Goal: Information Seeking & Learning: Learn about a topic

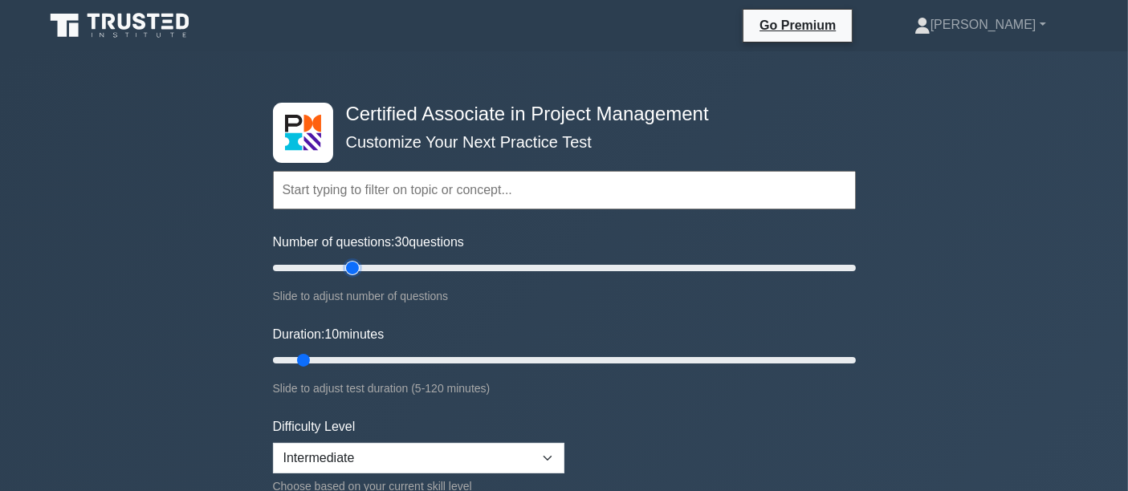
drag, startPoint x: 299, startPoint y: 270, endPoint x: 347, endPoint y: 269, distance: 48.2
type input "30"
click at [347, 269] on input "Number of questions: 30 questions" at bounding box center [564, 267] width 583 height 19
drag, startPoint x: 309, startPoint y: 361, endPoint x: 389, endPoint y: 361, distance: 80.3
type input "25"
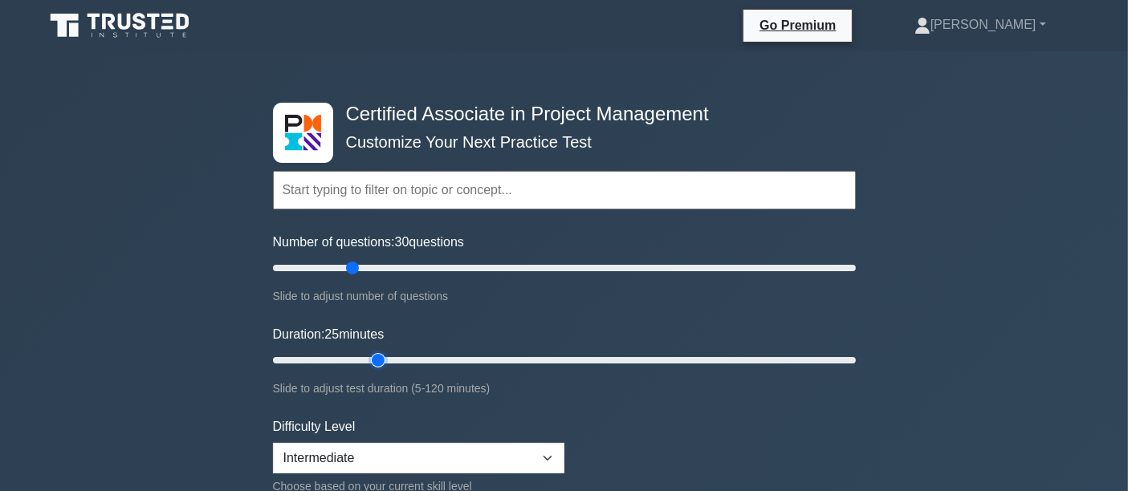
click at [389, 361] on input "Duration: 25 minutes" at bounding box center [564, 360] width 583 height 19
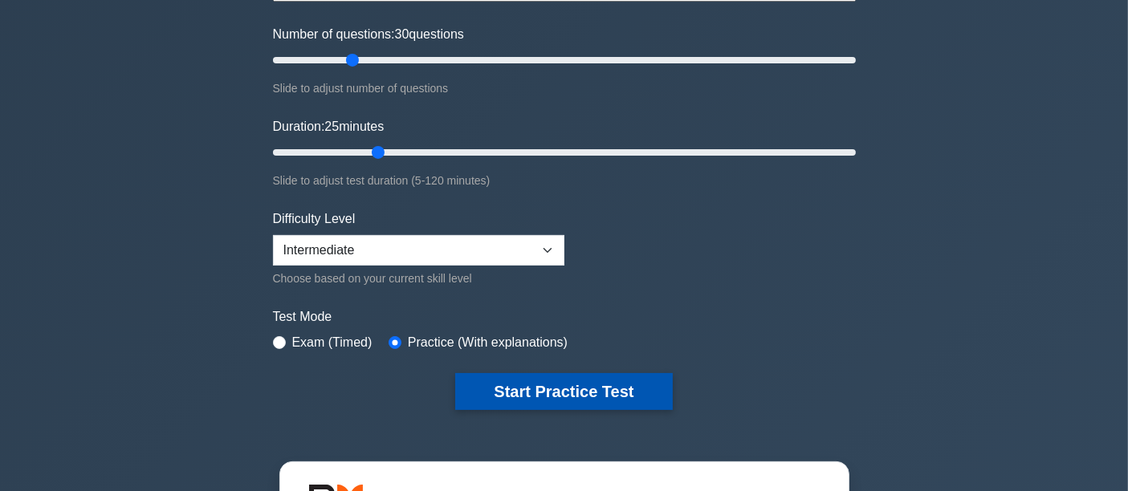
click at [463, 379] on button "Start Practice Test" at bounding box center [563, 391] width 217 height 37
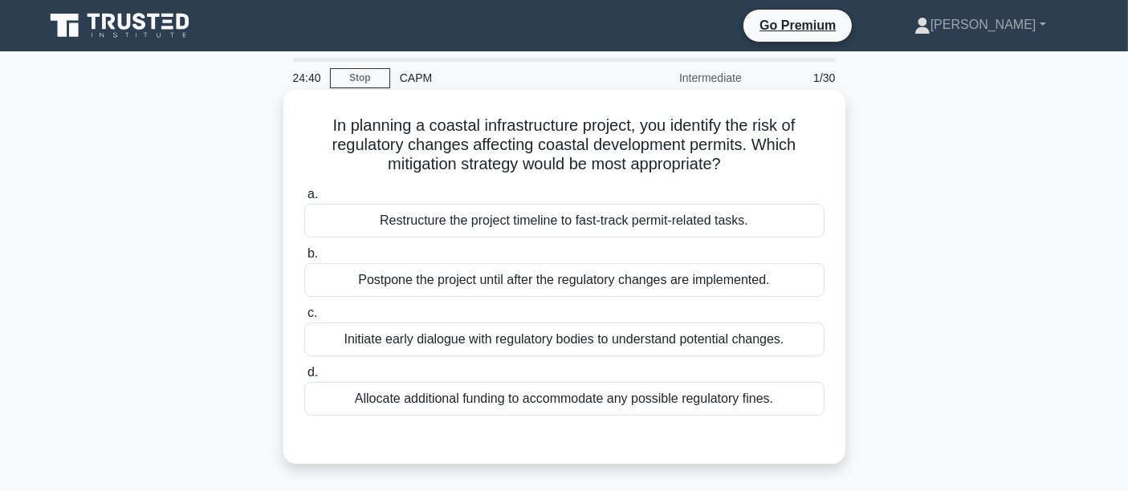
click at [360, 341] on div "Initiate early dialogue with regulatory bodies to understand potential changes." at bounding box center [564, 340] width 520 height 34
click at [304, 319] on input "c. Initiate early dialogue with regulatory bodies to understand potential chang…" at bounding box center [304, 313] width 0 height 10
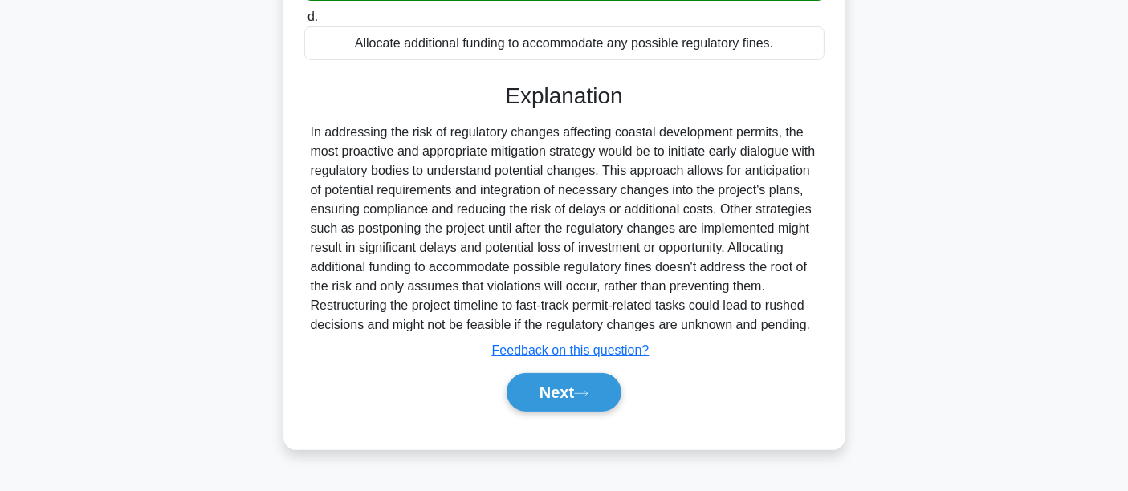
scroll to position [376, 0]
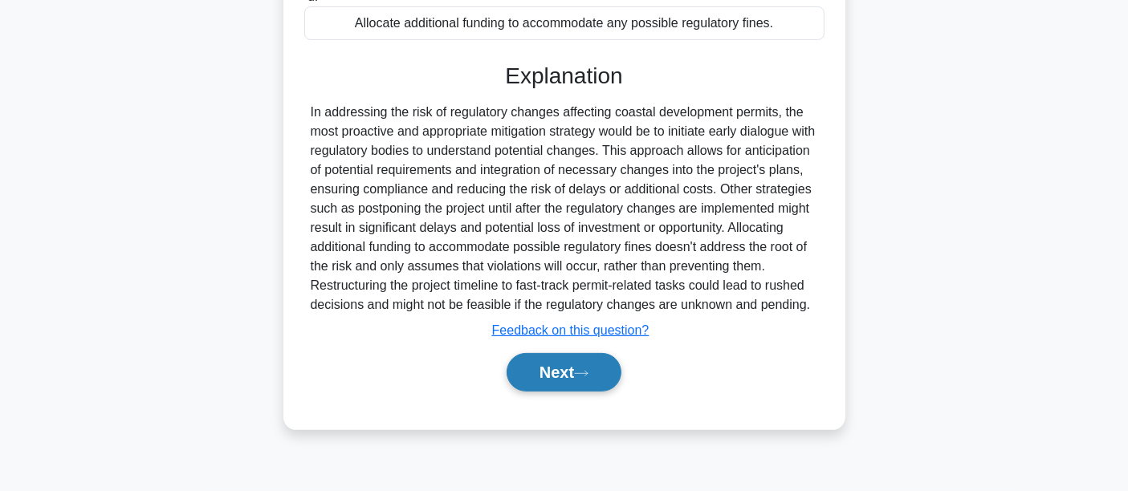
click at [575, 392] on button "Next" at bounding box center [564, 372] width 115 height 39
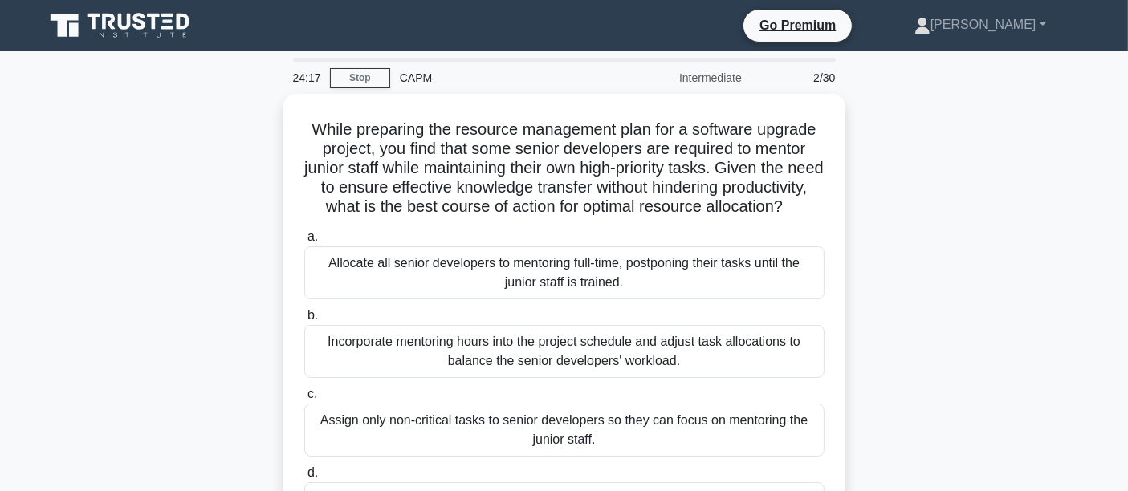
scroll to position [208, 0]
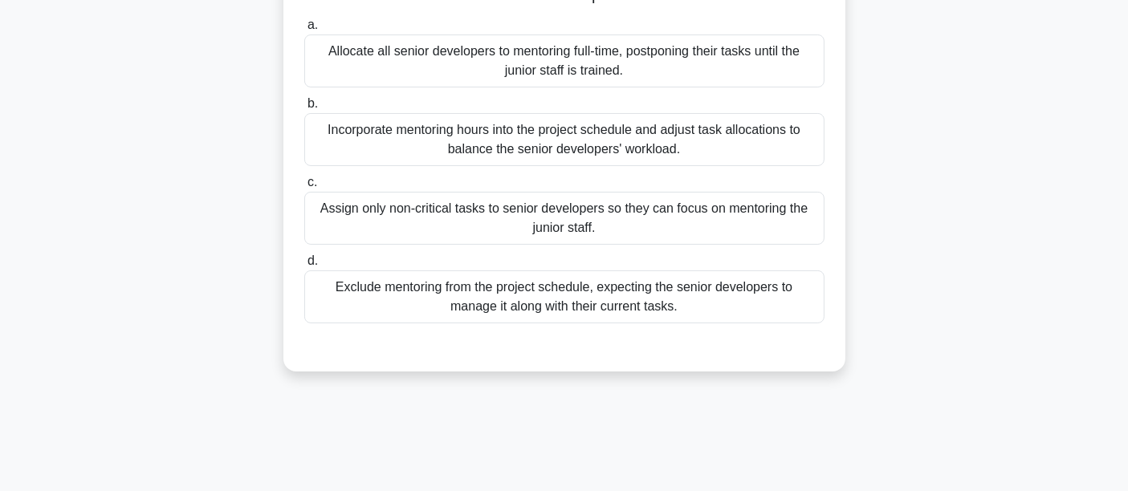
click at [368, 166] on div "Incorporate mentoring hours into the project schedule and adjust task allocatio…" at bounding box center [564, 139] width 520 height 53
click at [304, 109] on input "b. Incorporate mentoring hours into the project schedule and adjust task alloca…" at bounding box center [304, 104] width 0 height 10
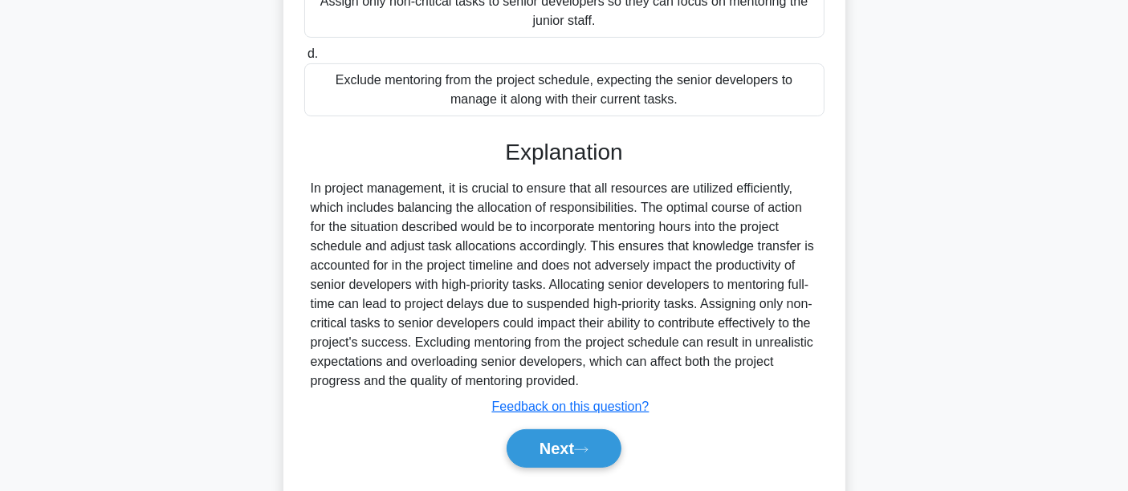
scroll to position [477, 0]
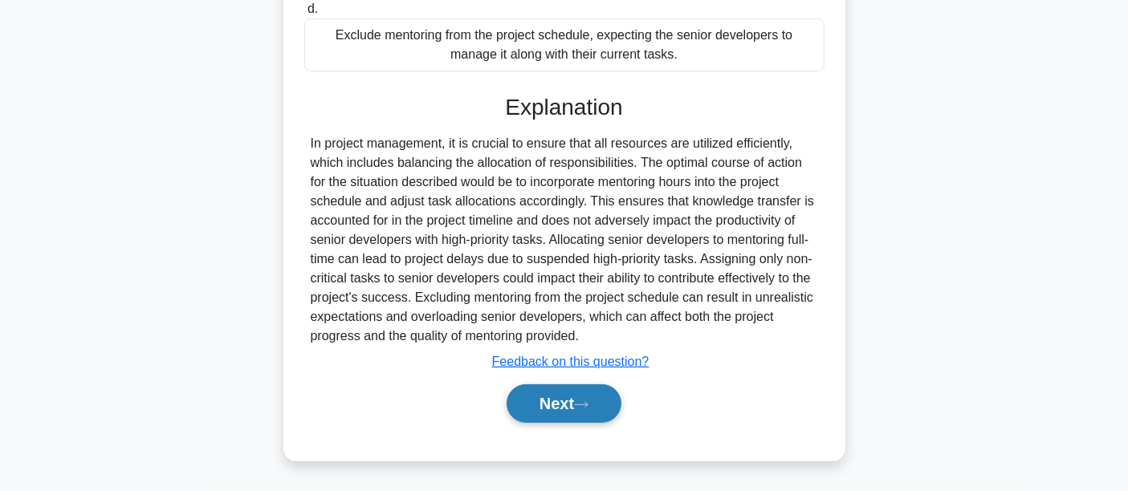
click at [543, 405] on button "Next" at bounding box center [564, 403] width 115 height 39
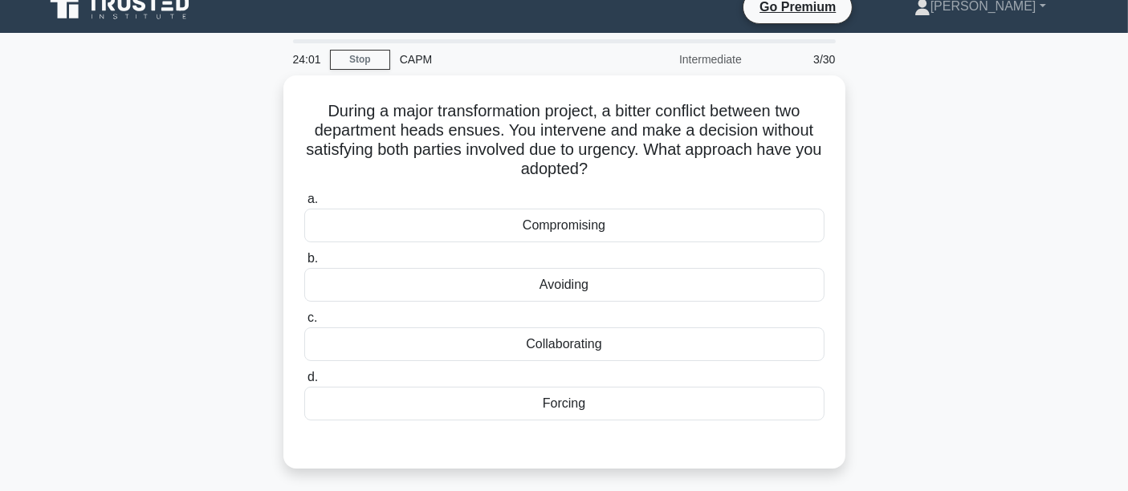
scroll to position [0, 0]
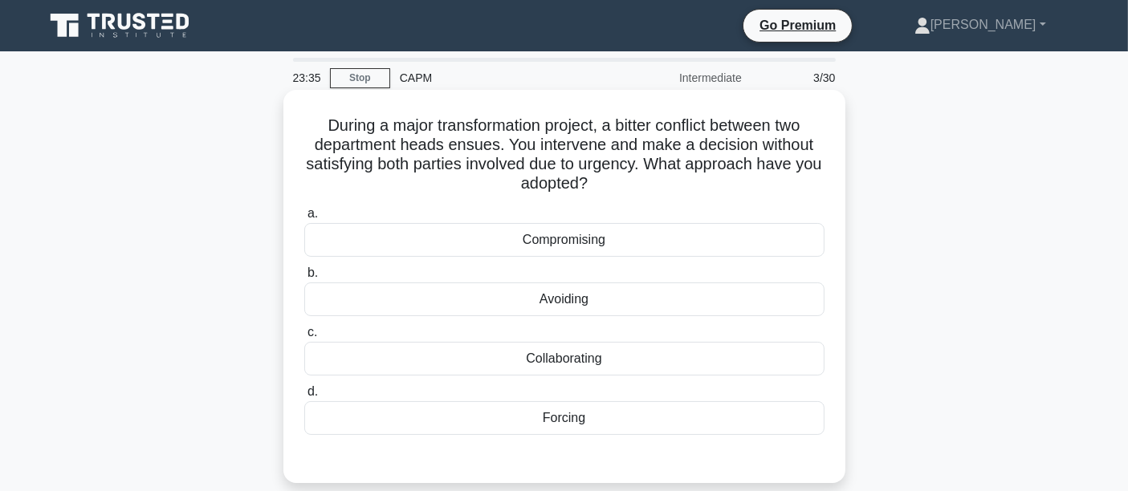
click at [427, 237] on div "Compromising" at bounding box center [564, 240] width 520 height 34
click at [304, 219] on input "a. Compromising" at bounding box center [304, 214] width 0 height 10
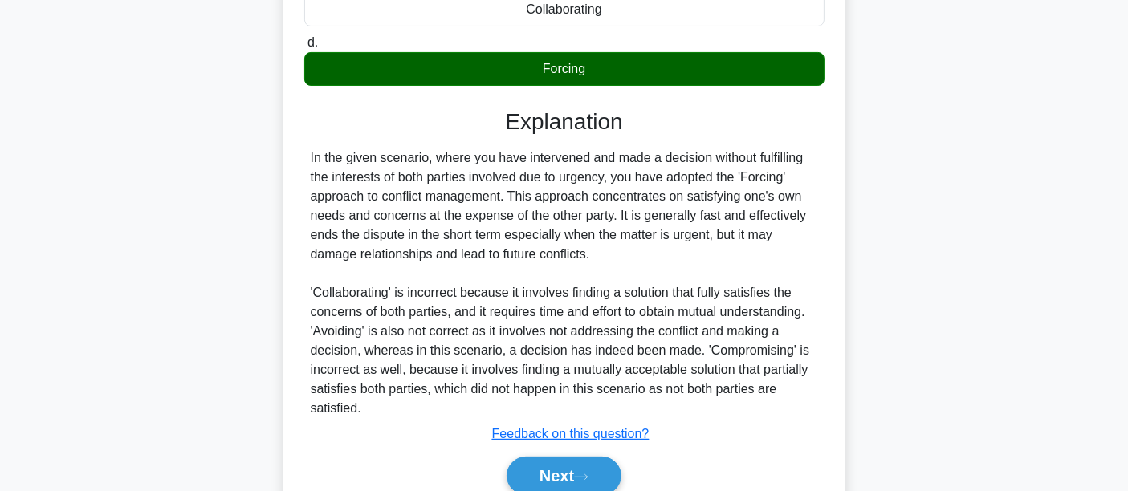
scroll to position [416, 0]
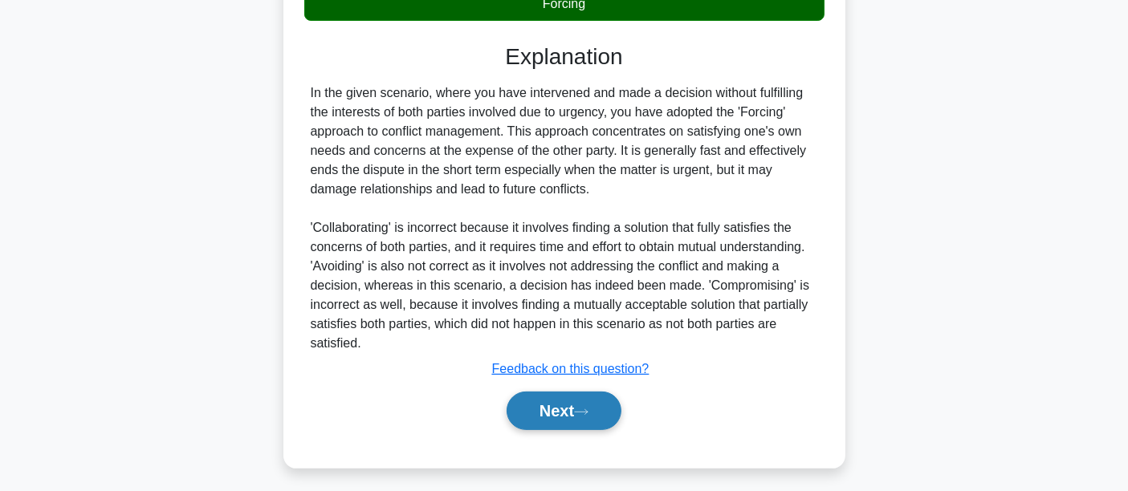
click at [523, 411] on button "Next" at bounding box center [564, 411] width 115 height 39
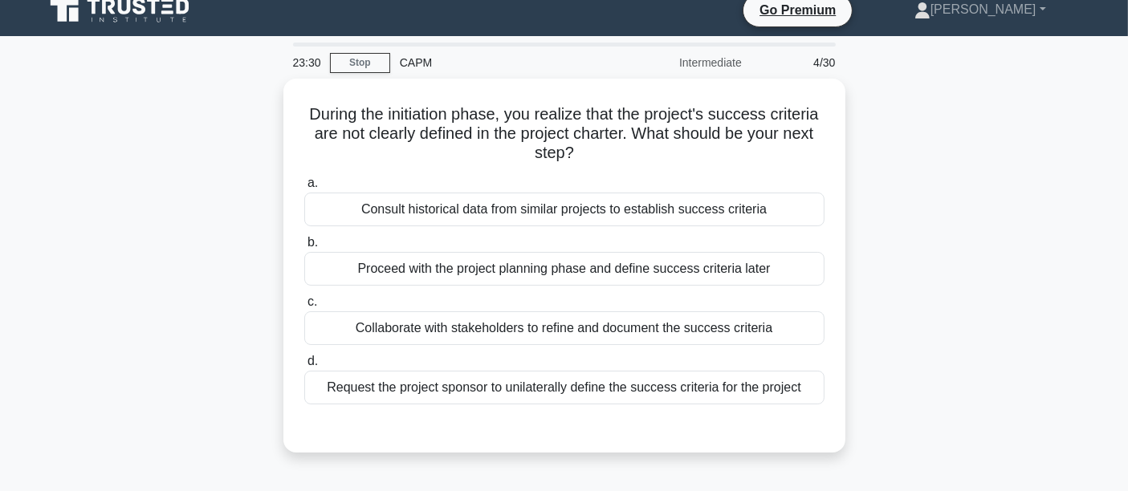
scroll to position [0, 0]
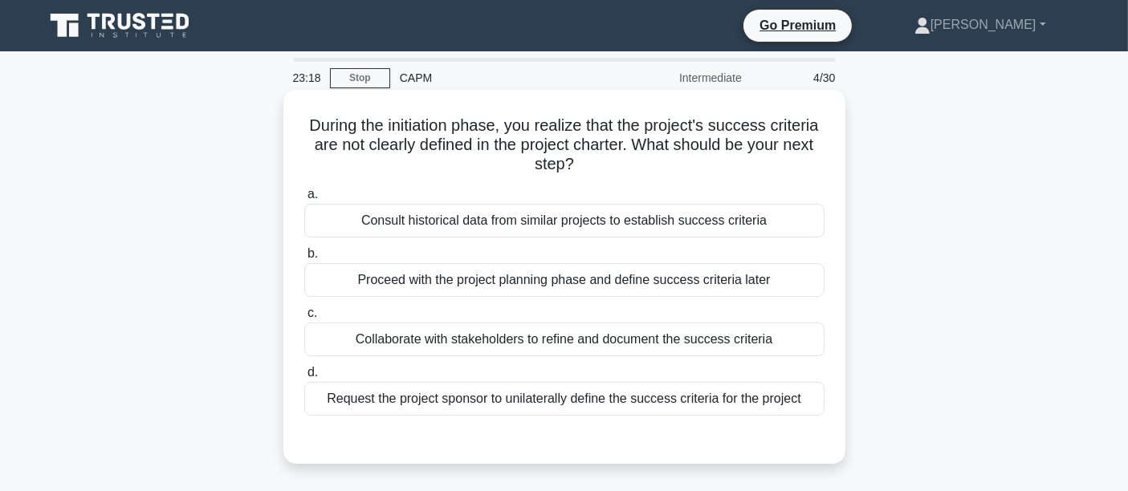
click at [374, 332] on div "Collaborate with stakeholders to refine and document the success criteria" at bounding box center [564, 340] width 520 height 34
click at [304, 319] on input "c. Collaborate with stakeholders to refine and document the success criteria" at bounding box center [304, 313] width 0 height 10
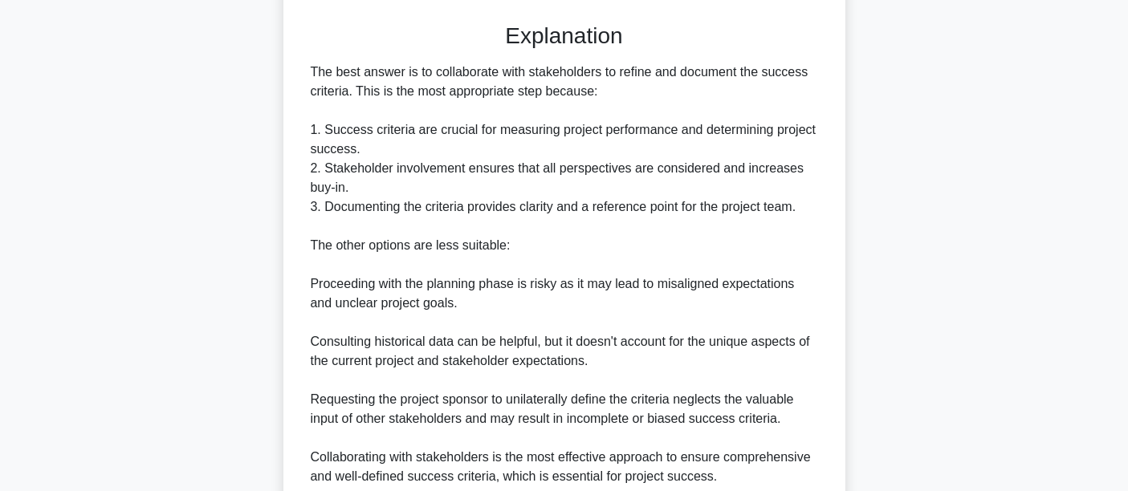
scroll to position [555, 0]
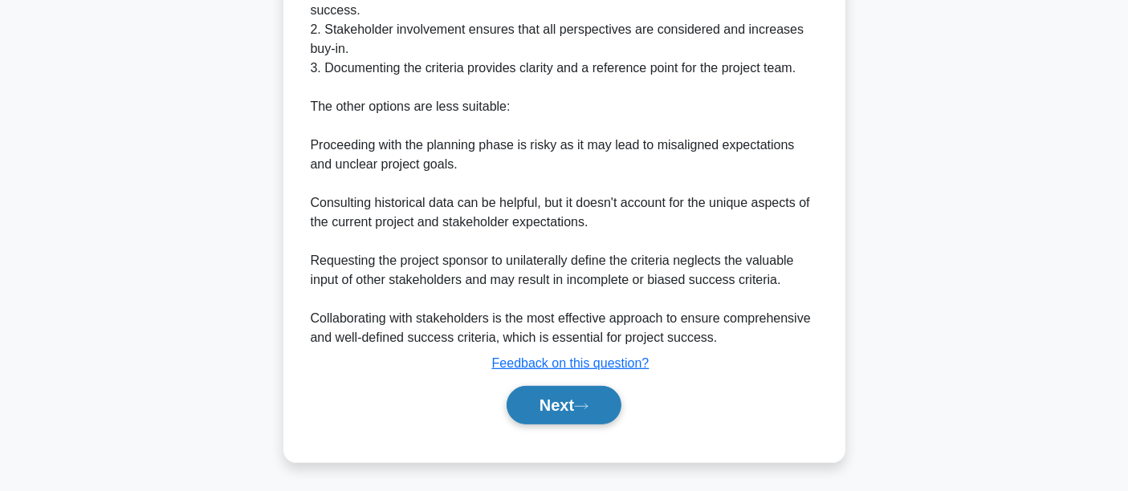
click at [555, 410] on button "Next" at bounding box center [564, 405] width 115 height 39
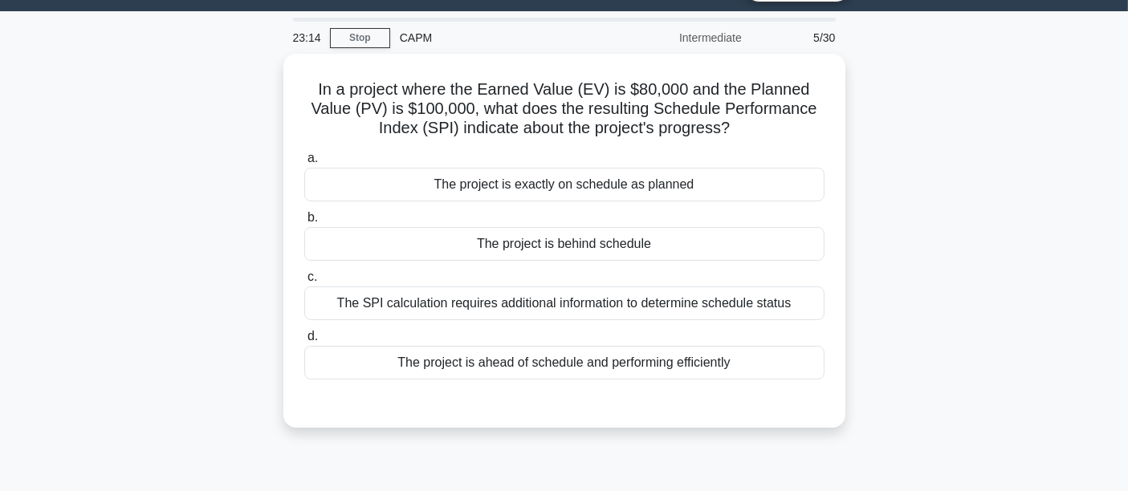
scroll to position [0, 0]
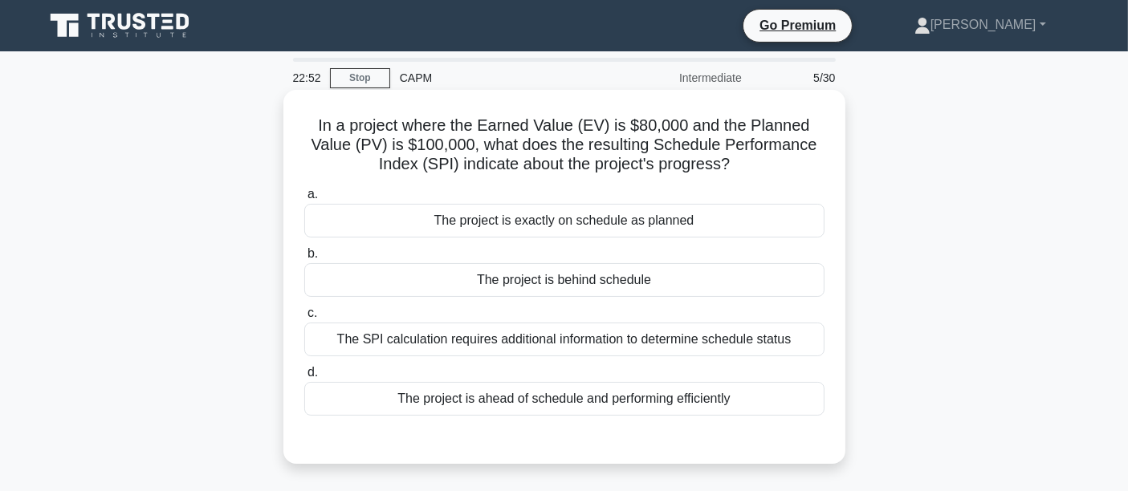
click at [458, 281] on div "The project is behind schedule" at bounding box center [564, 280] width 520 height 34
click at [304, 259] on input "b. The project is behind schedule" at bounding box center [304, 254] width 0 height 10
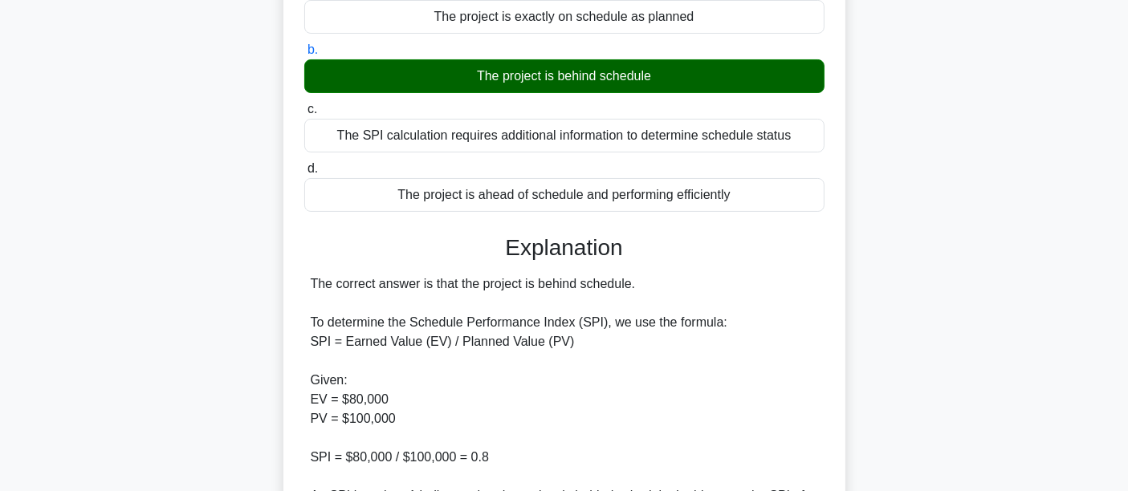
scroll to position [592, 0]
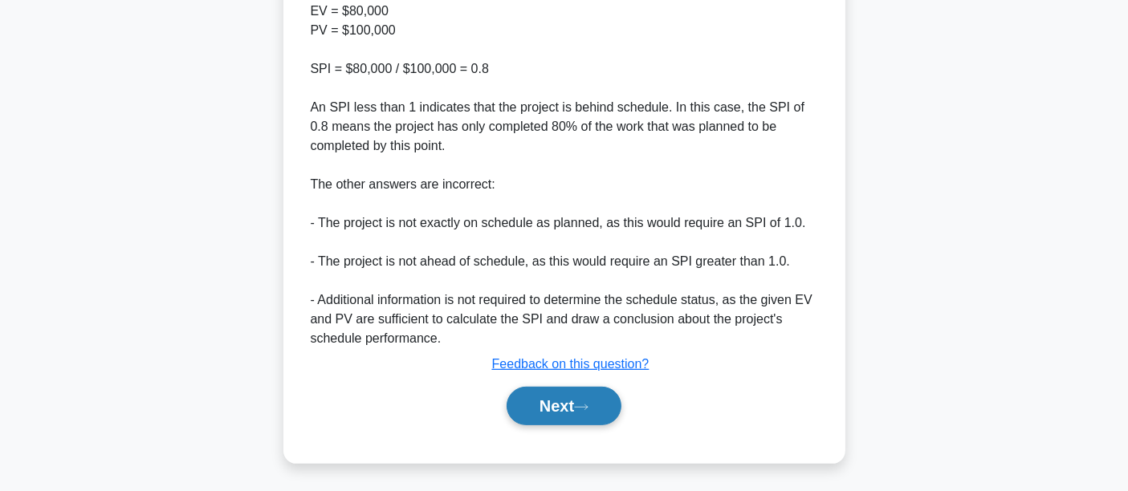
click at [568, 397] on button "Next" at bounding box center [564, 406] width 115 height 39
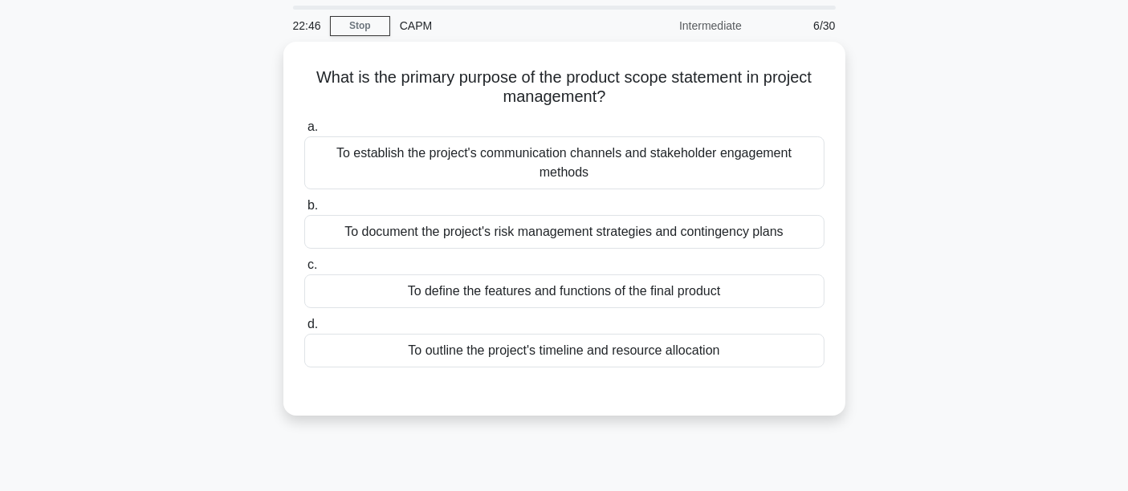
scroll to position [0, 0]
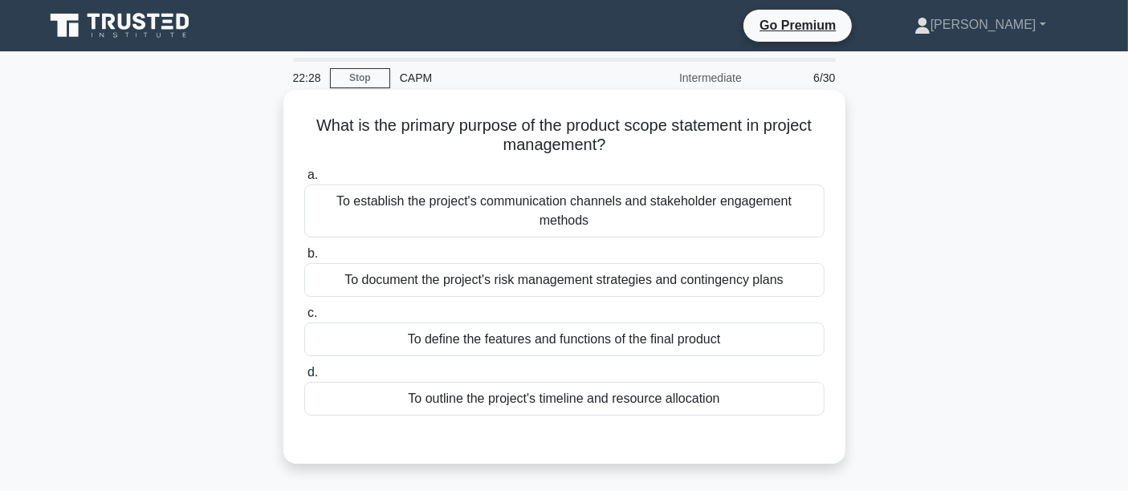
click at [364, 336] on div "To define the features and functions of the final product" at bounding box center [564, 340] width 520 height 34
click at [304, 319] on input "c. To define the features and functions of the final product" at bounding box center [304, 313] width 0 height 10
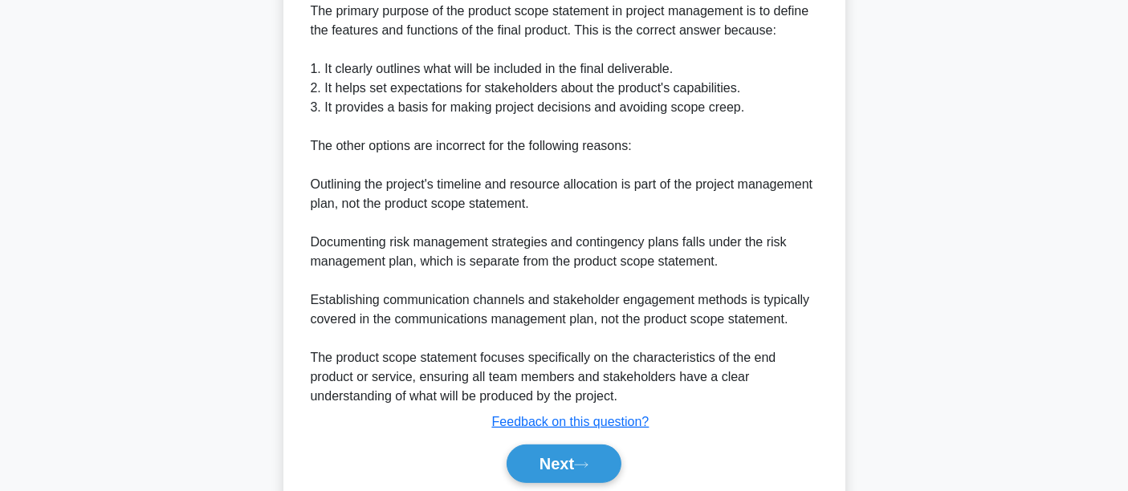
scroll to position [535, 0]
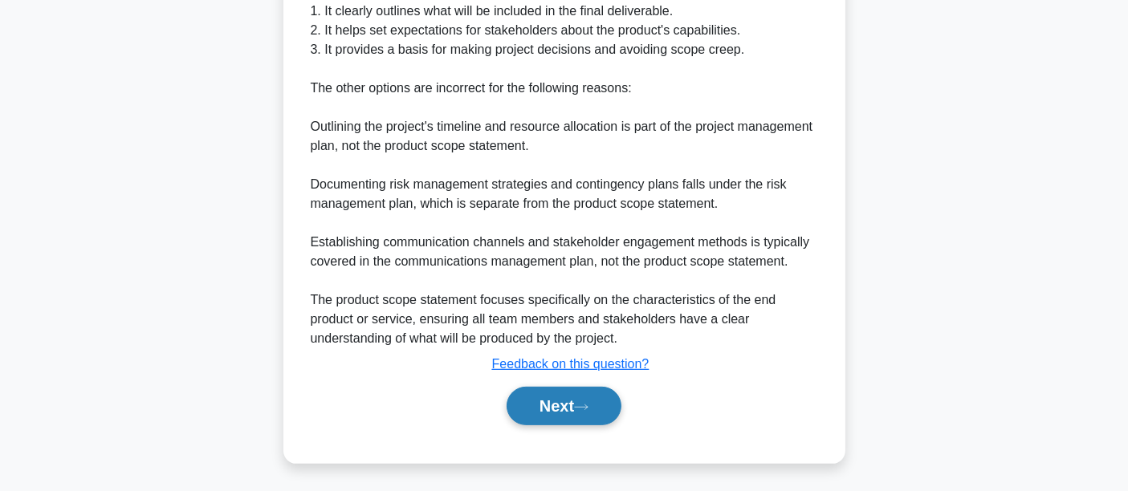
click at [598, 409] on button "Next" at bounding box center [564, 406] width 115 height 39
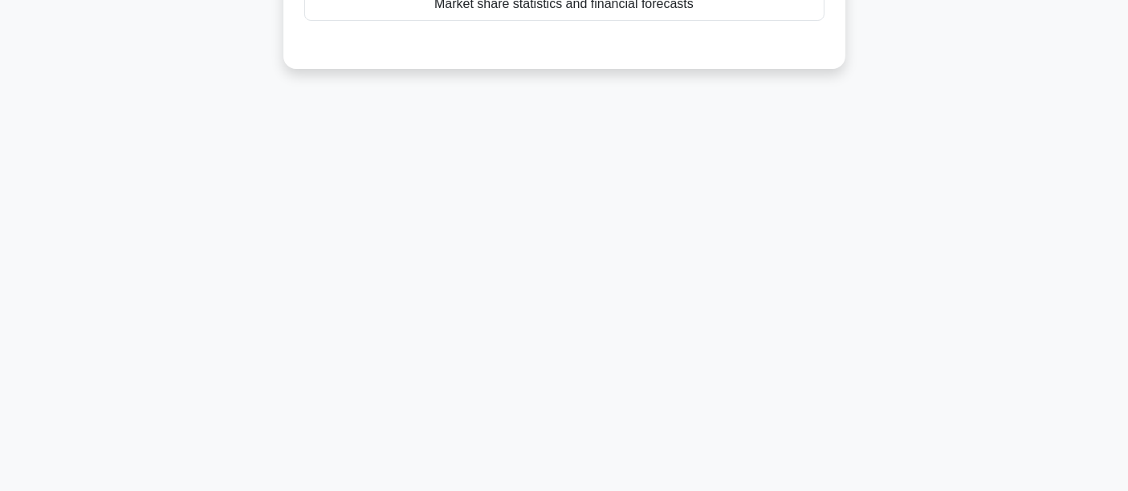
scroll to position [0, 0]
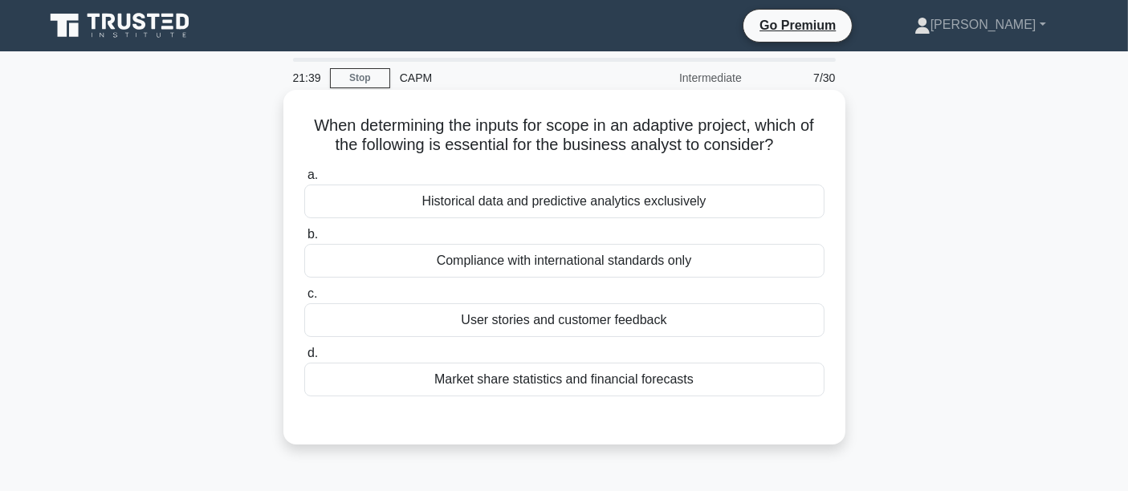
click at [458, 378] on div "Market share statistics and financial forecasts" at bounding box center [564, 380] width 520 height 34
click at [304, 359] on input "d. Market share statistics and financial forecasts" at bounding box center [304, 353] width 0 height 10
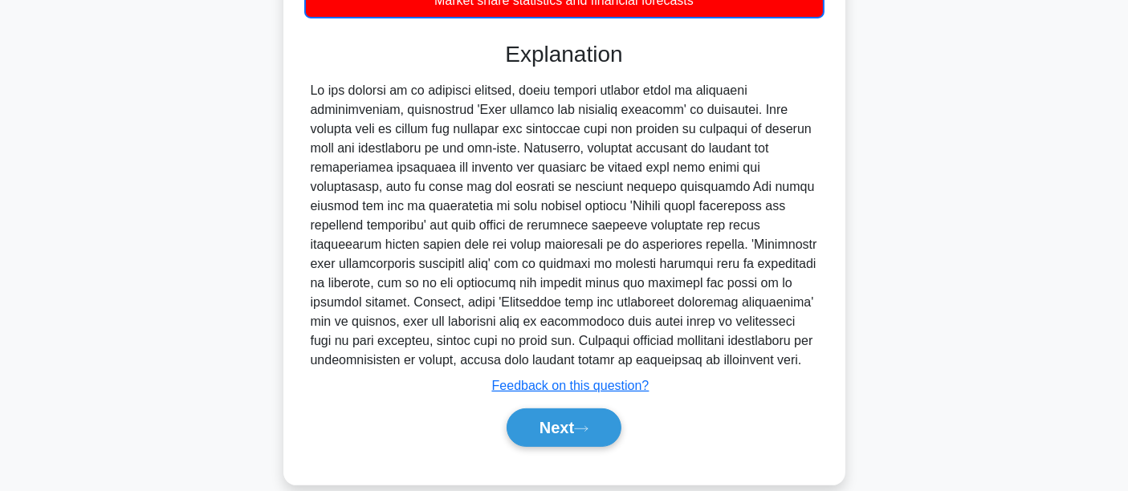
scroll to position [401, 0]
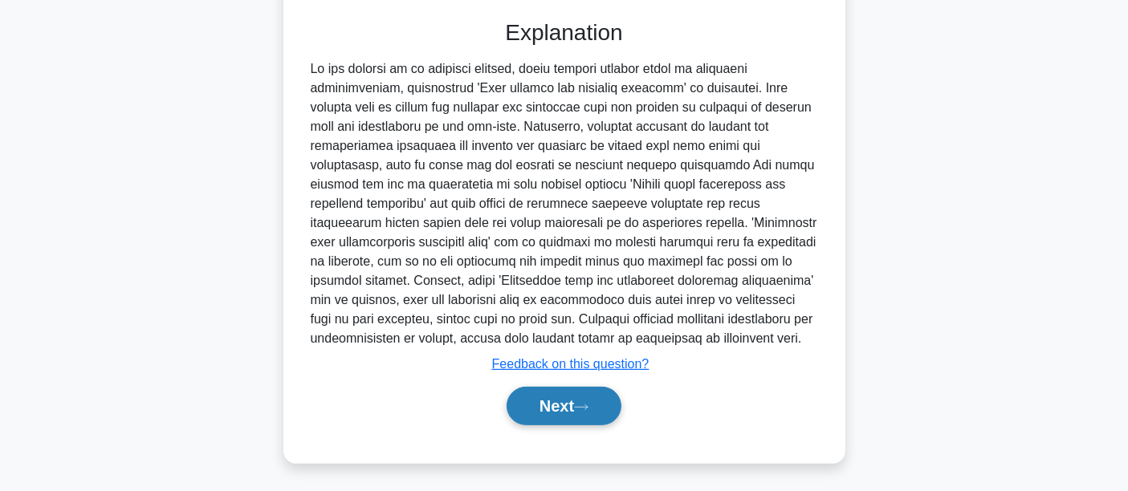
click at [556, 405] on button "Next" at bounding box center [564, 406] width 115 height 39
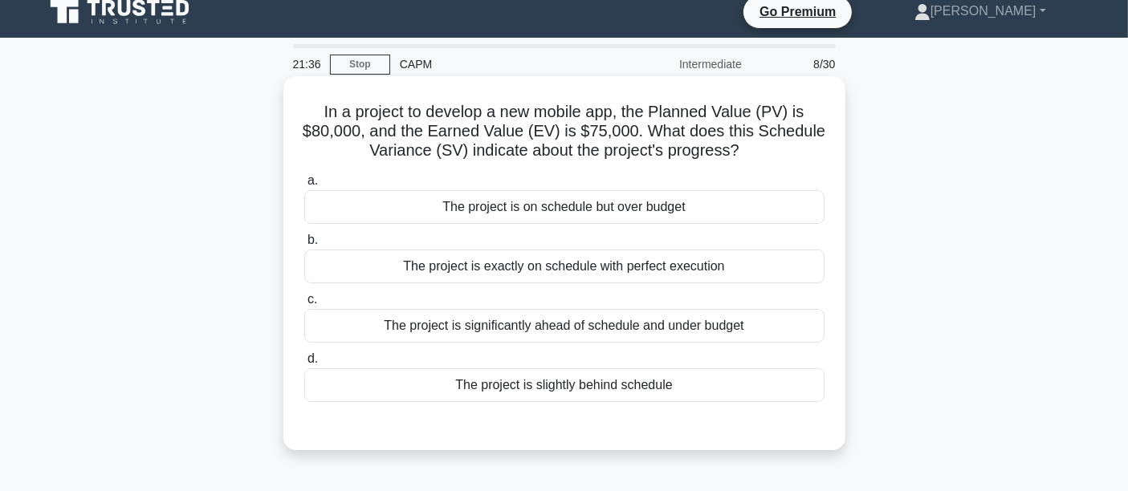
scroll to position [0, 0]
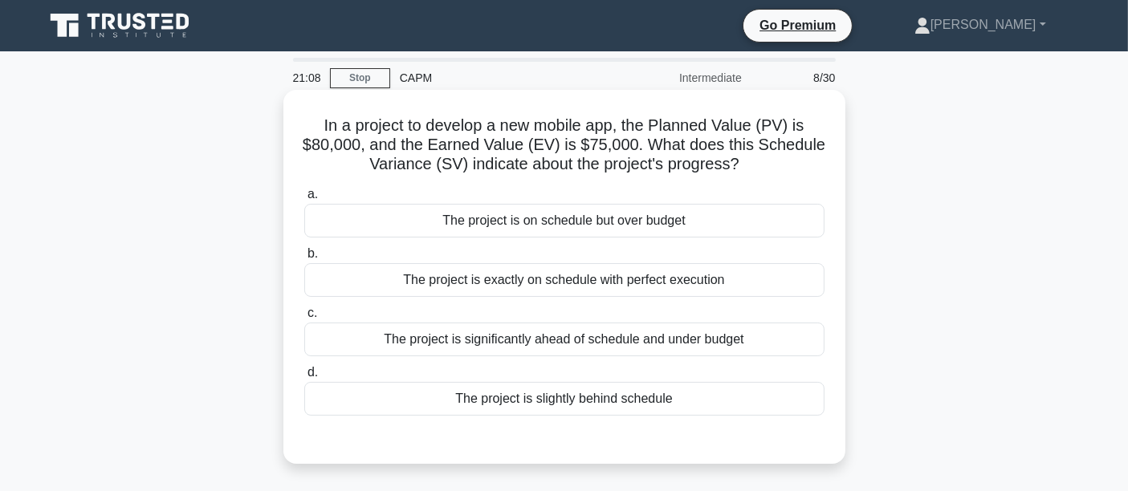
click at [645, 391] on div "The project is slightly behind schedule" at bounding box center [564, 399] width 520 height 34
click at [304, 378] on input "d. The project is slightly behind schedule" at bounding box center [304, 373] width 0 height 10
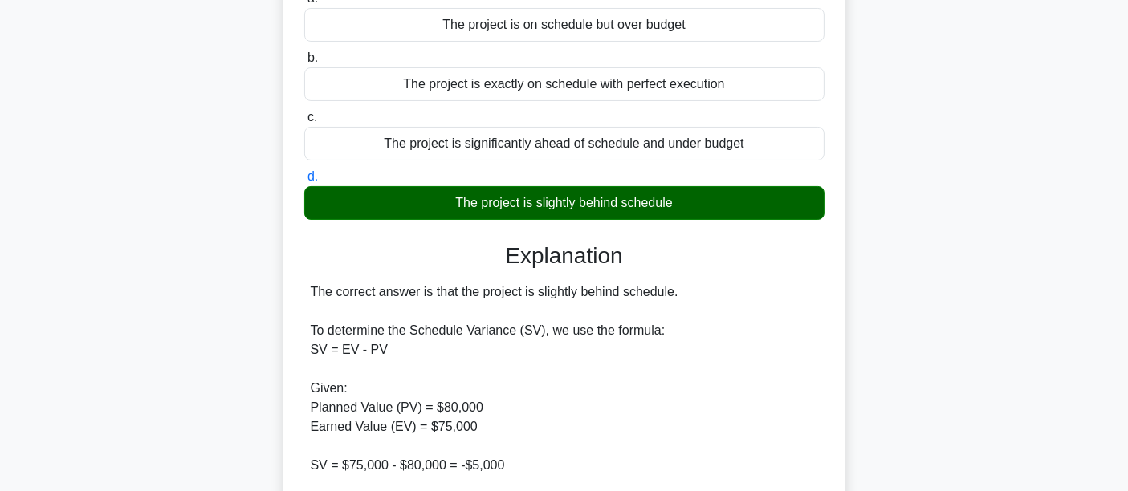
scroll to position [208, 0]
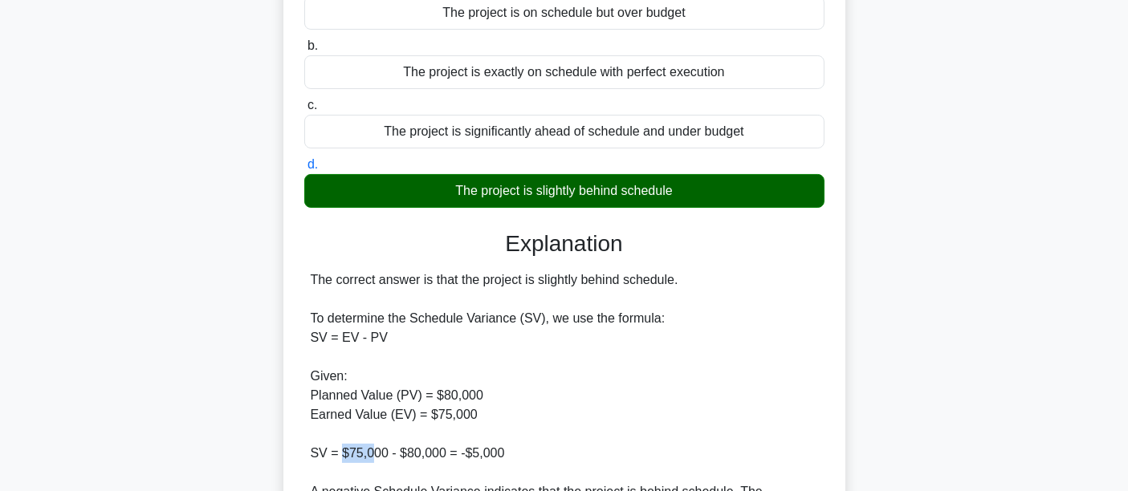
drag, startPoint x: 344, startPoint y: 448, endPoint x: 371, endPoint y: 448, distance: 27.3
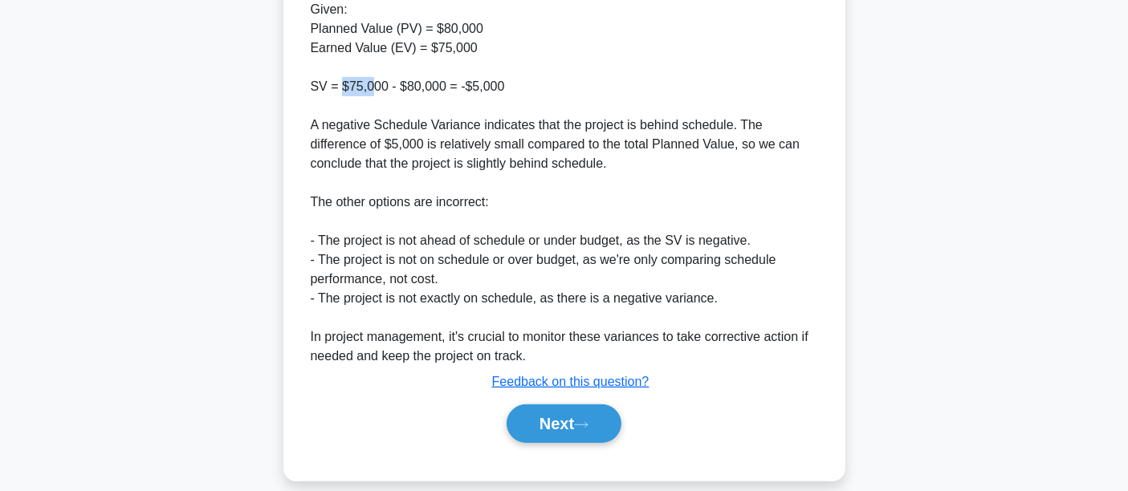
scroll to position [592, 0]
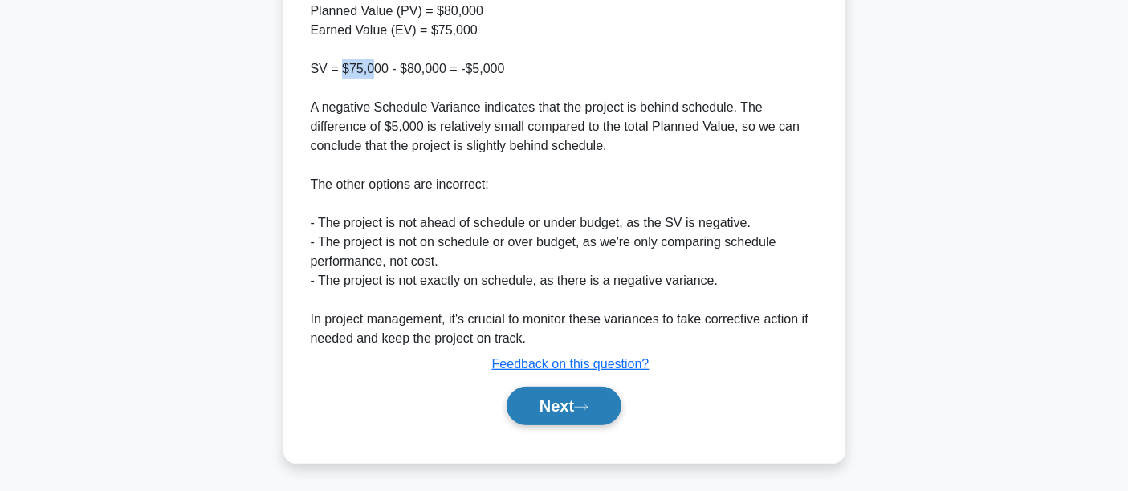
click at [612, 411] on button "Next" at bounding box center [564, 406] width 115 height 39
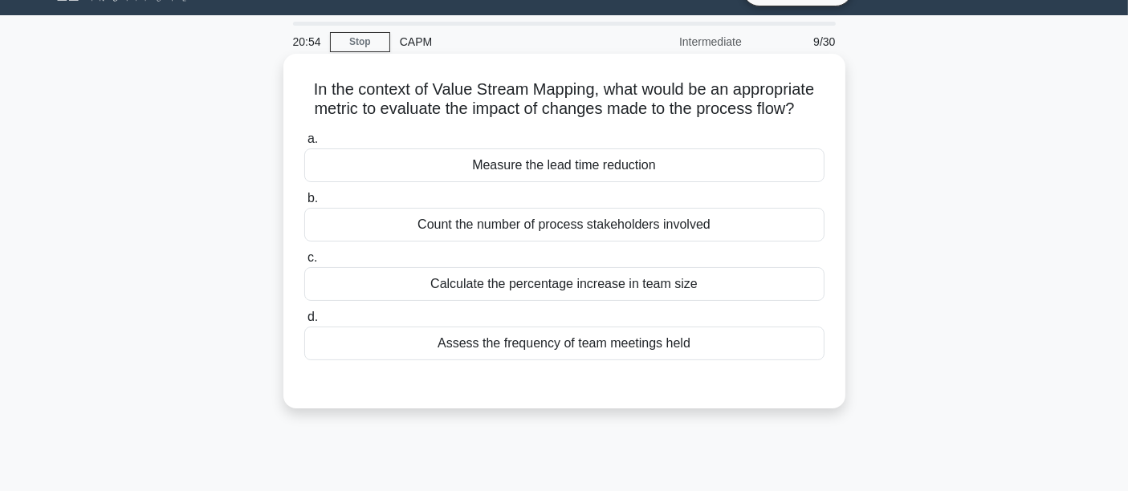
scroll to position [0, 0]
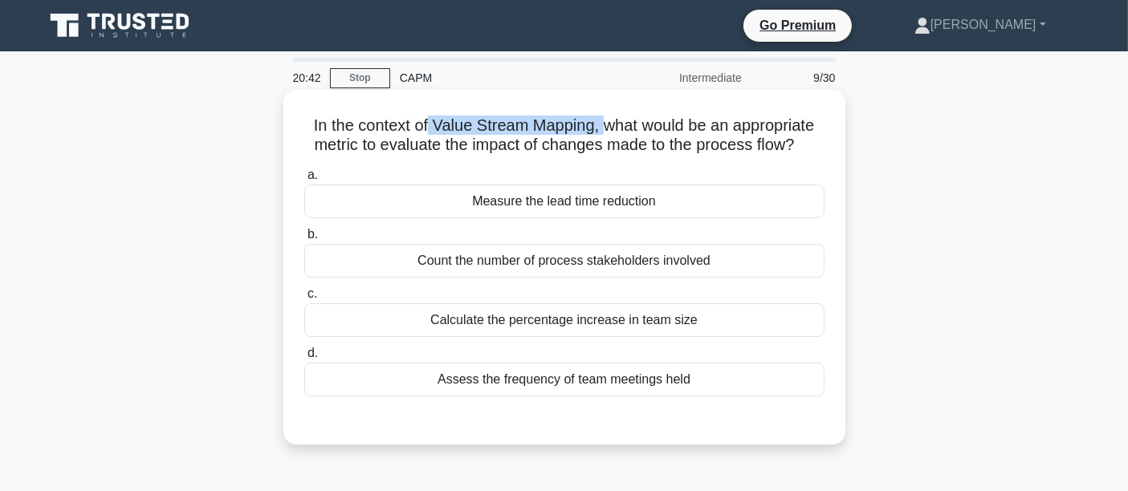
drag, startPoint x: 427, startPoint y: 128, endPoint x: 601, endPoint y: 134, distance: 174.3
click at [601, 134] on h5 "In the context of Value Stream Mapping, what would be an appropriate metric to …" at bounding box center [564, 136] width 523 height 40
click at [450, 111] on div "In the context of Value Stream Mapping, what would be an appropriate metric to …" at bounding box center [564, 267] width 549 height 342
drag, startPoint x: 430, startPoint y: 127, endPoint x: 589, endPoint y: 128, distance: 158.9
click at [589, 128] on h5 "In the context of Value Stream Mapping, what would be an appropriate metric to …" at bounding box center [564, 136] width 523 height 40
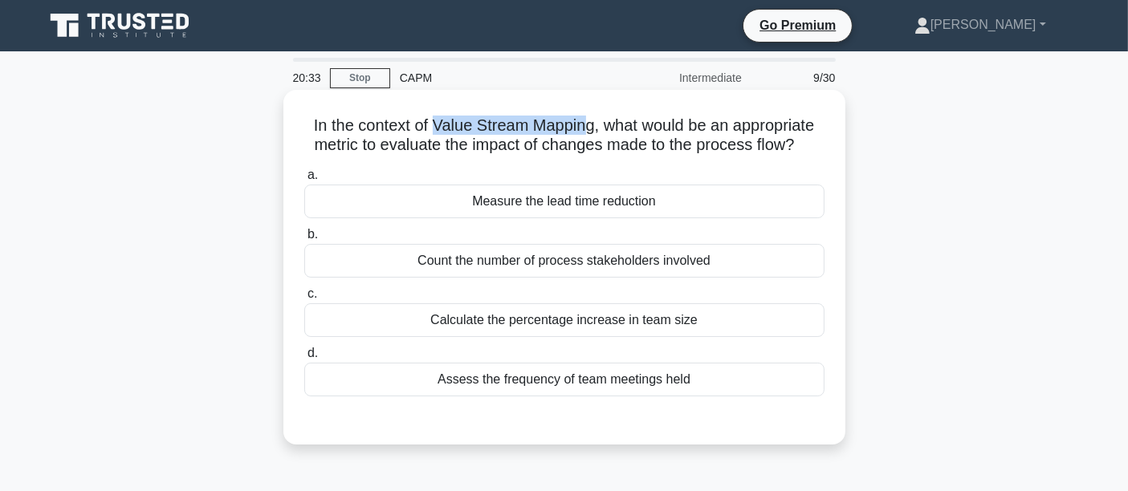
copy h5 "Value Stream Mappin"
click at [653, 206] on div "Measure the lead time reduction" at bounding box center [564, 202] width 520 height 34
click at [304, 181] on input "a. Measure the lead time reduction" at bounding box center [304, 175] width 0 height 10
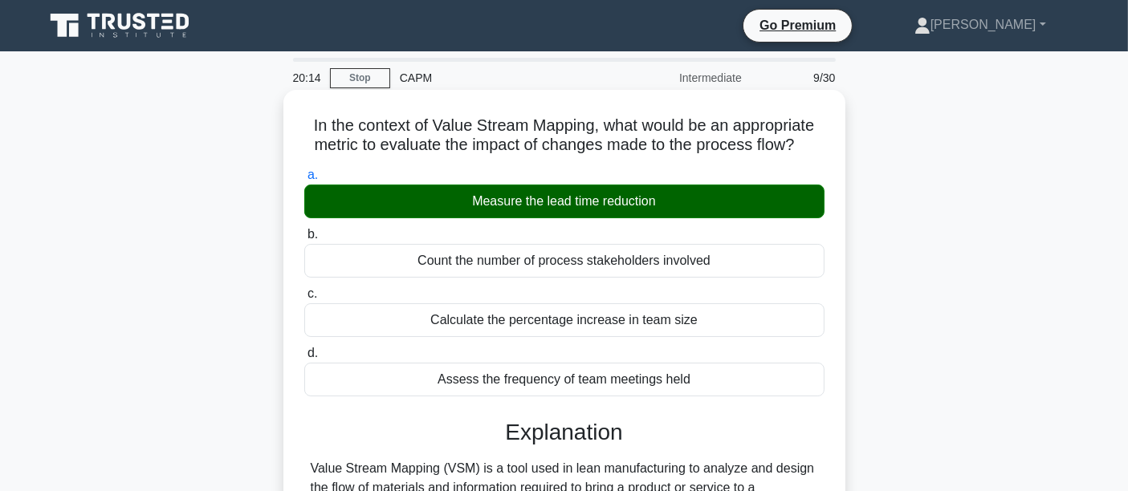
scroll to position [380, 0]
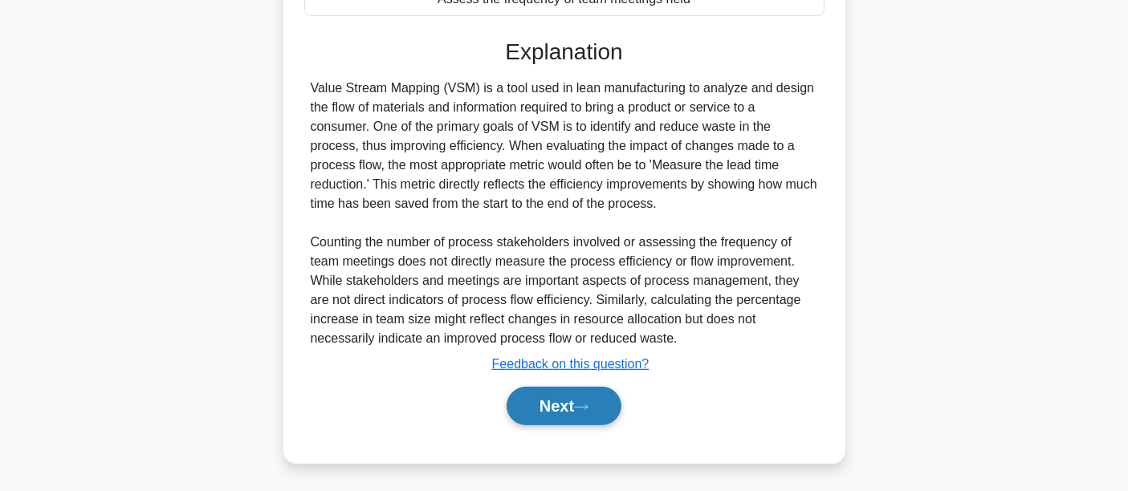
click at [541, 394] on button "Next" at bounding box center [564, 406] width 115 height 39
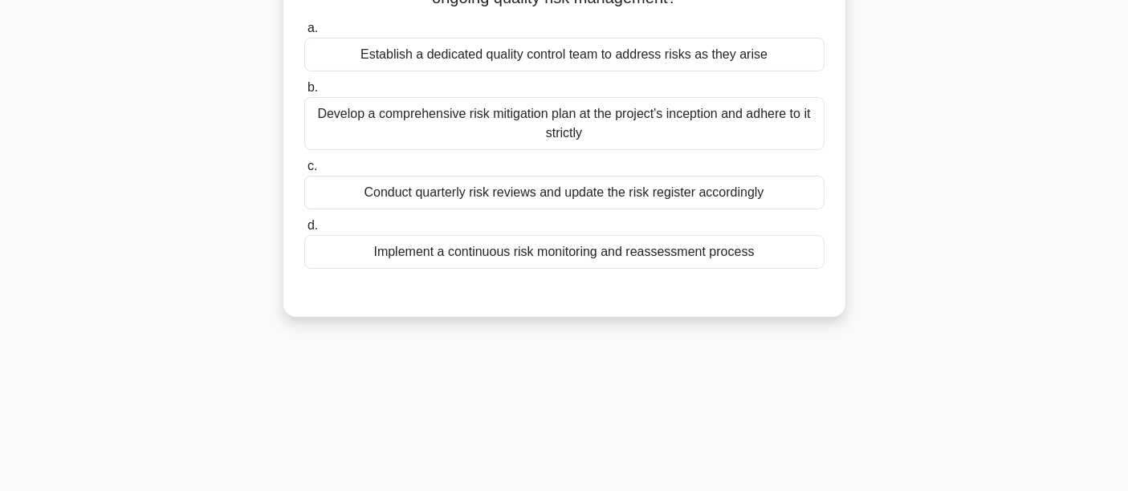
scroll to position [0, 0]
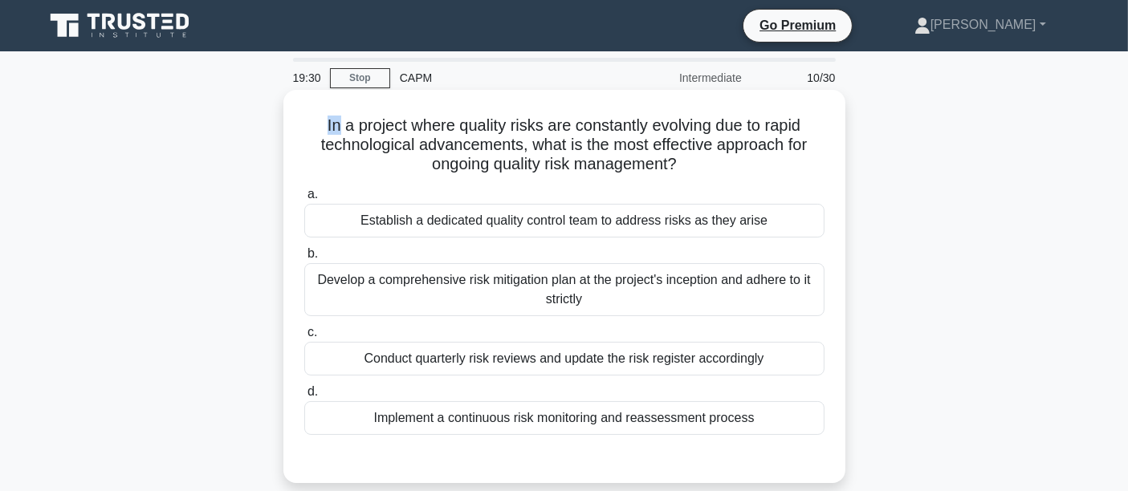
drag, startPoint x: 316, startPoint y: 129, endPoint x: 333, endPoint y: 132, distance: 17.0
click at [333, 132] on h5 "In a project where quality risks are constantly evolving due to rapid technolog…" at bounding box center [564, 145] width 523 height 59
drag, startPoint x: 314, startPoint y: 129, endPoint x: 332, endPoint y: 129, distance: 17.7
click at [332, 129] on h5 "In a project where quality risks are constantly evolving due to rapid technolog…" at bounding box center [564, 145] width 523 height 59
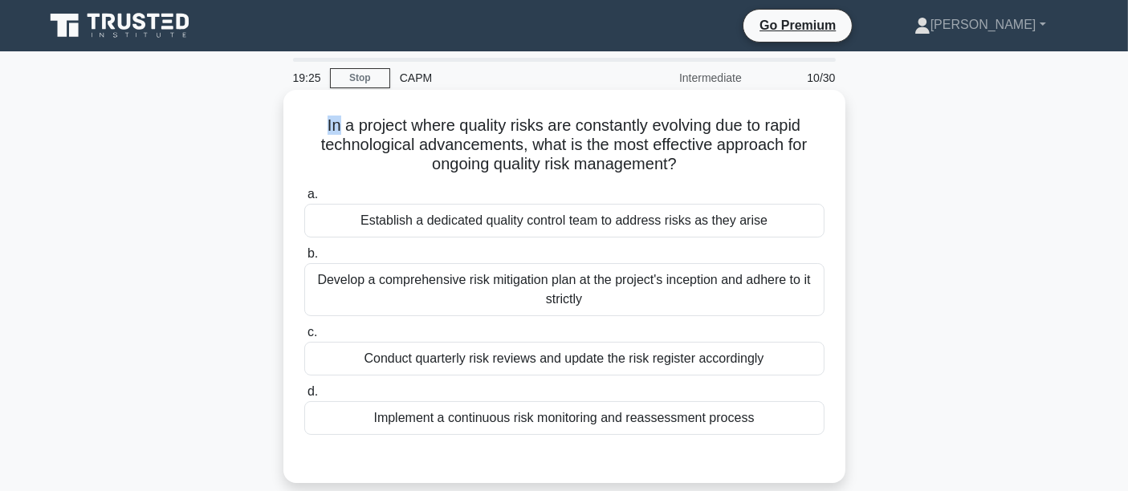
click at [332, 129] on h5 "In a project where quality risks are constantly evolving due to rapid technolog…" at bounding box center [564, 145] width 523 height 59
click at [487, 414] on div "Implement a continuous risk monitoring and reassessment process" at bounding box center [564, 418] width 520 height 34
click at [304, 397] on input "d. Implement a continuous risk monitoring and reassessment process" at bounding box center [304, 392] width 0 height 10
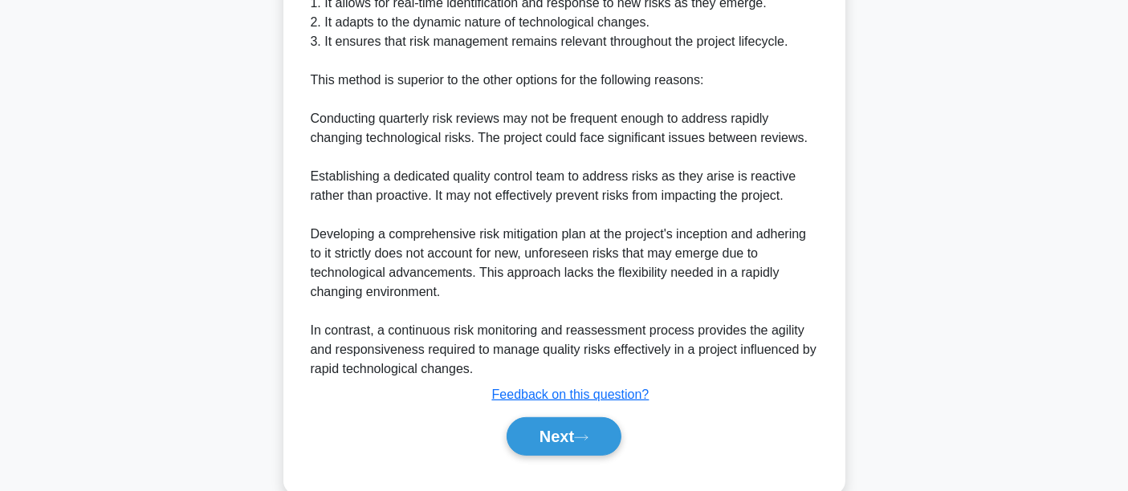
scroll to position [612, 0]
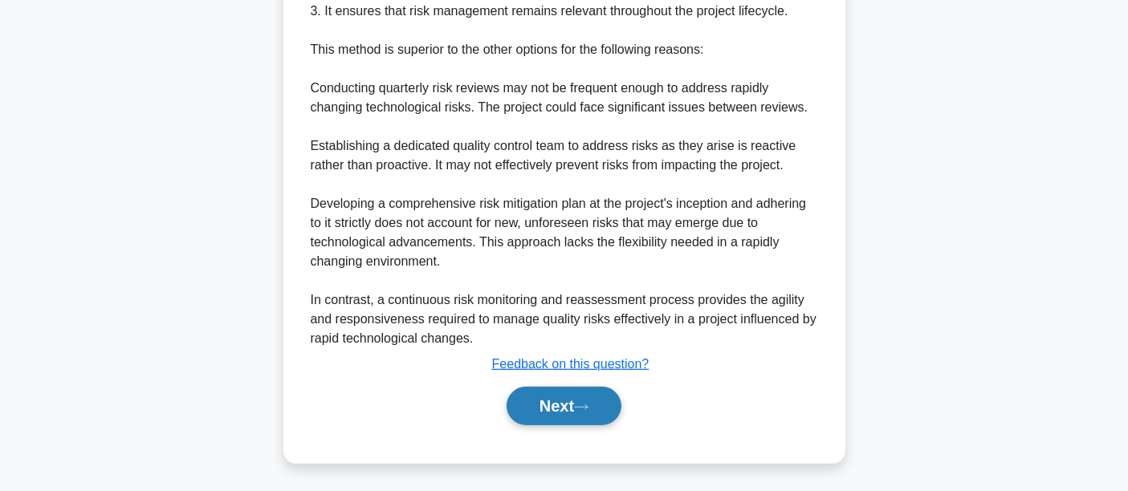
click at [564, 391] on button "Next" at bounding box center [564, 406] width 115 height 39
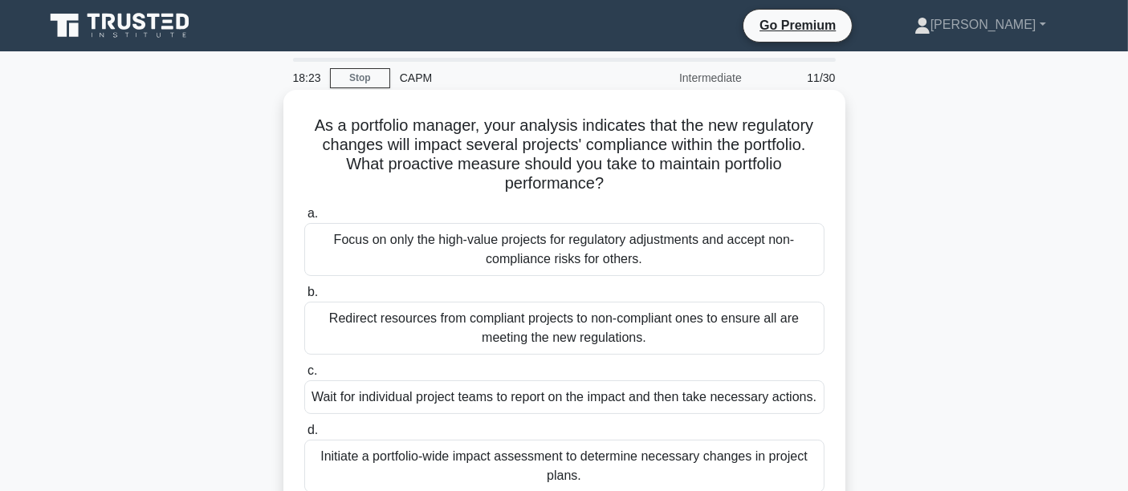
scroll to position [208, 0]
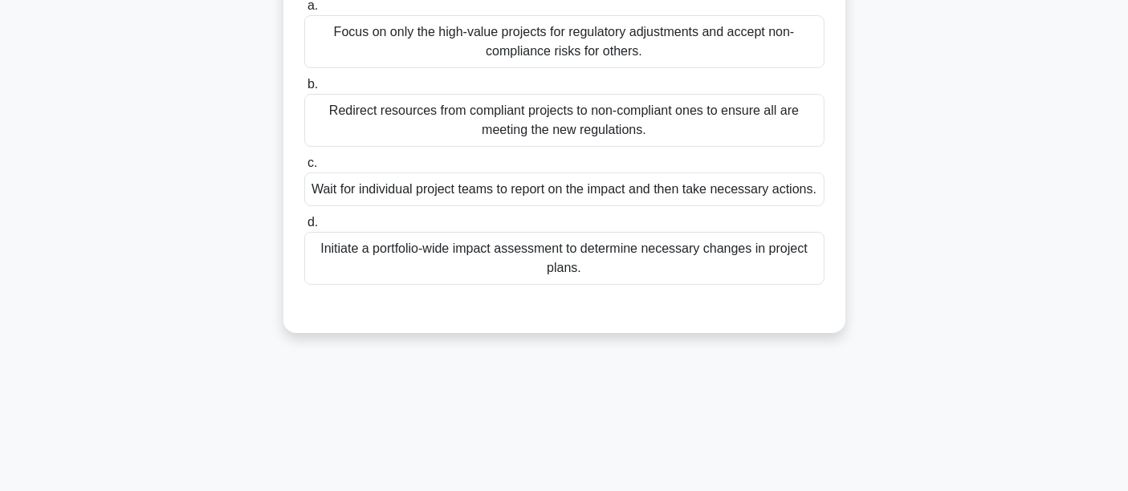
click at [482, 275] on div "Initiate a portfolio-wide impact assessment to determine necessary changes in p…" at bounding box center [564, 258] width 520 height 53
click at [304, 228] on input "d. Initiate a portfolio-wide impact assessment to determine necessary changes i…" at bounding box center [304, 223] width 0 height 10
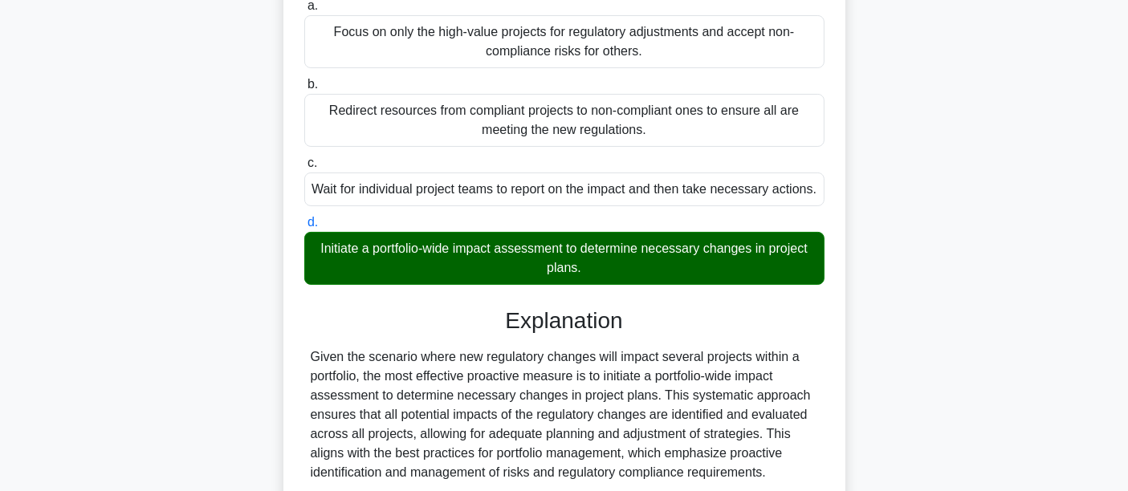
scroll to position [573, 0]
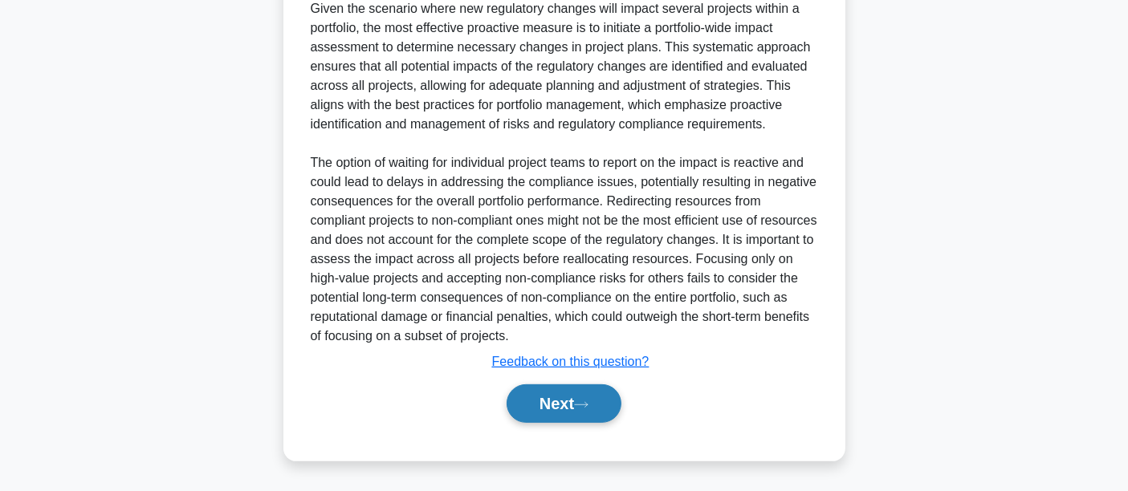
click at [518, 396] on button "Next" at bounding box center [564, 403] width 115 height 39
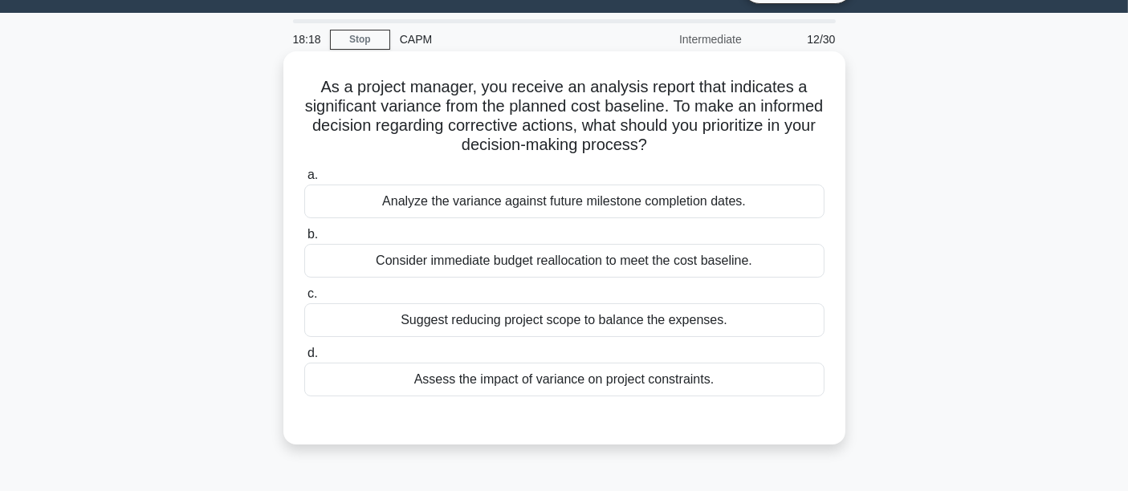
scroll to position [0, 0]
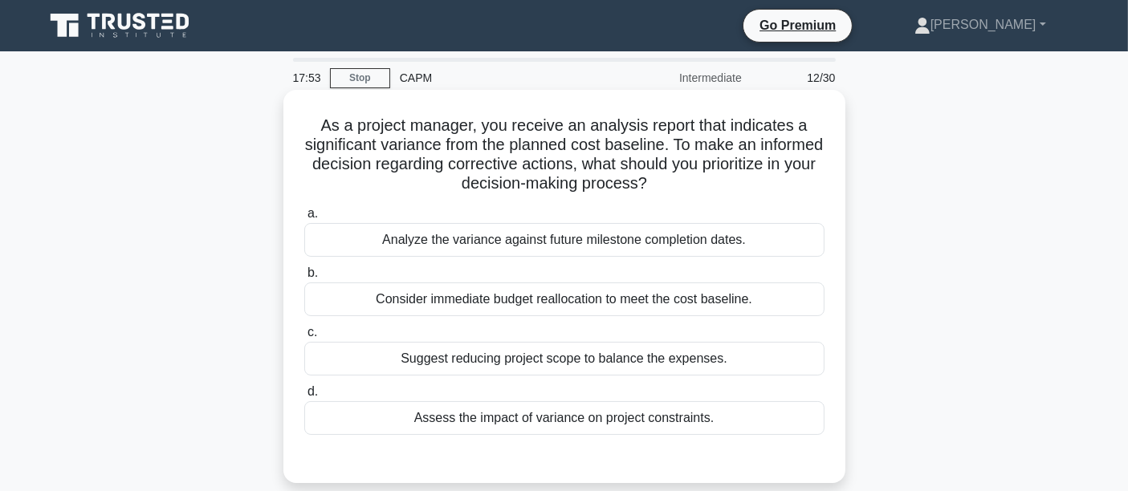
click at [722, 415] on div "Assess the impact of variance on project constraints." at bounding box center [564, 418] width 520 height 34
click at [304, 397] on input "d. Assess the impact of variance on project constraints." at bounding box center [304, 392] width 0 height 10
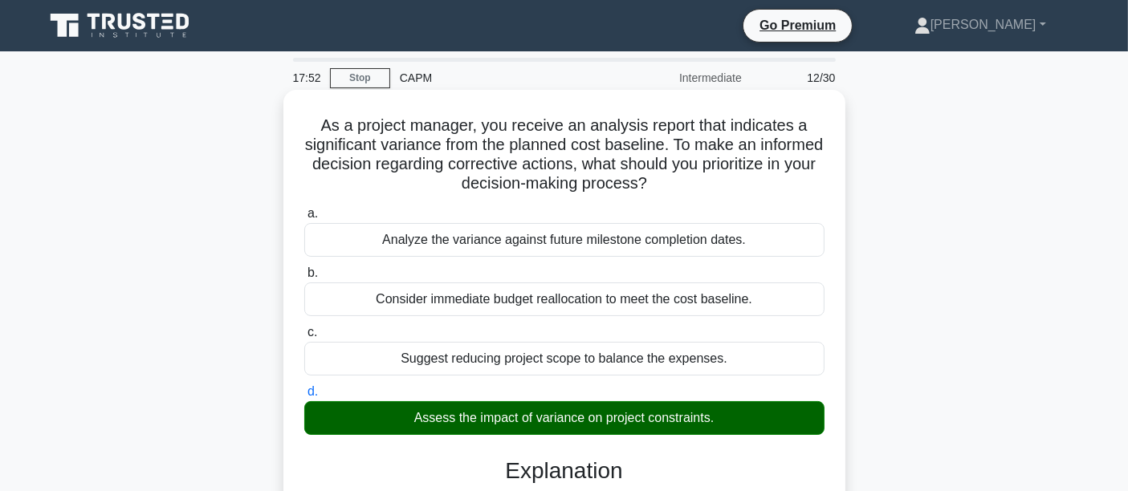
scroll to position [400, 0]
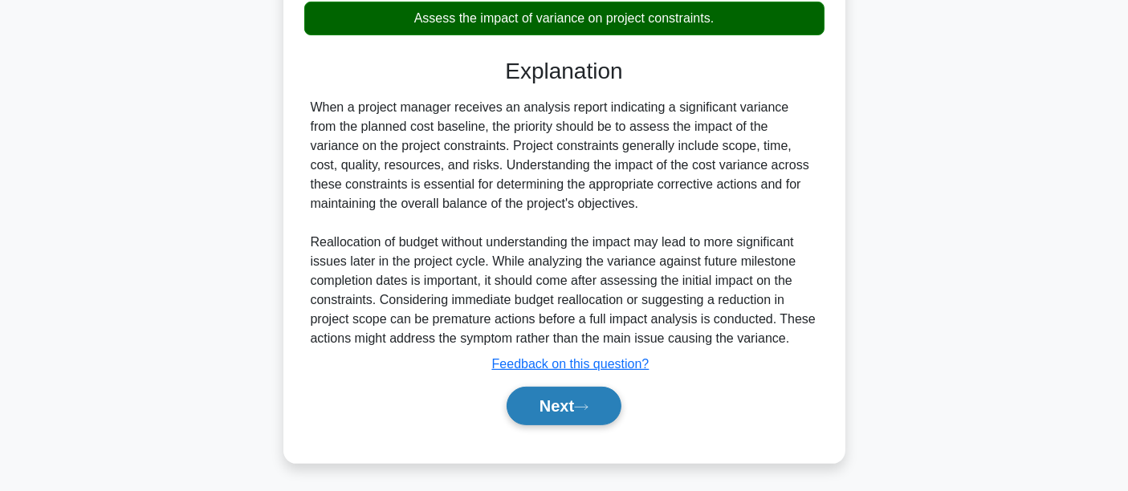
click at [547, 406] on button "Next" at bounding box center [564, 406] width 115 height 39
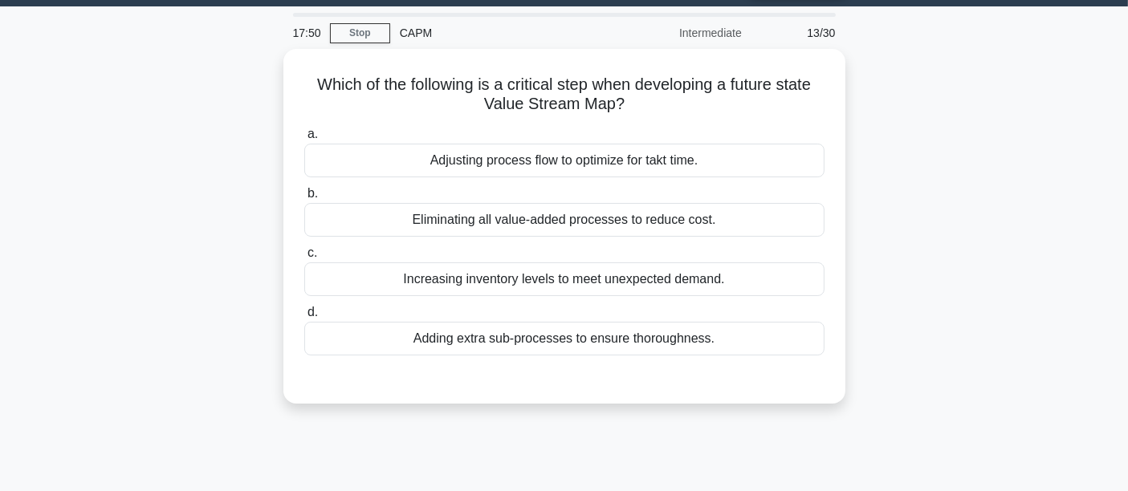
scroll to position [0, 0]
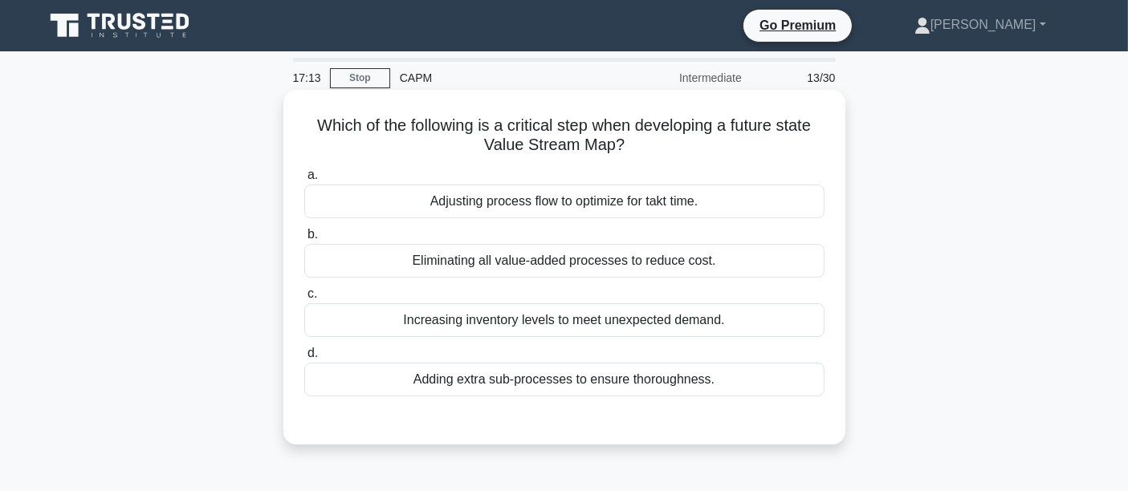
click at [421, 265] on div "Eliminating all value-added processes to reduce cost." at bounding box center [564, 261] width 520 height 34
click at [304, 240] on input "b. Eliminating all value-added processes to reduce cost." at bounding box center [304, 235] width 0 height 10
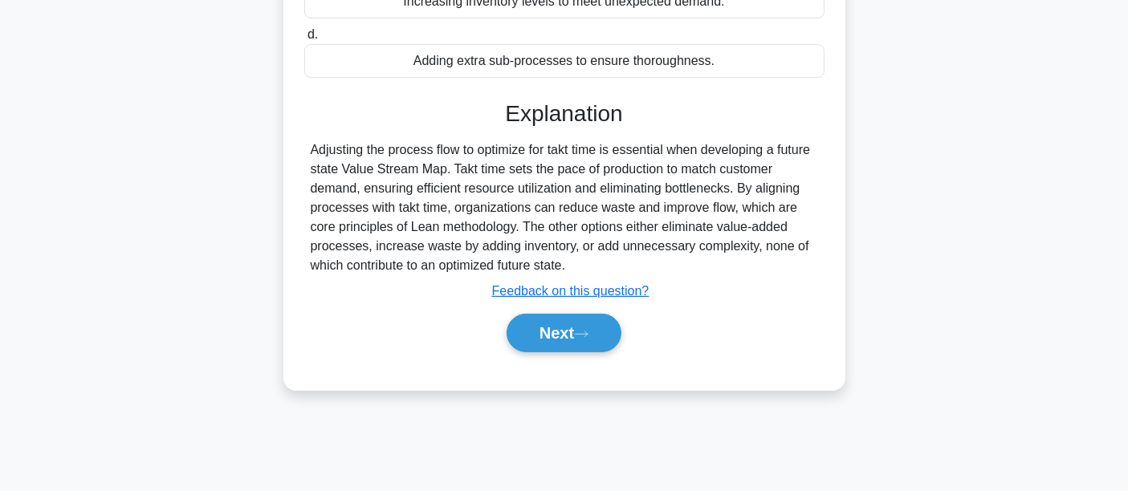
scroll to position [376, 0]
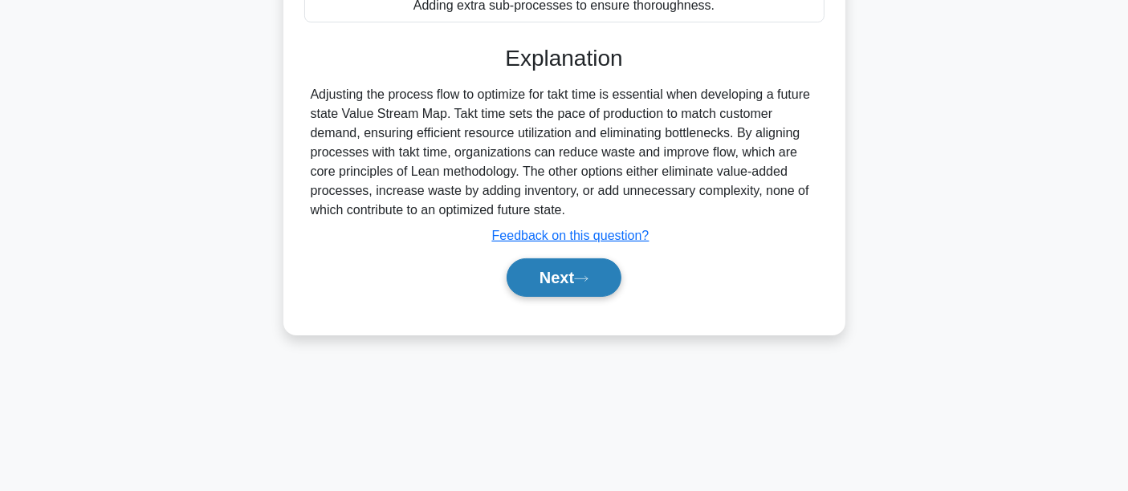
click at [567, 295] on div "Next" at bounding box center [564, 277] width 520 height 51
click at [566, 282] on button "Next" at bounding box center [564, 277] width 115 height 39
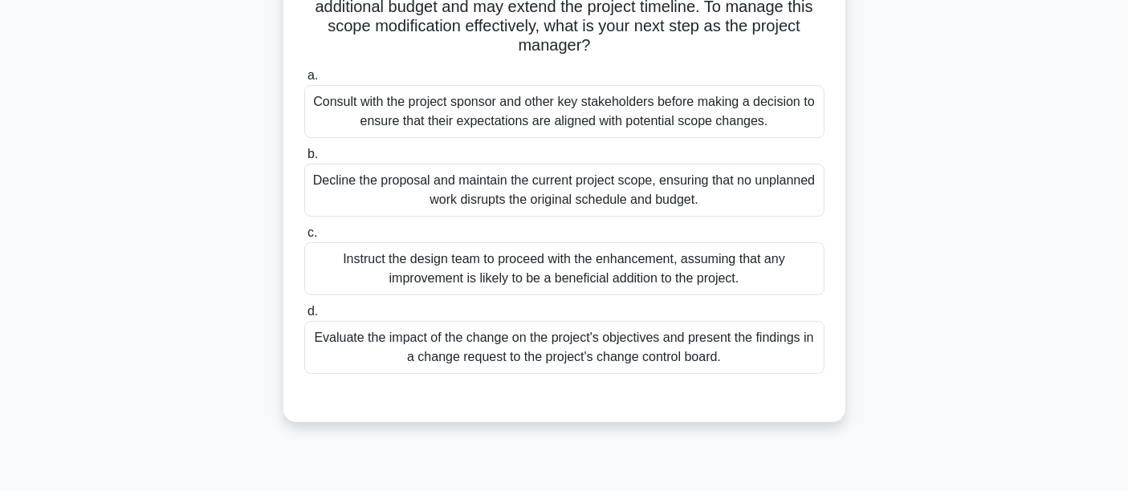
scroll to position [208, 0]
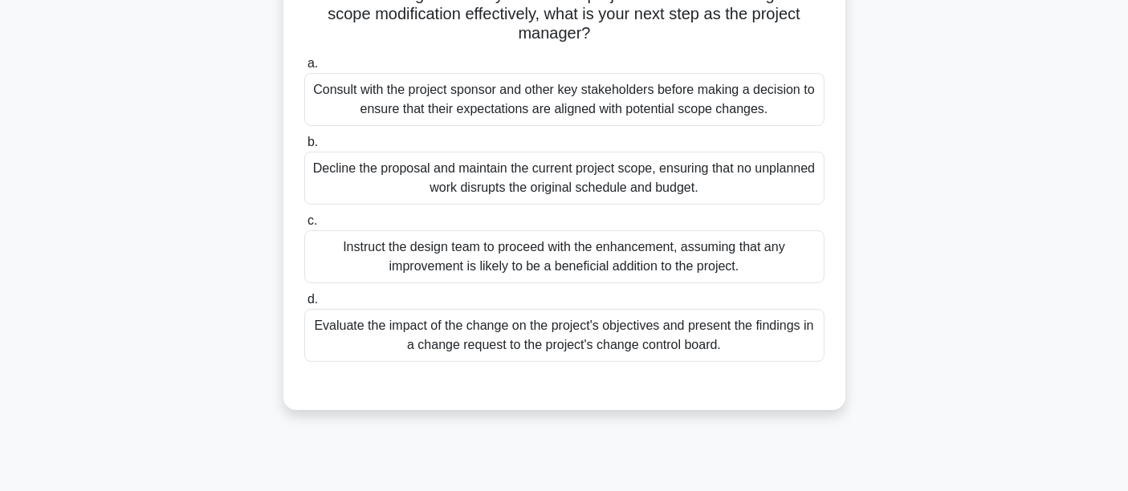
click at [380, 344] on div "Evaluate the impact of the change on the project's objectives and present the f…" at bounding box center [564, 335] width 520 height 53
click at [304, 305] on input "d. Evaluate the impact of the change on the project's objectives and present th…" at bounding box center [304, 300] width 0 height 10
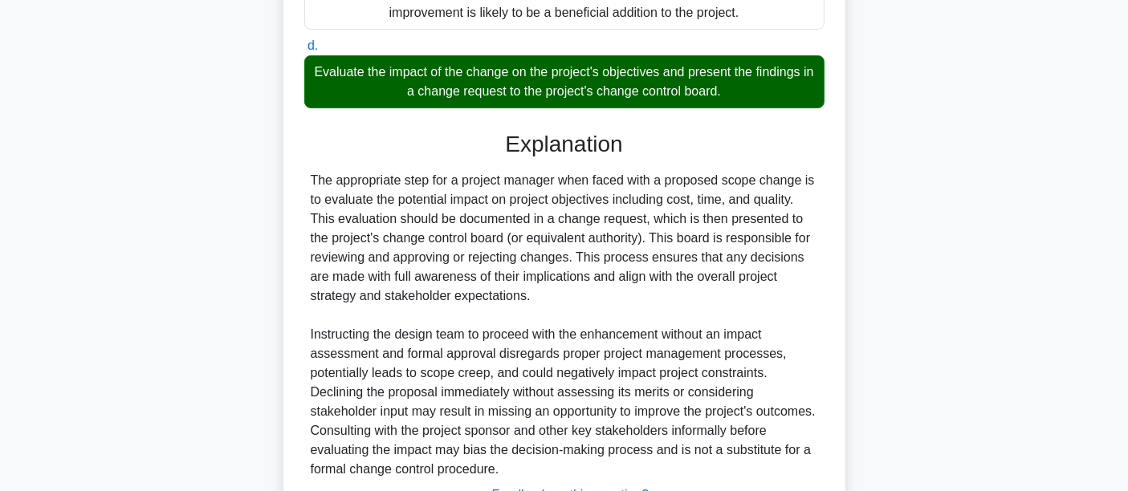
scroll to position [592, 0]
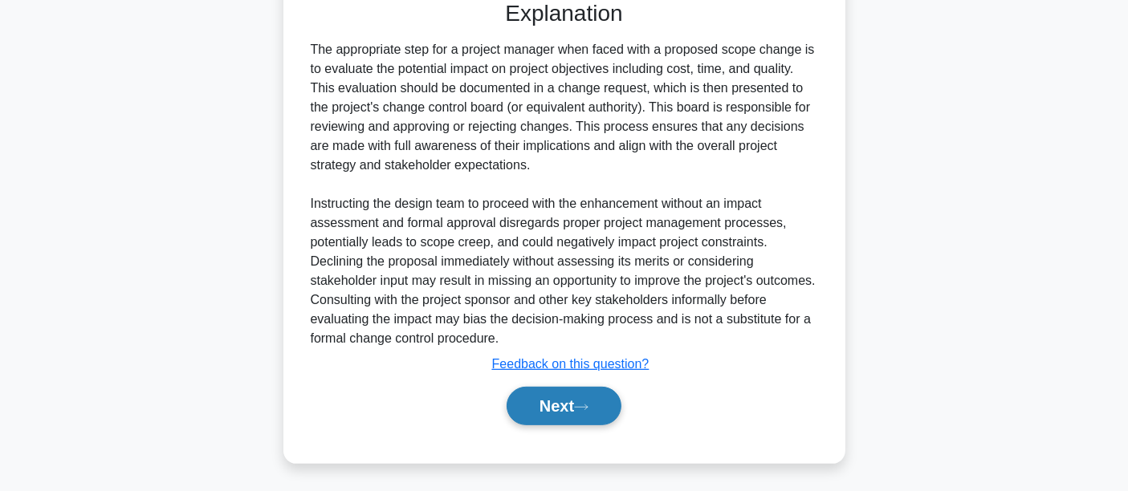
click at [535, 407] on button "Next" at bounding box center [564, 406] width 115 height 39
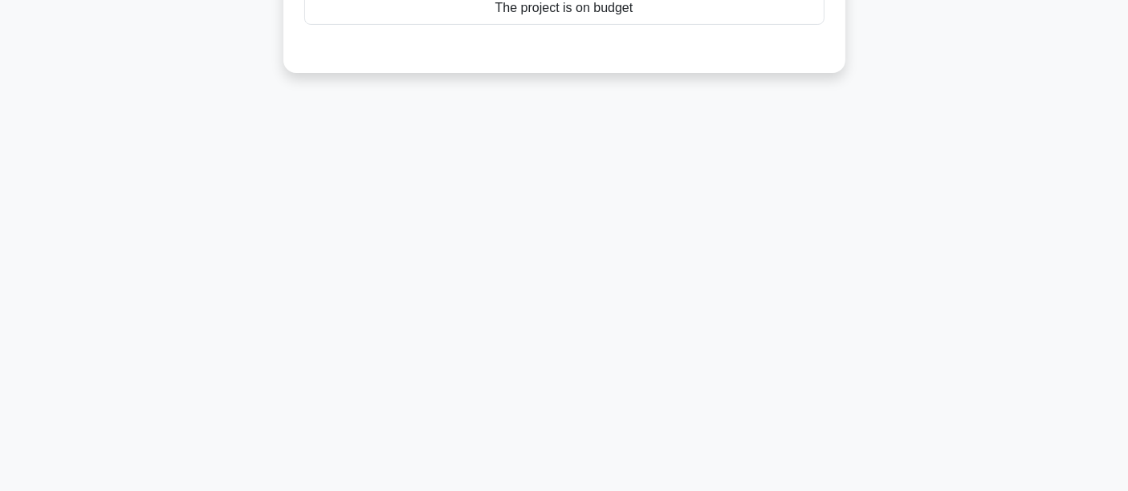
scroll to position [0, 0]
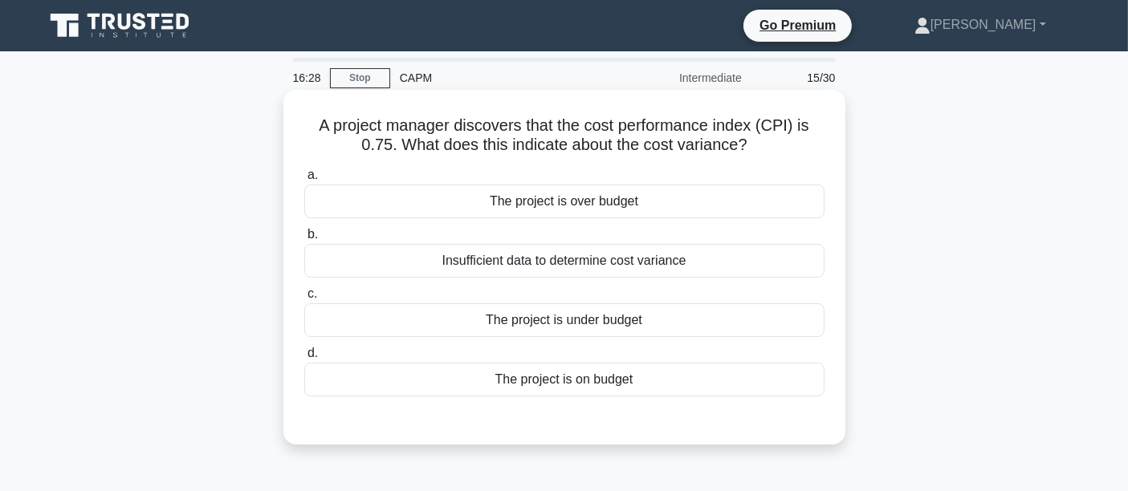
click at [482, 202] on div "The project is over budget" at bounding box center [564, 202] width 520 height 34
click at [304, 181] on input "a. The project is over budget" at bounding box center [304, 175] width 0 height 10
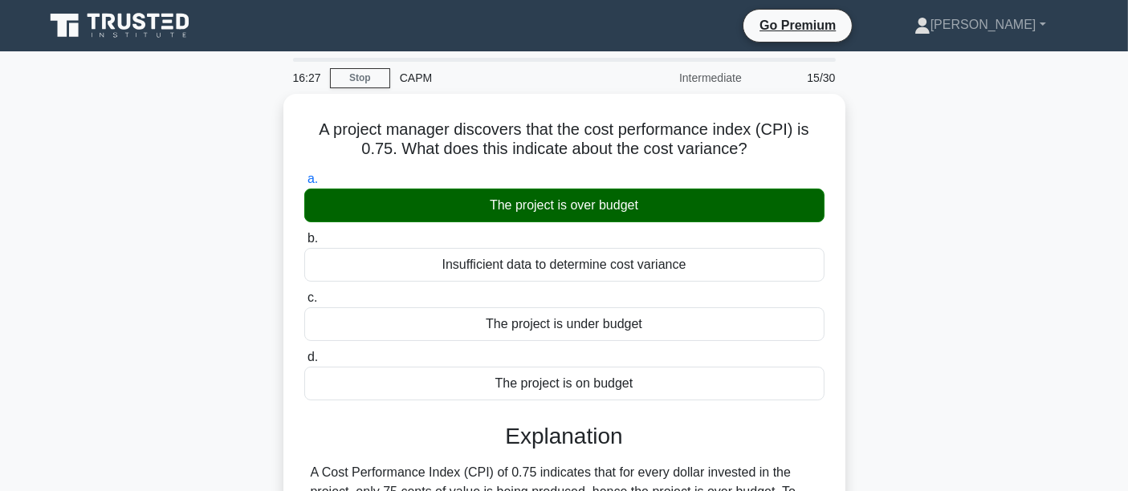
scroll to position [376, 0]
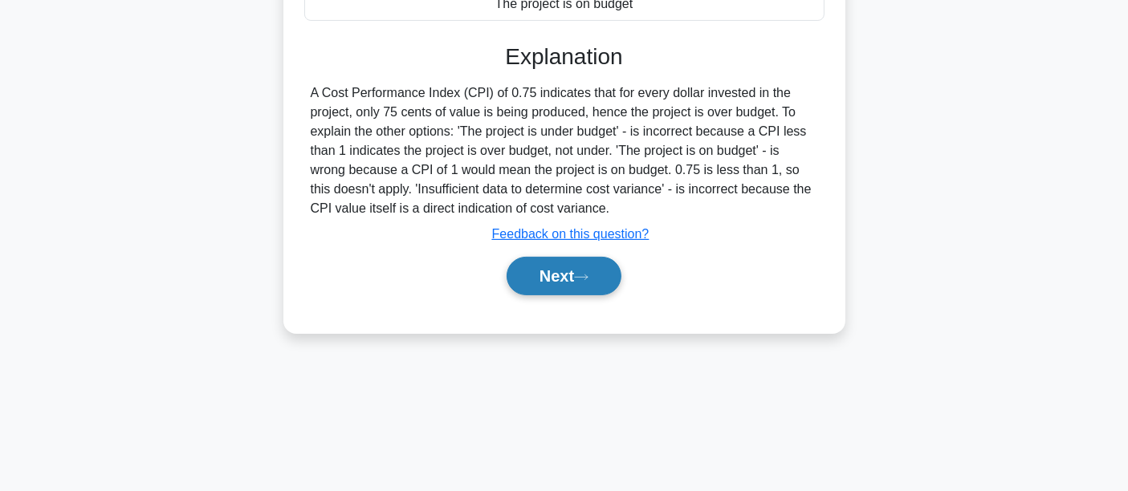
click at [541, 262] on button "Next" at bounding box center [564, 276] width 115 height 39
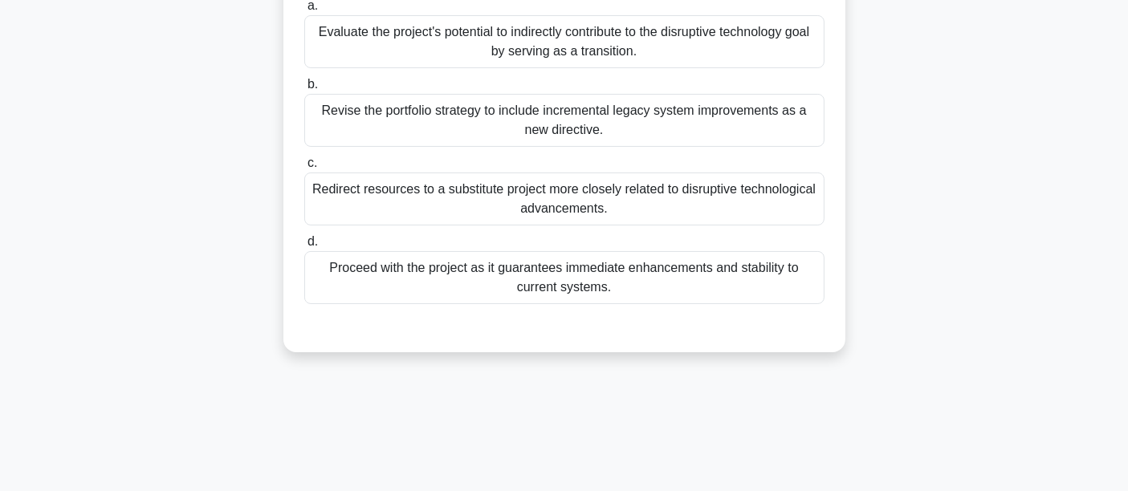
scroll to position [0, 0]
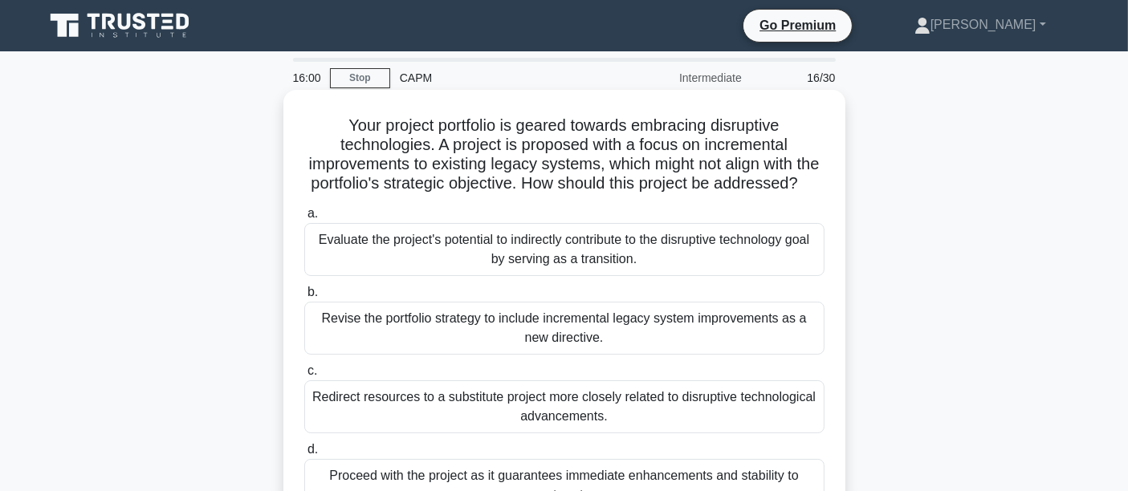
click at [442, 276] on div "Evaluate the project's potential to indirectly contribute to the disruptive tec…" at bounding box center [564, 249] width 520 height 53
click at [304, 219] on input "a. Evaluate the project's potential to indirectly contribute to the disruptive …" at bounding box center [304, 214] width 0 height 10
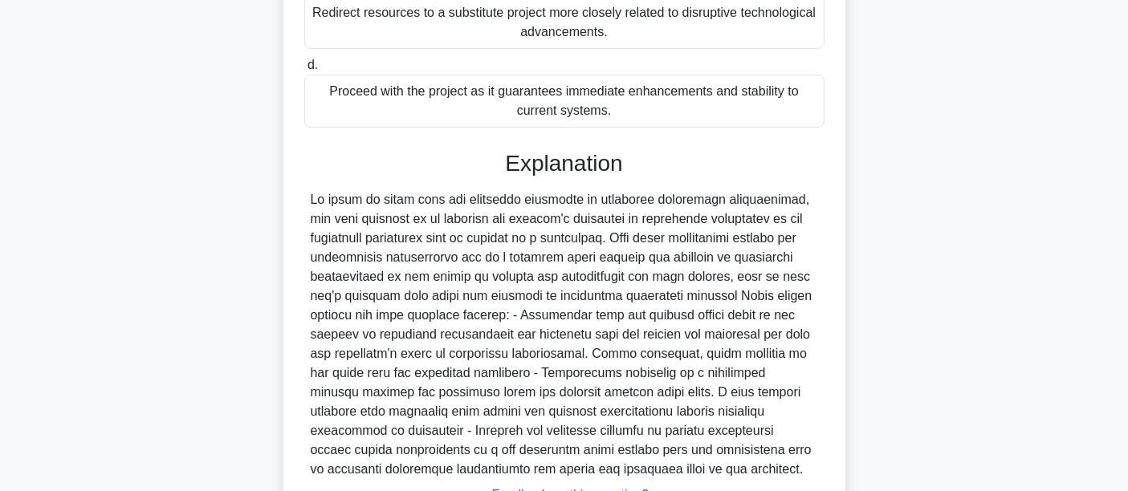
scroll to position [535, 0]
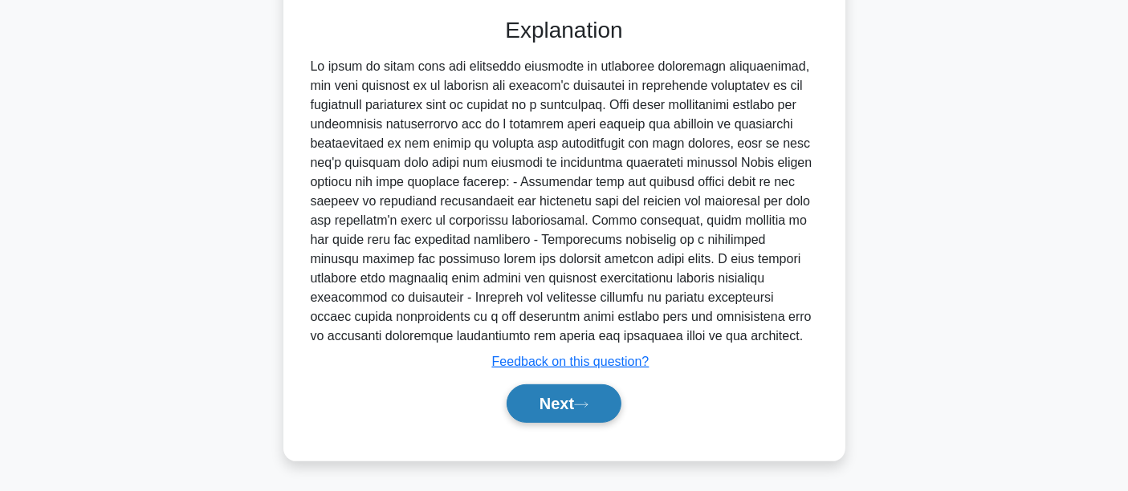
click at [594, 393] on button "Next" at bounding box center [564, 403] width 115 height 39
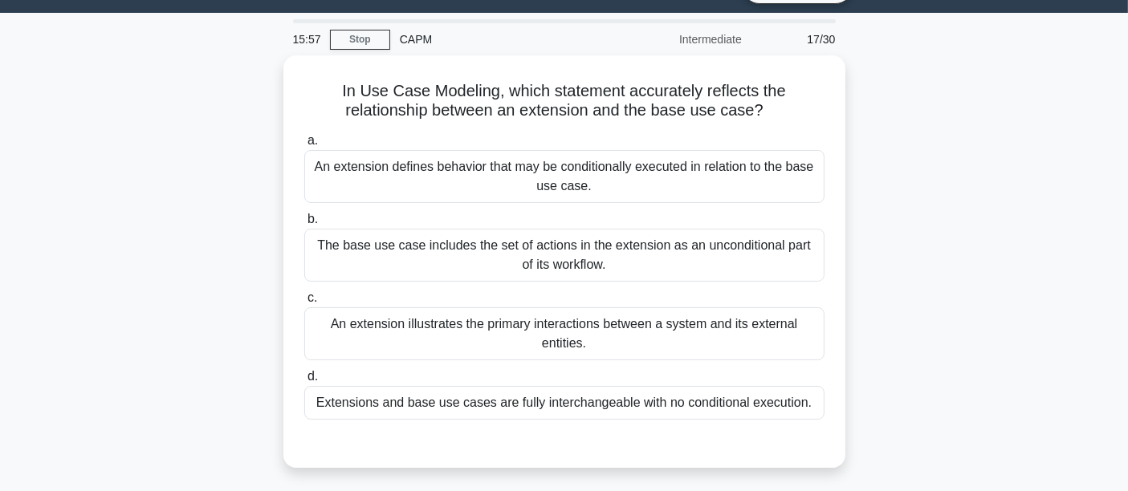
scroll to position [0, 0]
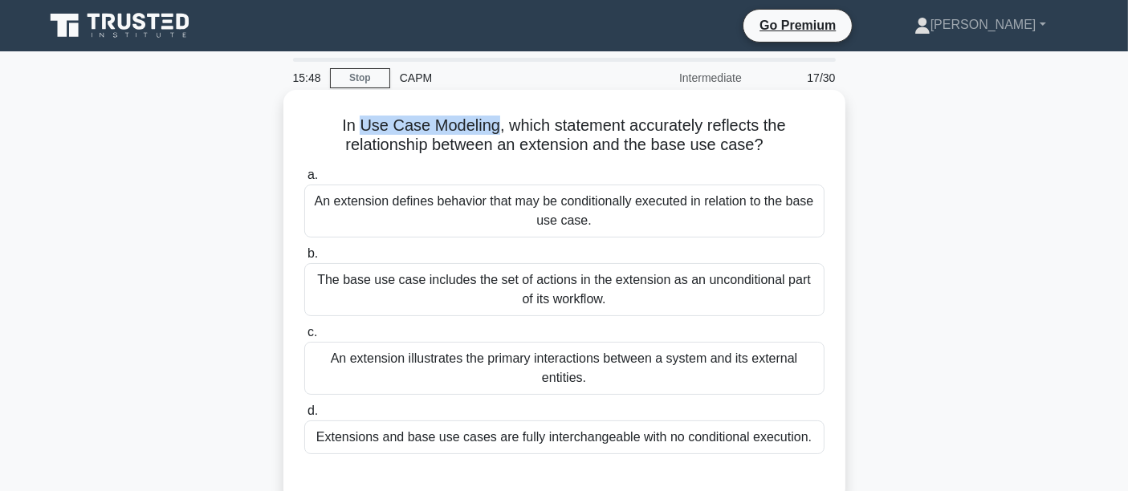
drag, startPoint x: 356, startPoint y: 124, endPoint x: 495, endPoint y: 123, distance: 138.9
click at [495, 123] on h5 "In Use Case Modeling, which statement accurately reflects the relationship betw…" at bounding box center [564, 136] width 523 height 40
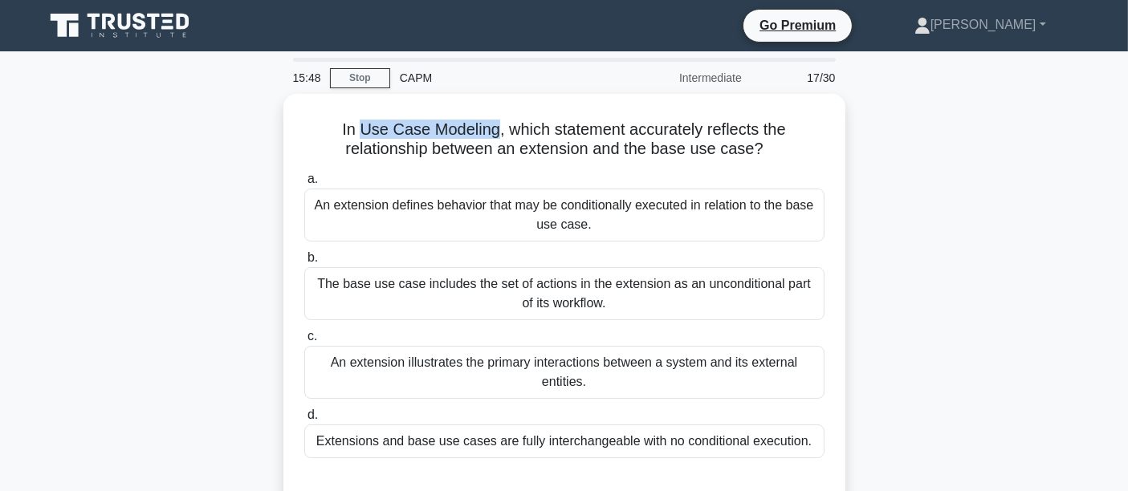
copy h5 "Use Case Modeling"
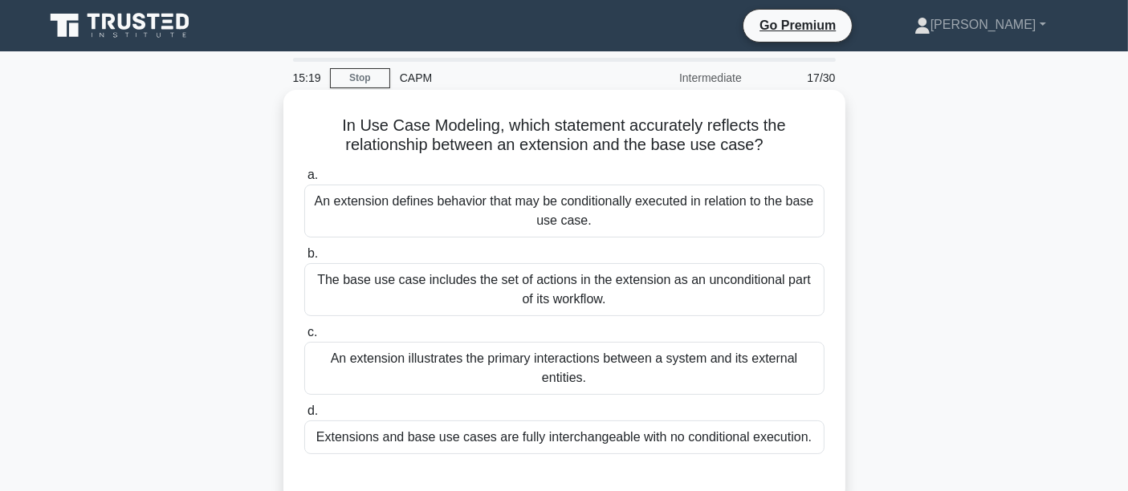
click at [404, 234] on div "An extension defines behavior that may be conditionally executed in relation to…" at bounding box center [564, 211] width 520 height 53
click at [304, 181] on input "a. An extension defines behavior that may be conditionally executed in relation…" at bounding box center [304, 175] width 0 height 10
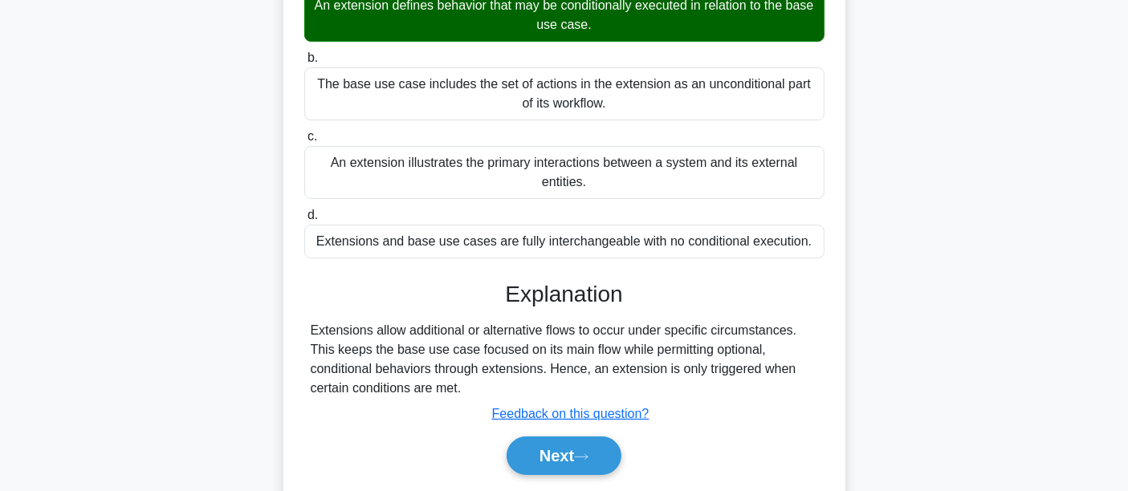
scroll to position [208, 0]
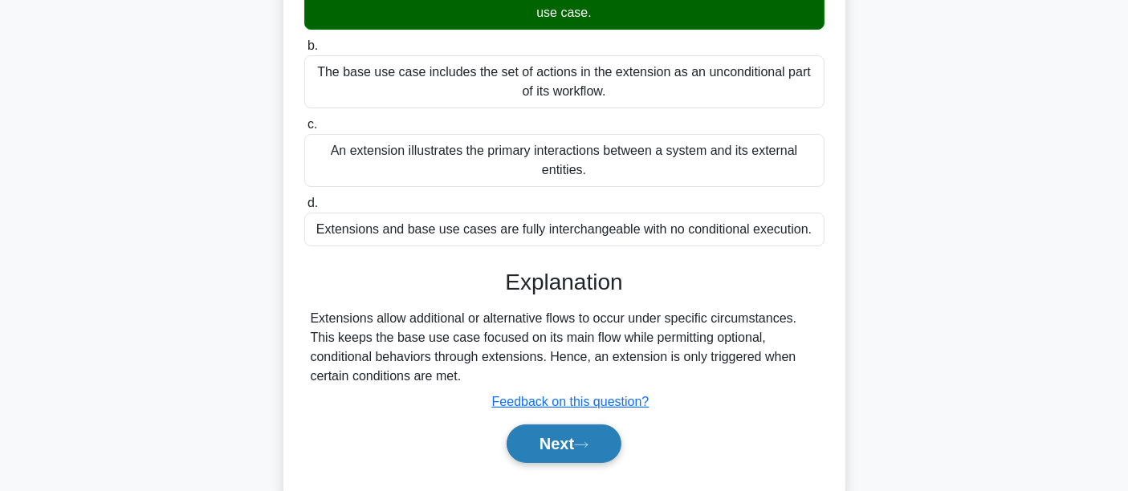
click at [557, 445] on button "Next" at bounding box center [564, 444] width 115 height 39
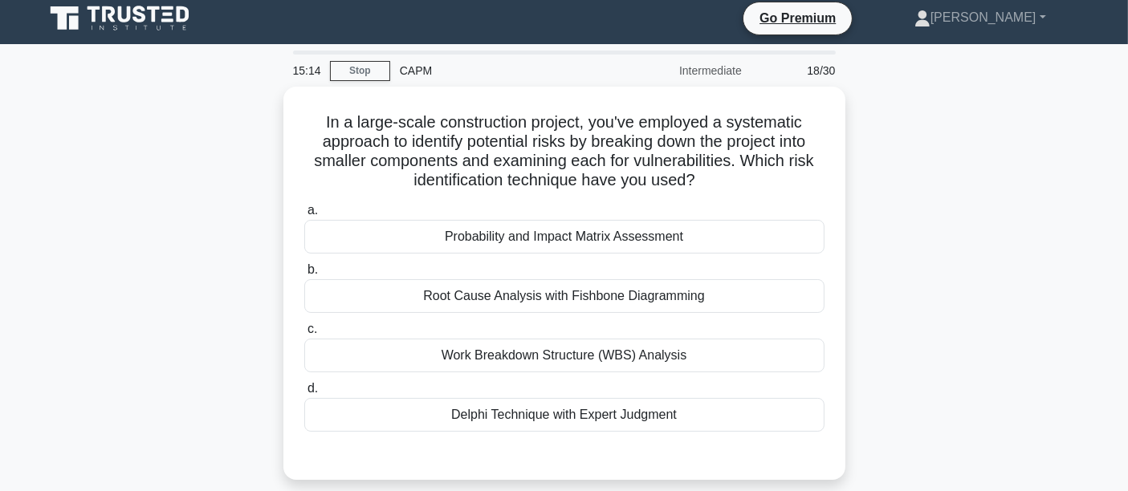
scroll to position [0, 0]
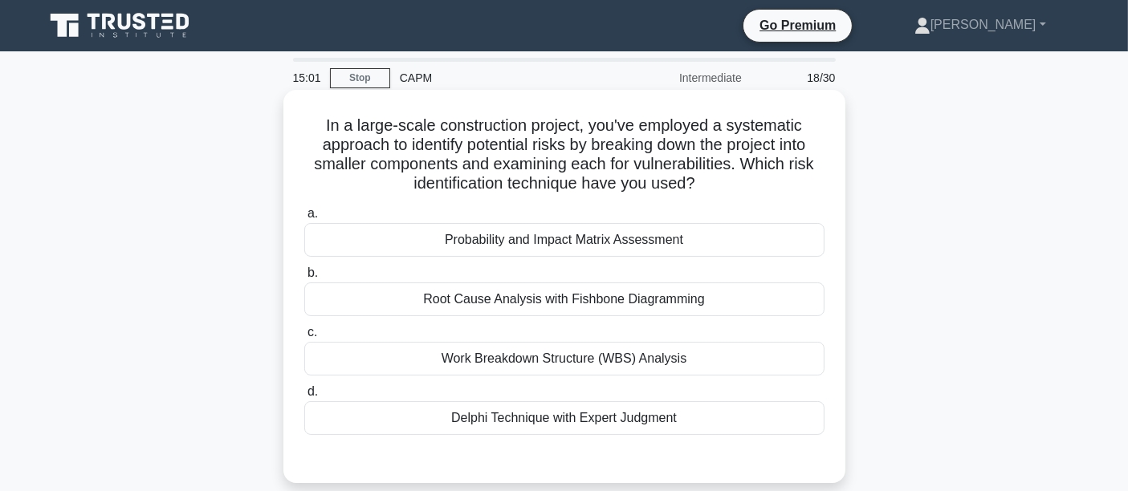
click at [736, 360] on div "Work Breakdown Structure (WBS) Analysis" at bounding box center [564, 359] width 520 height 34
click at [304, 338] on input "c. Work Breakdown Structure (WBS) Analysis" at bounding box center [304, 333] width 0 height 10
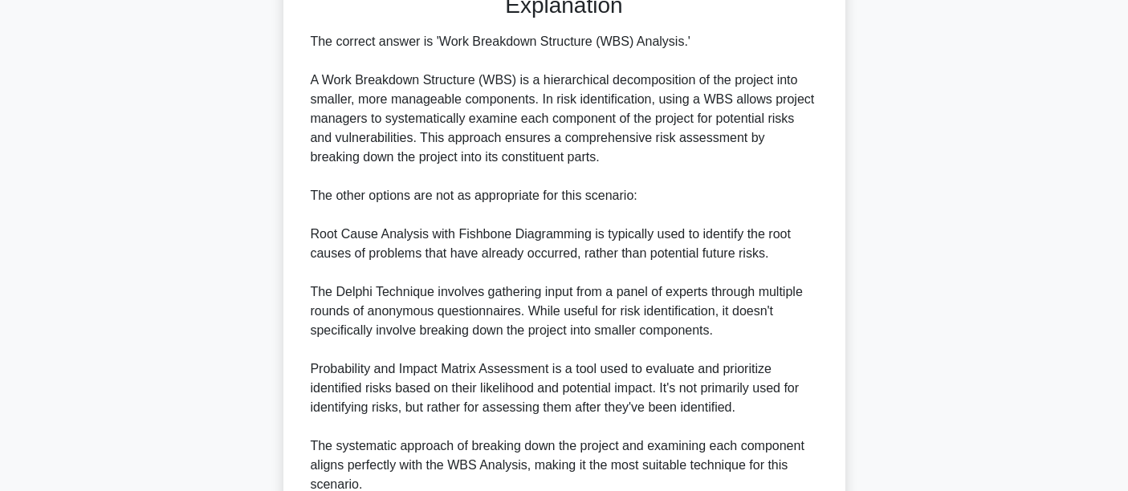
scroll to position [612, 0]
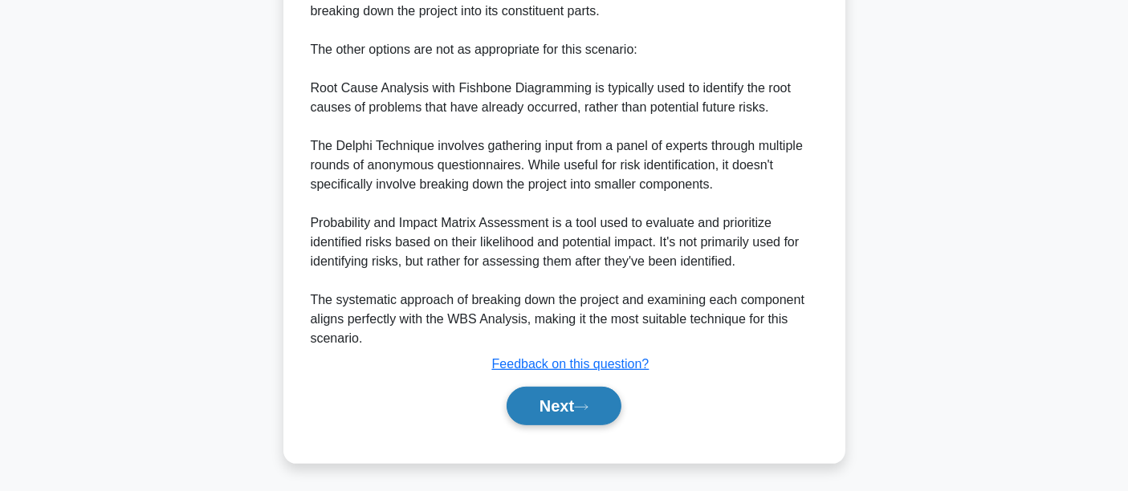
click at [576, 405] on button "Next" at bounding box center [564, 406] width 115 height 39
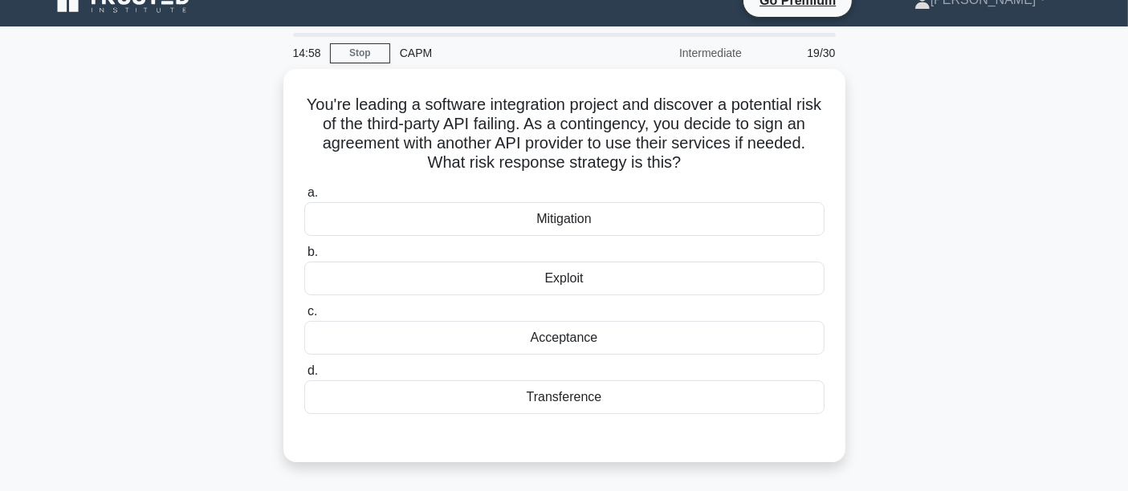
scroll to position [0, 0]
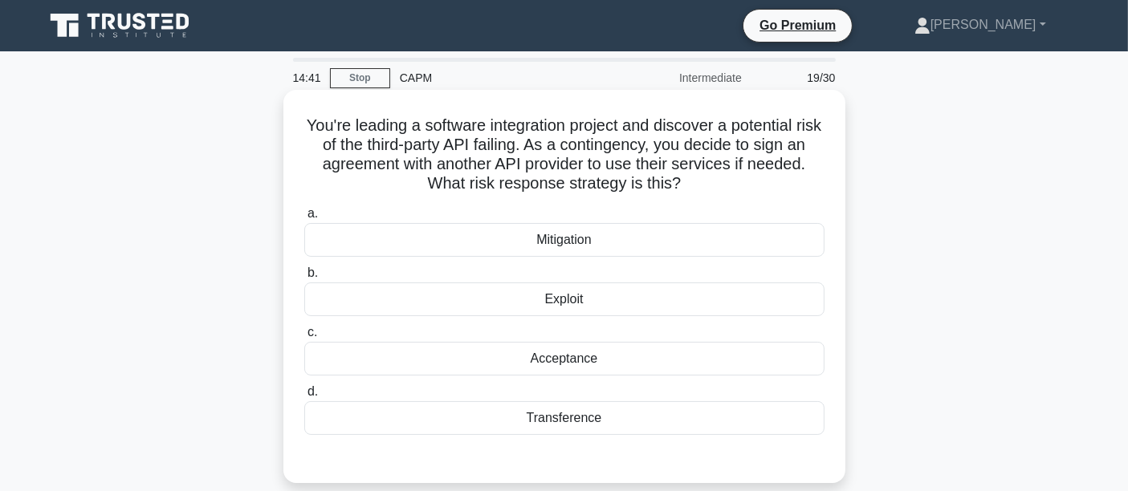
click at [494, 235] on div "Mitigation" at bounding box center [564, 240] width 520 height 34
click at [304, 219] on input "a. Mitigation" at bounding box center [304, 214] width 0 height 10
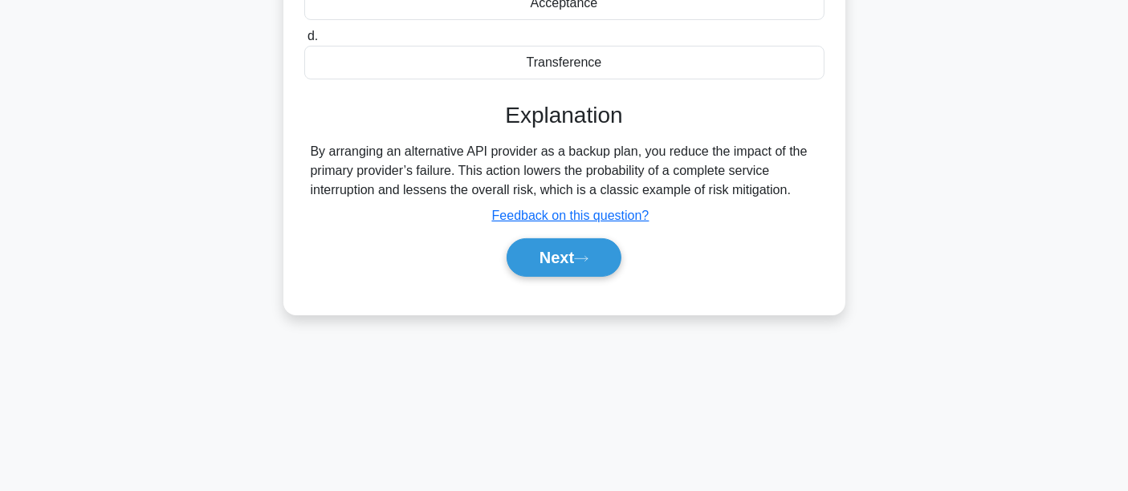
scroll to position [376, 0]
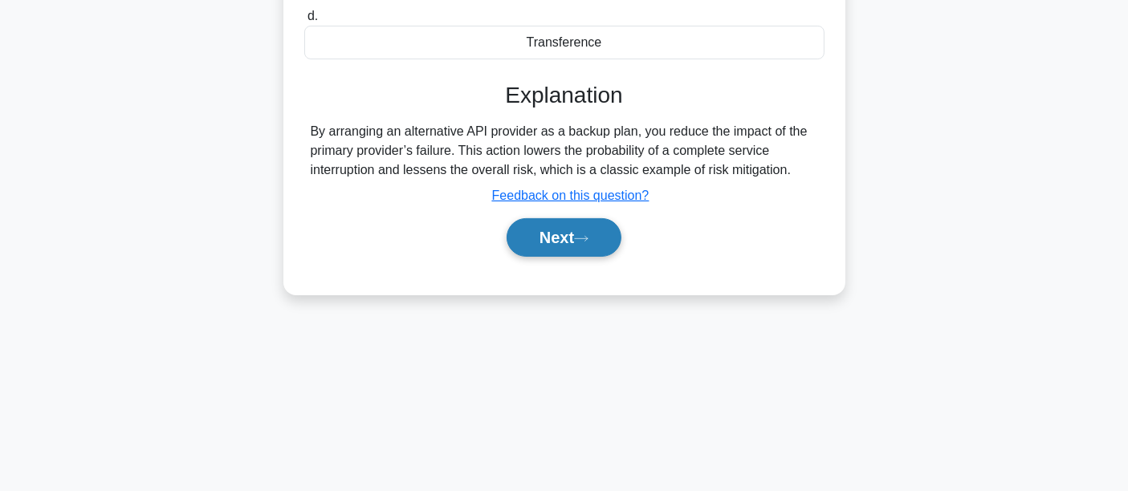
click at [554, 245] on button "Next" at bounding box center [564, 237] width 115 height 39
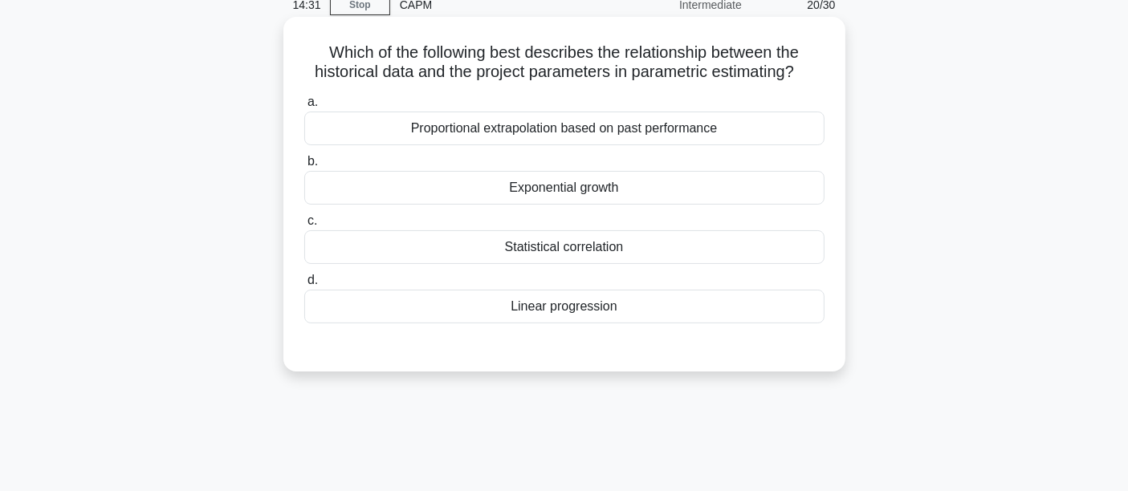
scroll to position [0, 0]
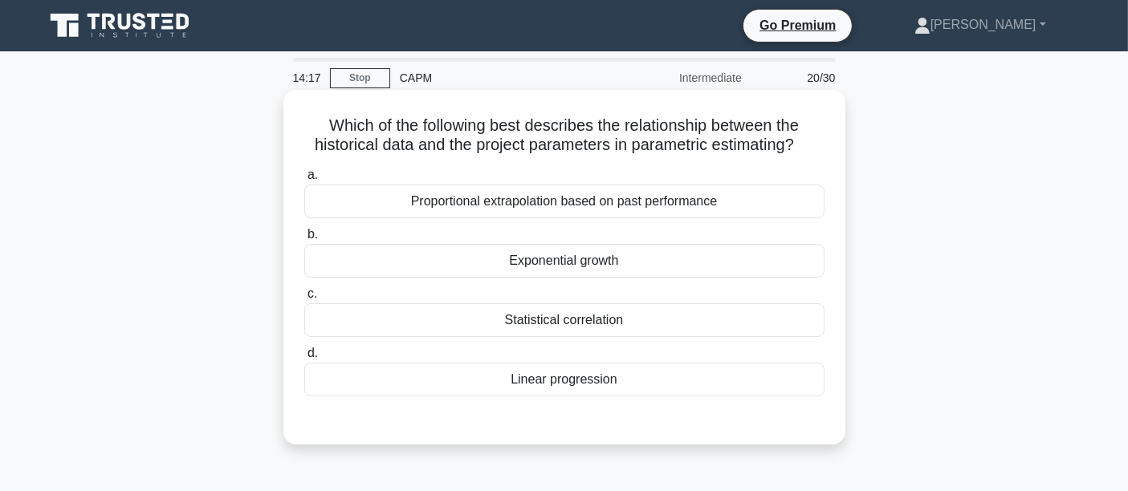
click at [478, 198] on div "Proportional extrapolation based on past performance" at bounding box center [564, 202] width 520 height 34
click at [304, 181] on input "a. Proportional extrapolation based on past performance" at bounding box center [304, 175] width 0 height 10
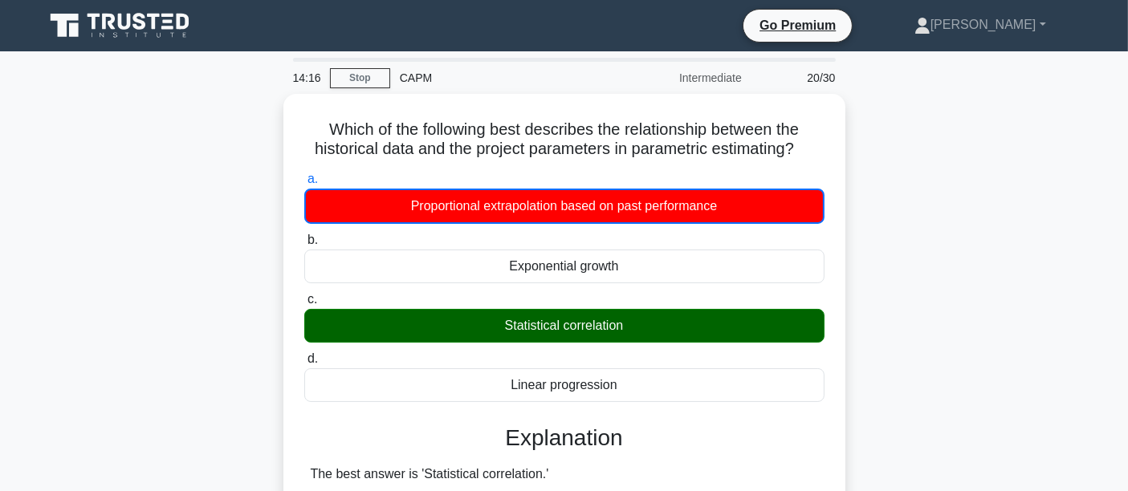
scroll to position [575, 0]
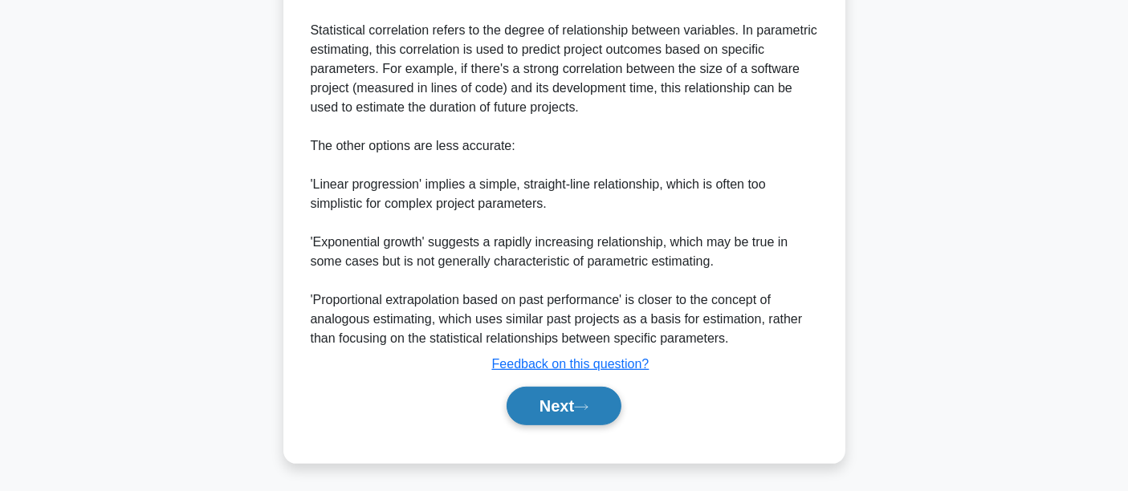
click at [533, 392] on button "Next" at bounding box center [564, 406] width 115 height 39
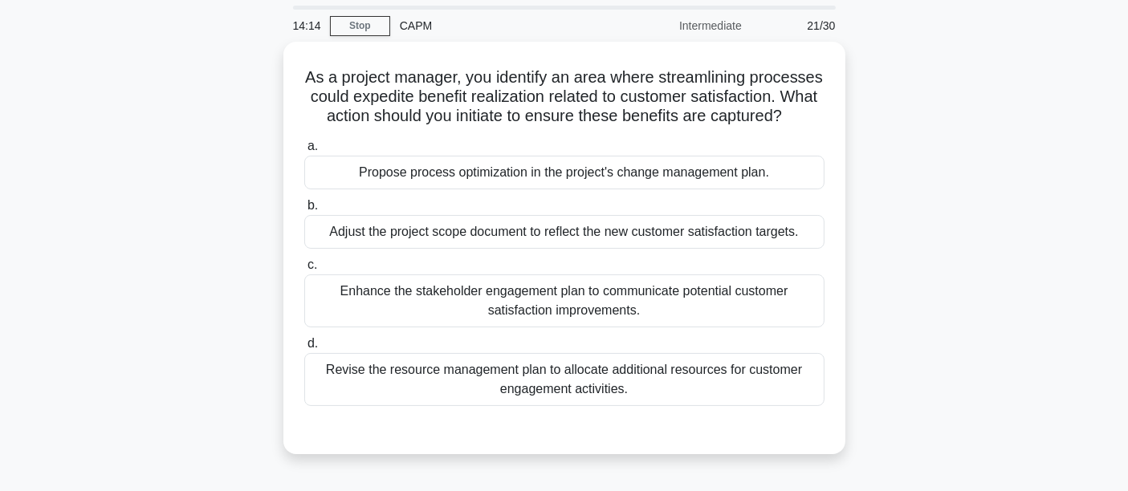
scroll to position [0, 0]
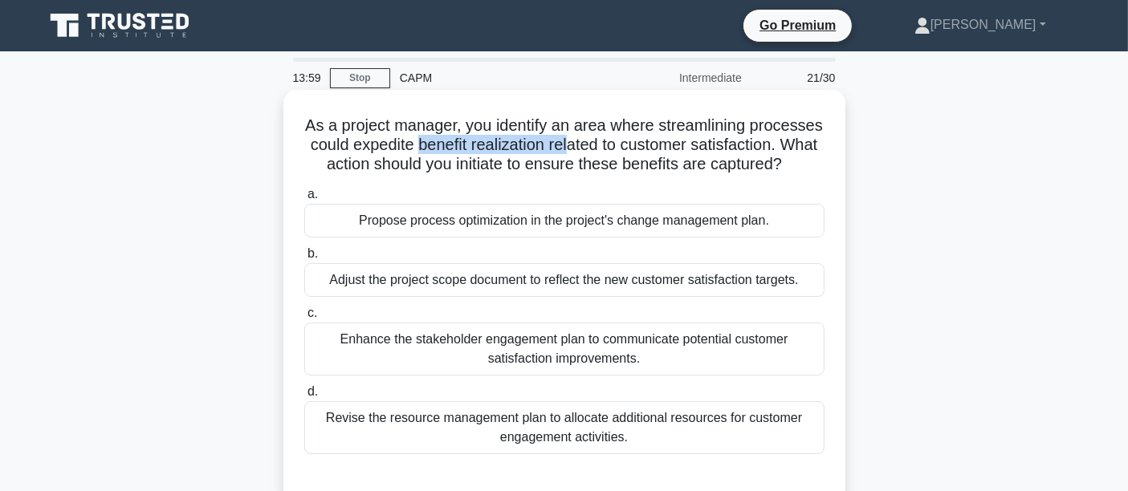
drag, startPoint x: 518, startPoint y: 145, endPoint x: 676, endPoint y: 140, distance: 158.2
click at [676, 140] on h5 "As a project manager, you identify an area where streamlining processes could e…" at bounding box center [564, 145] width 523 height 59
click at [340, 238] on div "Propose process optimization in the project's change management plan." at bounding box center [564, 221] width 520 height 34
click at [304, 200] on input "a. Propose process optimization in the project's change management plan." at bounding box center [304, 194] width 0 height 10
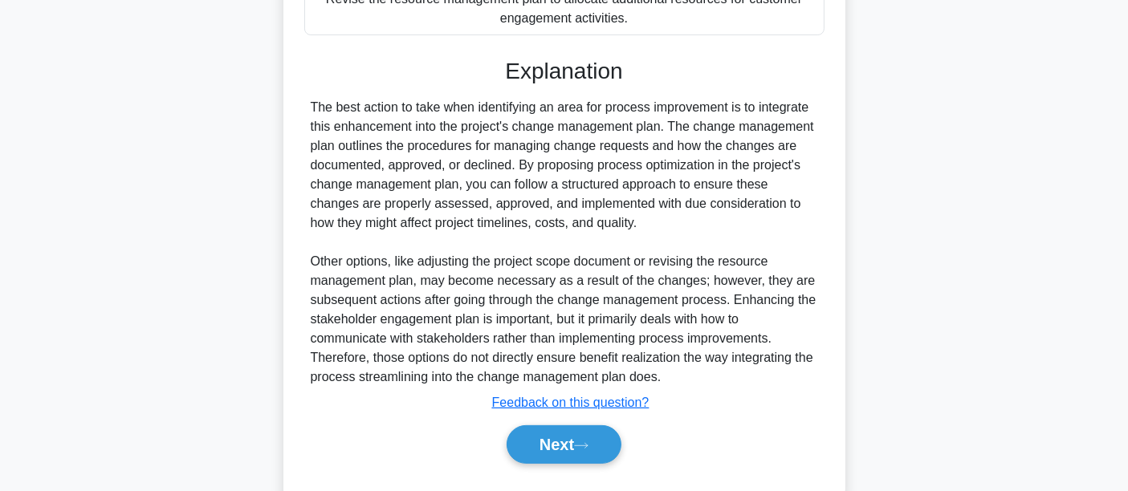
scroll to position [477, 0]
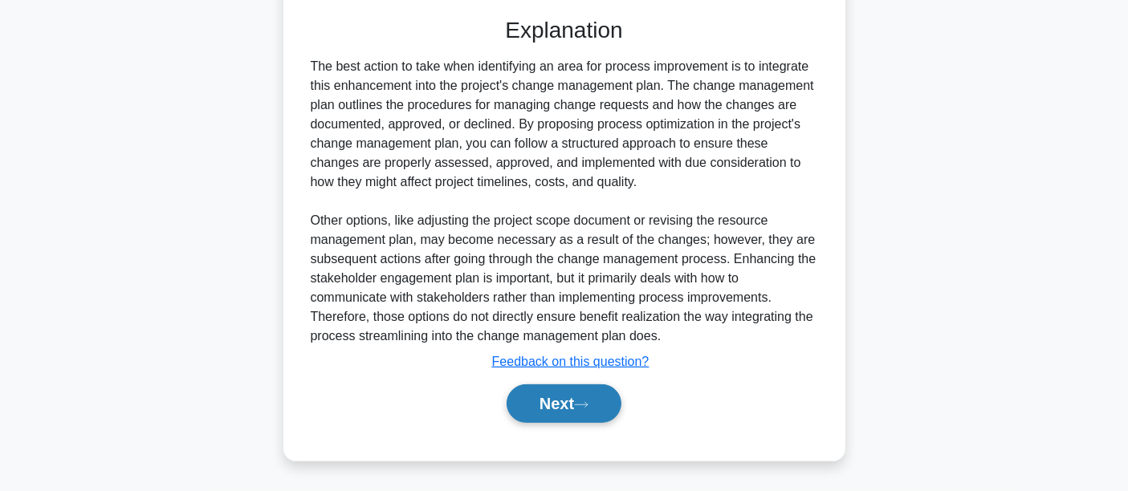
click at [573, 413] on button "Next" at bounding box center [564, 403] width 115 height 39
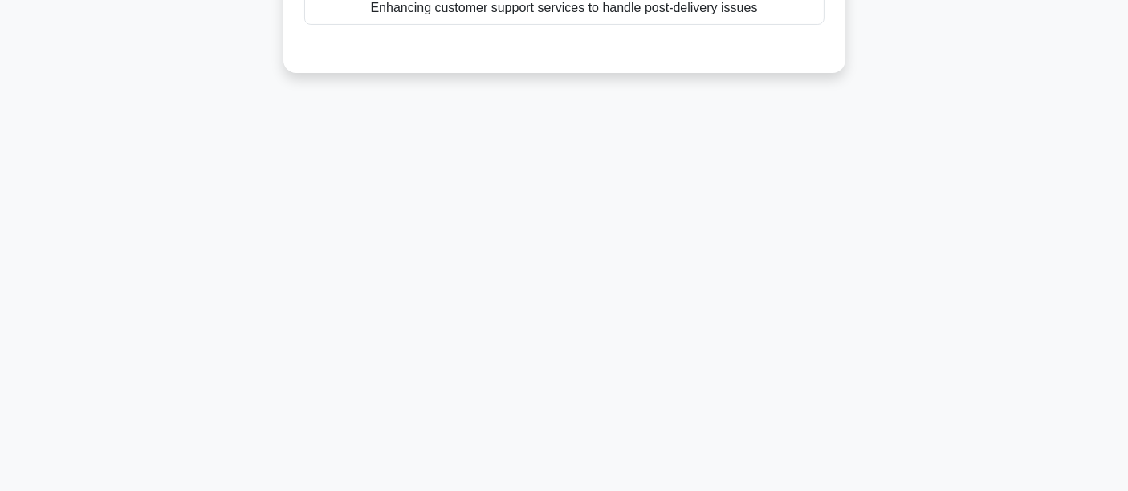
scroll to position [0, 0]
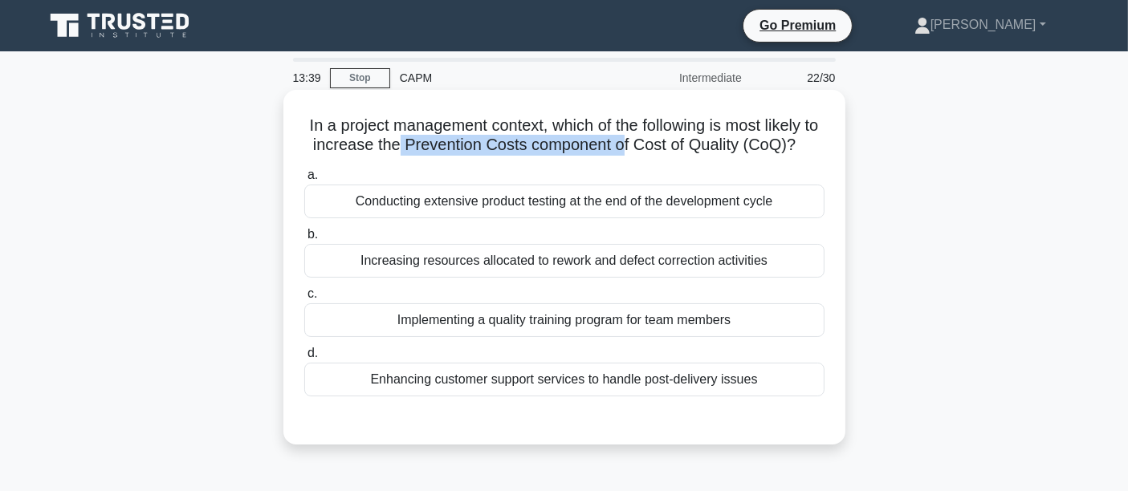
drag, startPoint x: 417, startPoint y: 140, endPoint x: 646, endPoint y: 149, distance: 228.9
click at [646, 149] on h5 "In a project management context, which of the following is most likely to incre…" at bounding box center [564, 136] width 523 height 40
click at [784, 148] on h5 "In a project management context, which of the following is most likely to incre…" at bounding box center [564, 136] width 523 height 40
drag, startPoint x: 415, startPoint y: 145, endPoint x: 774, endPoint y: 157, distance: 359.0
click at [774, 156] on h5 "In a project management context, which of the following is most likely to incre…" at bounding box center [564, 136] width 523 height 40
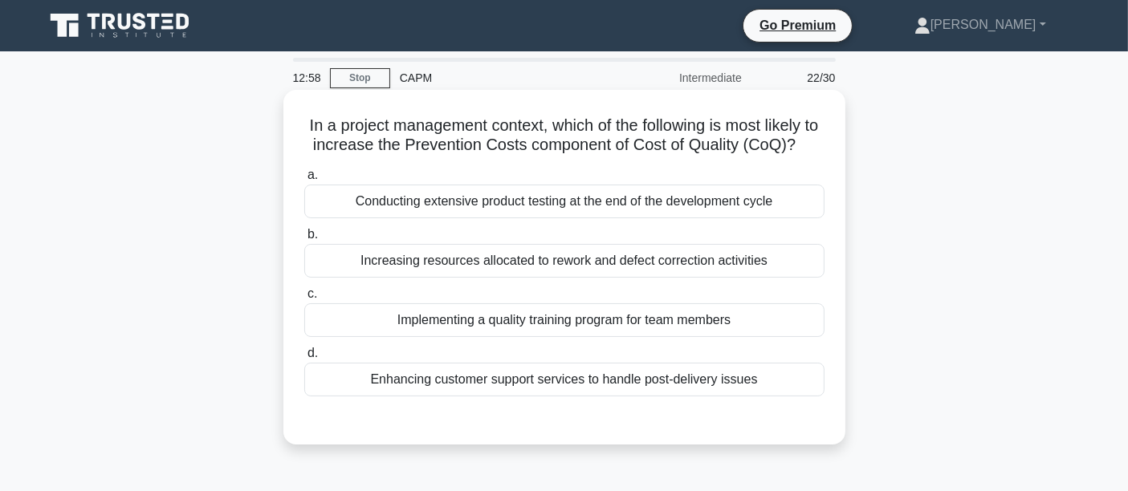
click at [393, 218] on div "Conducting extensive product testing at the end of the development cycle" at bounding box center [564, 202] width 520 height 34
click at [304, 181] on input "a. Conducting extensive product testing at the end of the development cycle" at bounding box center [304, 175] width 0 height 10
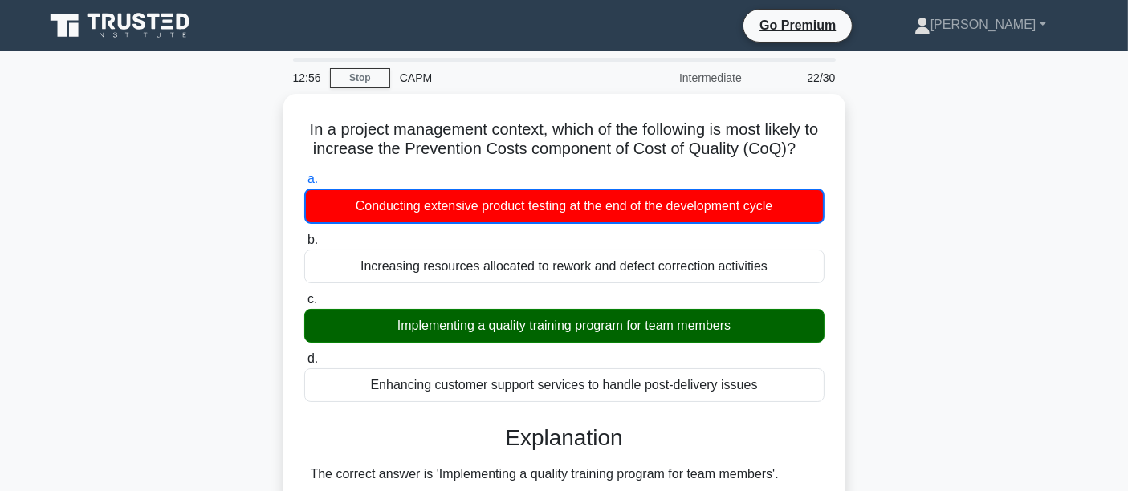
scroll to position [652, 0]
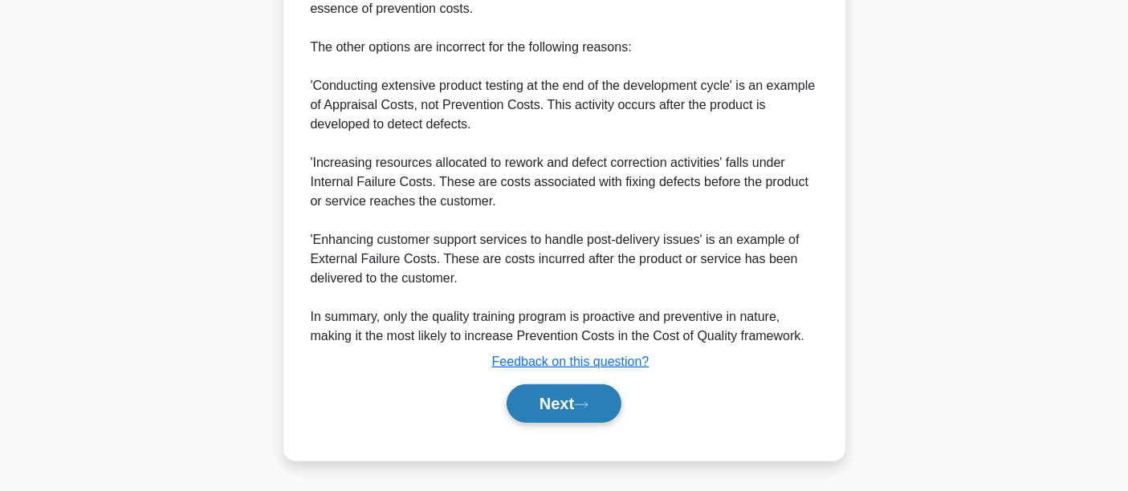
click at [566, 397] on button "Next" at bounding box center [564, 403] width 115 height 39
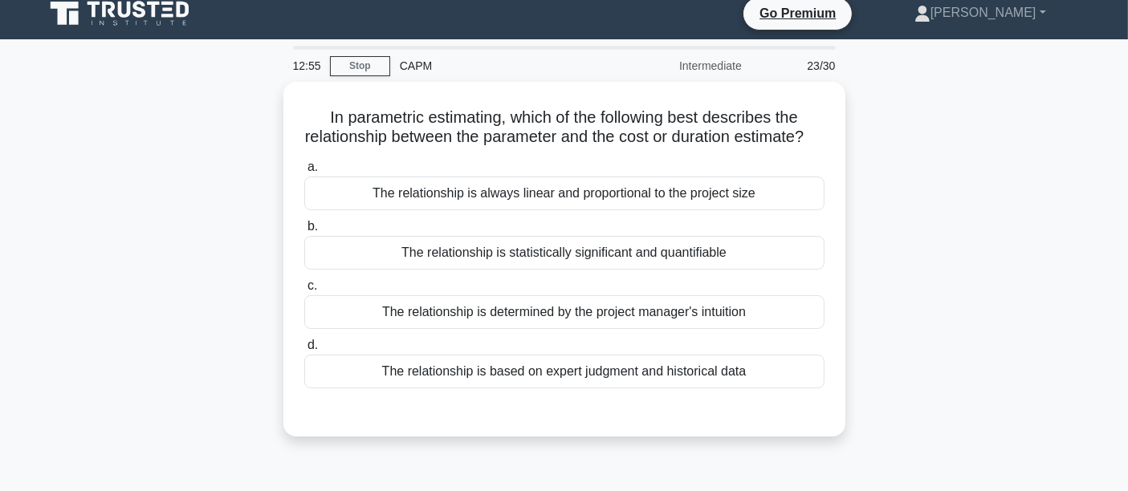
scroll to position [0, 0]
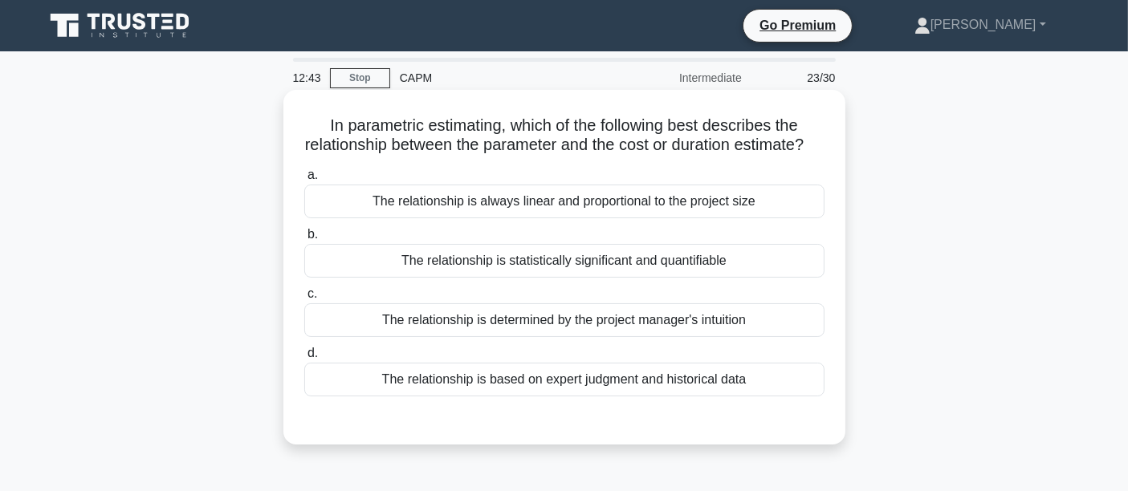
click at [486, 218] on div "The relationship is always linear and proportional to the project size" at bounding box center [564, 202] width 520 height 34
click at [304, 181] on input "a. The relationship is always linear and proportional to the project size" at bounding box center [304, 175] width 0 height 10
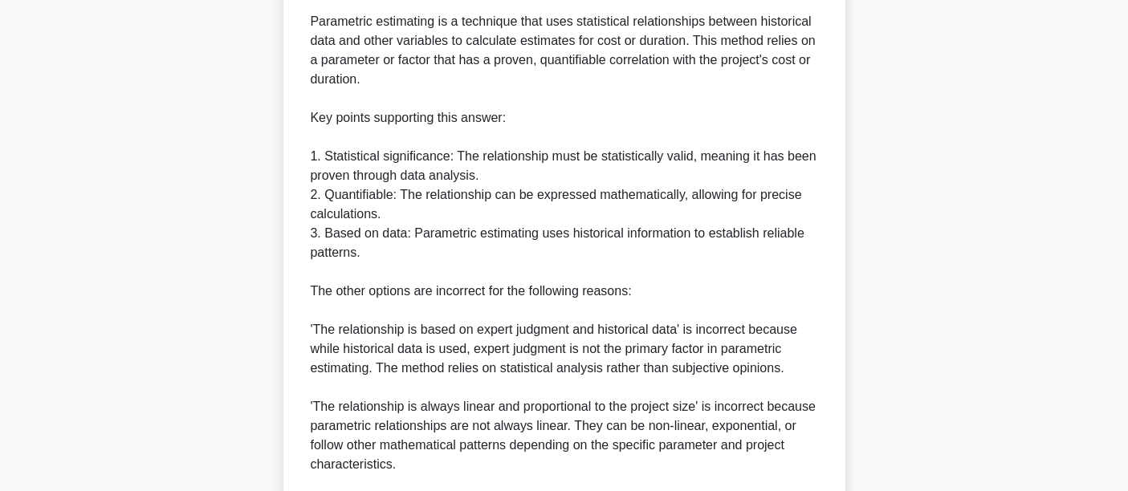
scroll to position [710, 0]
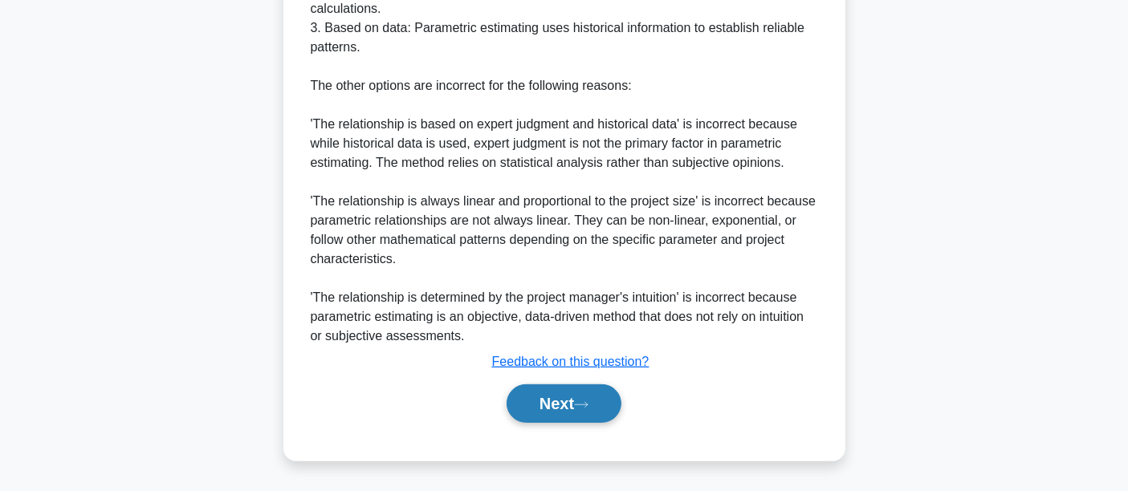
click at [551, 409] on button "Next" at bounding box center [564, 403] width 115 height 39
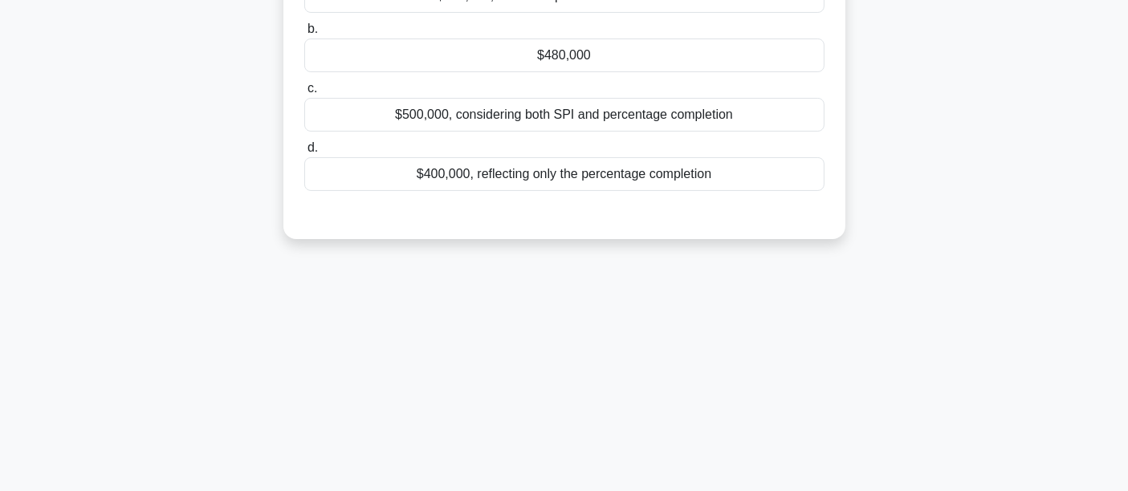
scroll to position [0, 0]
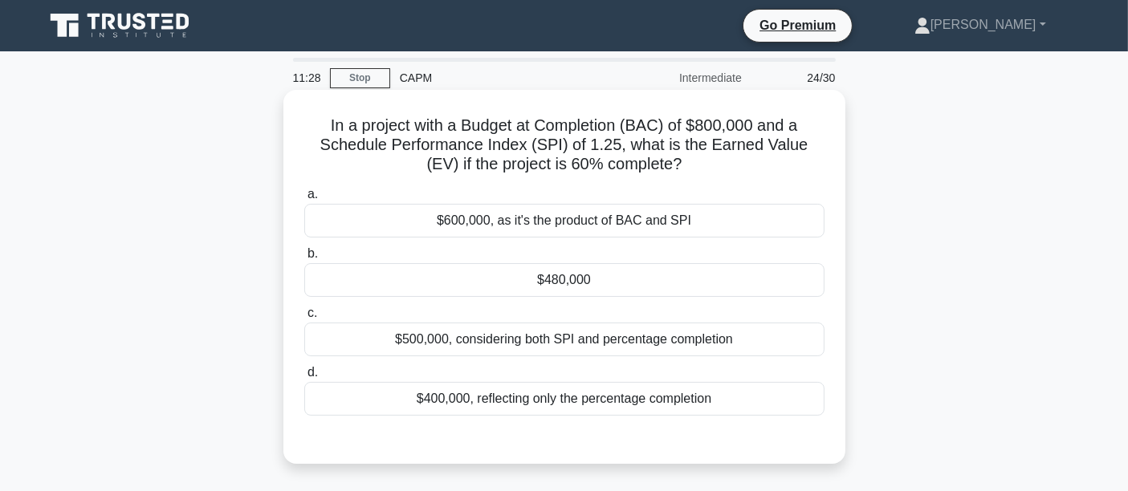
click at [571, 223] on div "$600,000, as it's the product of BAC and SPI" at bounding box center [564, 221] width 520 height 34
click at [304, 200] on input "a. $600,000, as it's the product of BAC and SPI" at bounding box center [304, 194] width 0 height 10
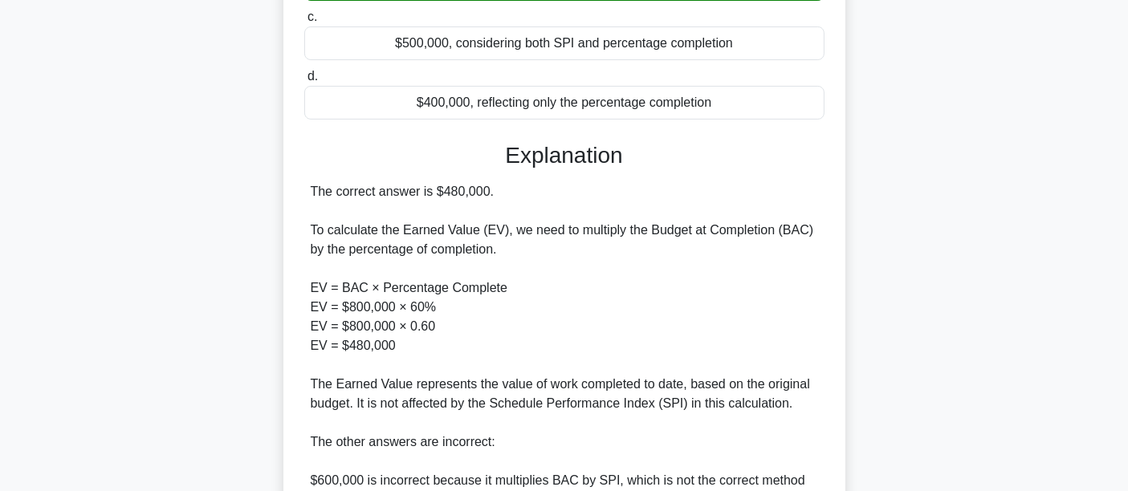
scroll to position [416, 0]
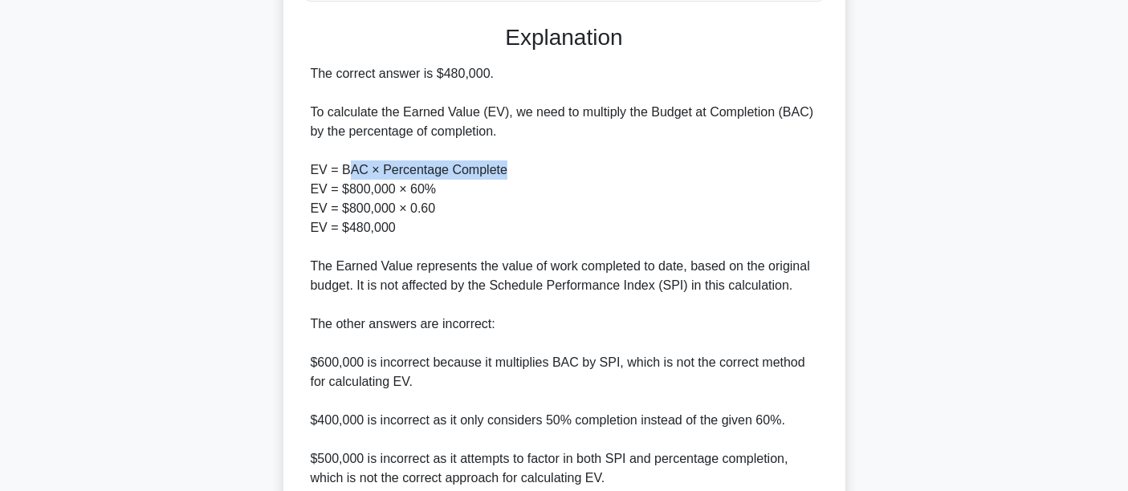
drag, startPoint x: 344, startPoint y: 169, endPoint x: 500, endPoint y: 169, distance: 155.7
click at [500, 169] on div "The correct answer is $480,000. To calculate the Earned Value (EV), we need to …" at bounding box center [564, 276] width 507 height 424
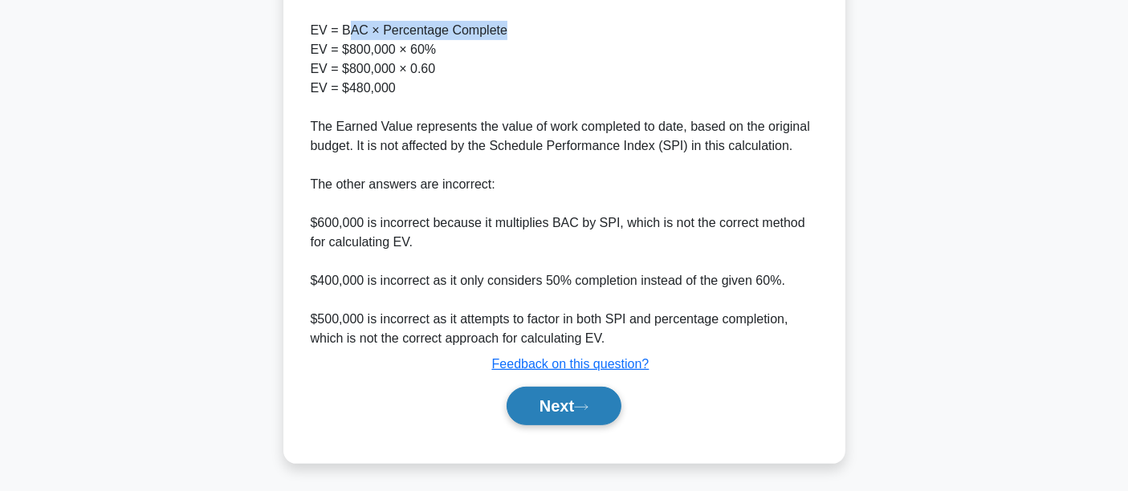
click at [544, 404] on button "Next" at bounding box center [564, 406] width 115 height 39
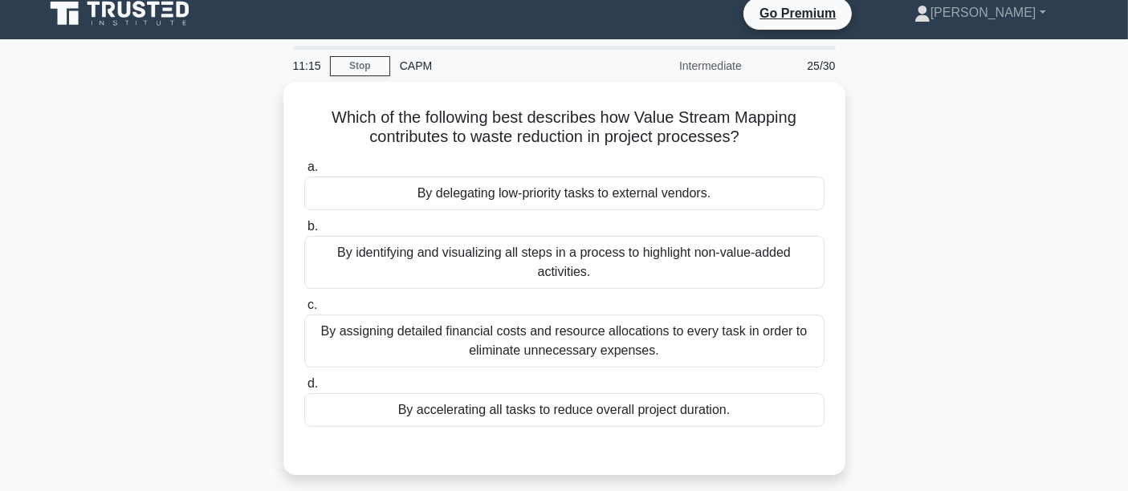
scroll to position [0, 0]
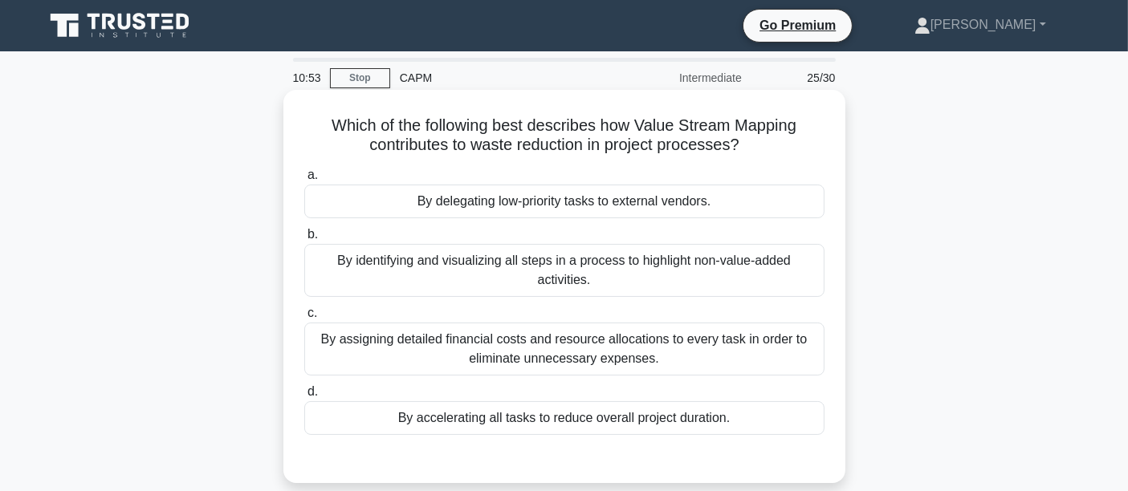
click at [440, 354] on div "By assigning detailed financial costs and resource allocations to every task in…" at bounding box center [564, 349] width 520 height 53
click at [304, 319] on input "c. By assigning detailed financial costs and resource allocations to every task…" at bounding box center [304, 313] width 0 height 10
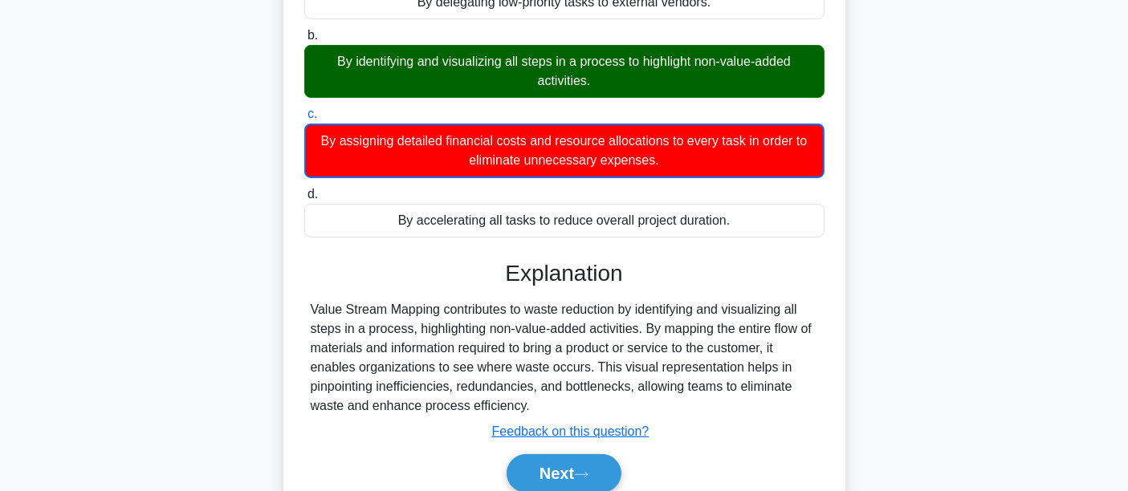
scroll to position [208, 0]
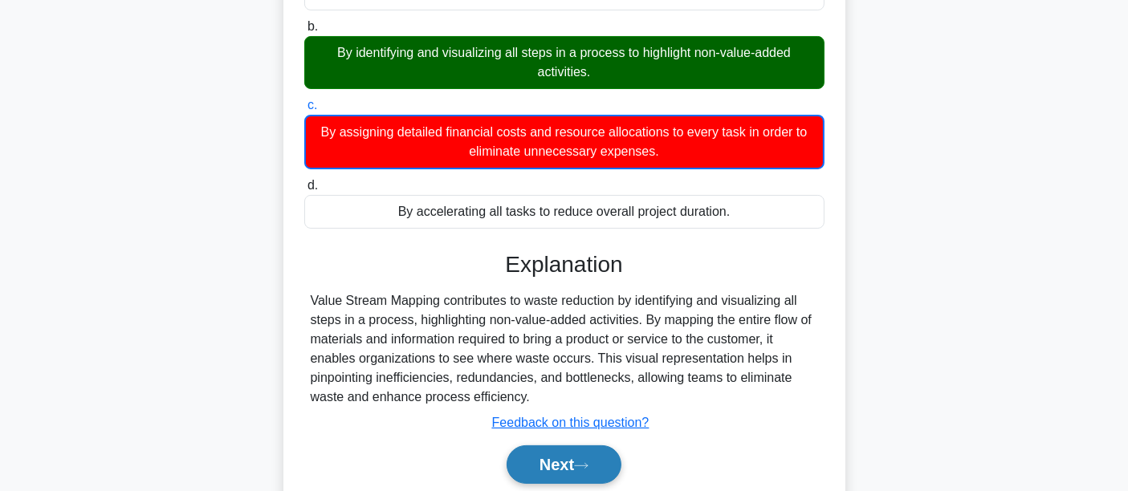
click at [582, 471] on button "Next" at bounding box center [564, 464] width 115 height 39
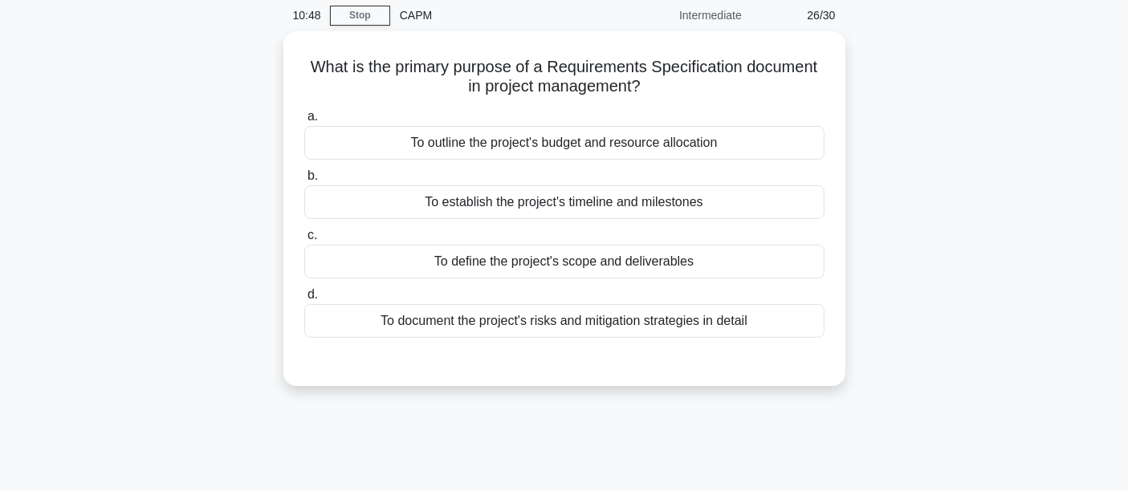
scroll to position [0, 0]
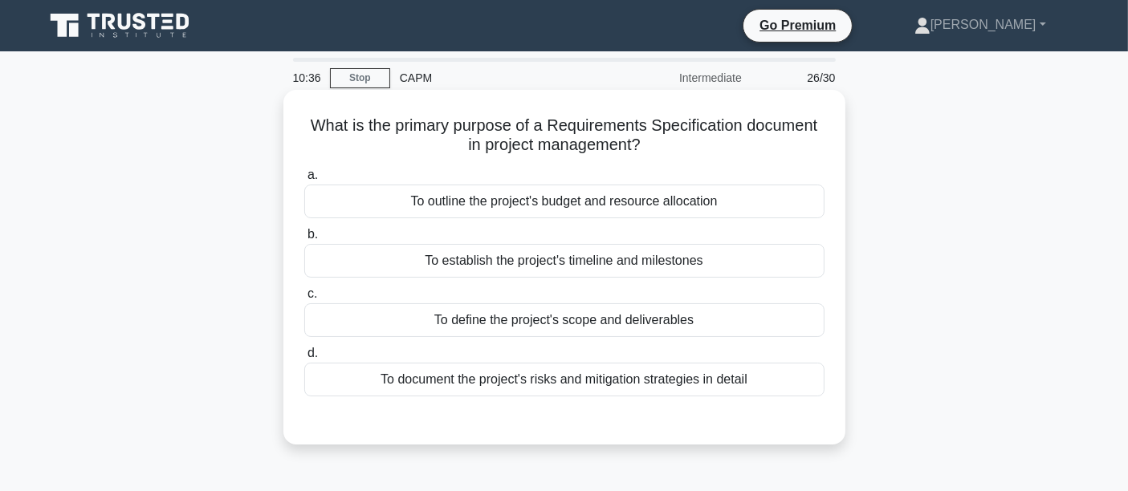
click at [452, 332] on div "To define the project's scope and deliverables" at bounding box center [564, 320] width 520 height 34
click at [304, 299] on input "c. To define the project's scope and deliverables" at bounding box center [304, 294] width 0 height 10
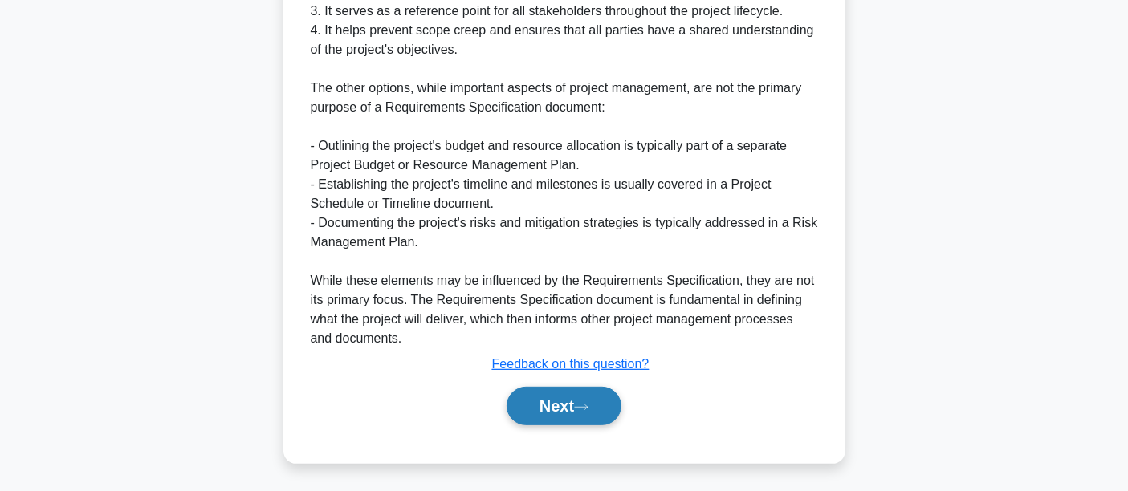
click at [559, 414] on button "Next" at bounding box center [564, 406] width 115 height 39
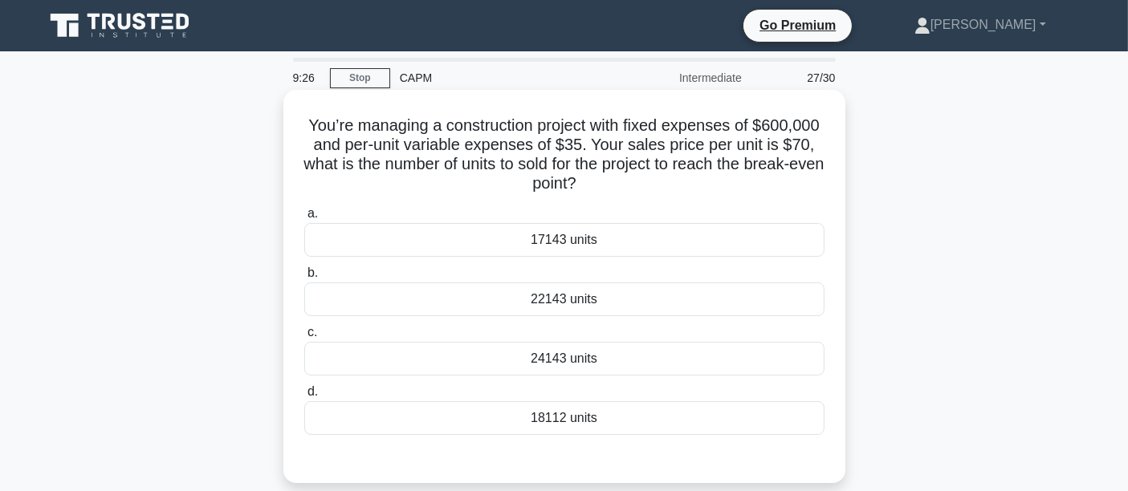
click at [619, 250] on div "17143 units" at bounding box center [564, 240] width 520 height 34
click at [304, 219] on input "a. 17143 units" at bounding box center [304, 214] width 0 height 10
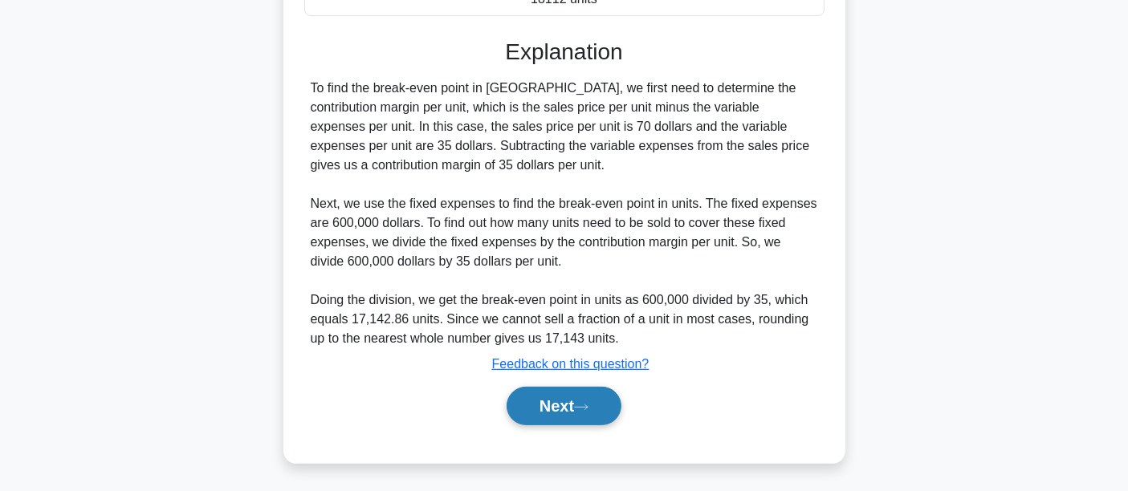
click at [611, 418] on button "Next" at bounding box center [564, 406] width 115 height 39
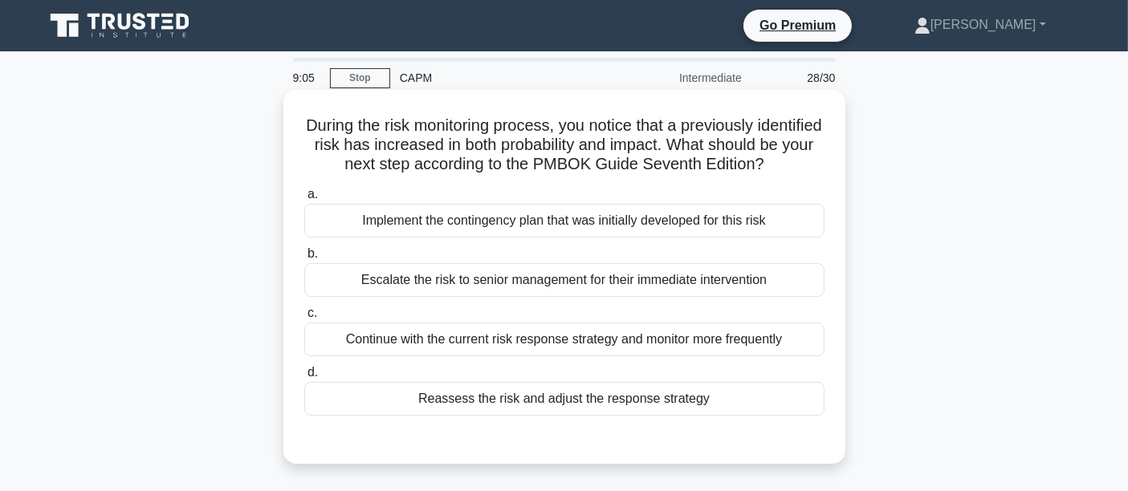
click at [428, 234] on div "Implement the contingency plan that was initially developed for this risk" at bounding box center [564, 221] width 520 height 34
click at [304, 200] on input "a. Implement the contingency plan that was initially developed for this risk" at bounding box center [304, 194] width 0 height 10
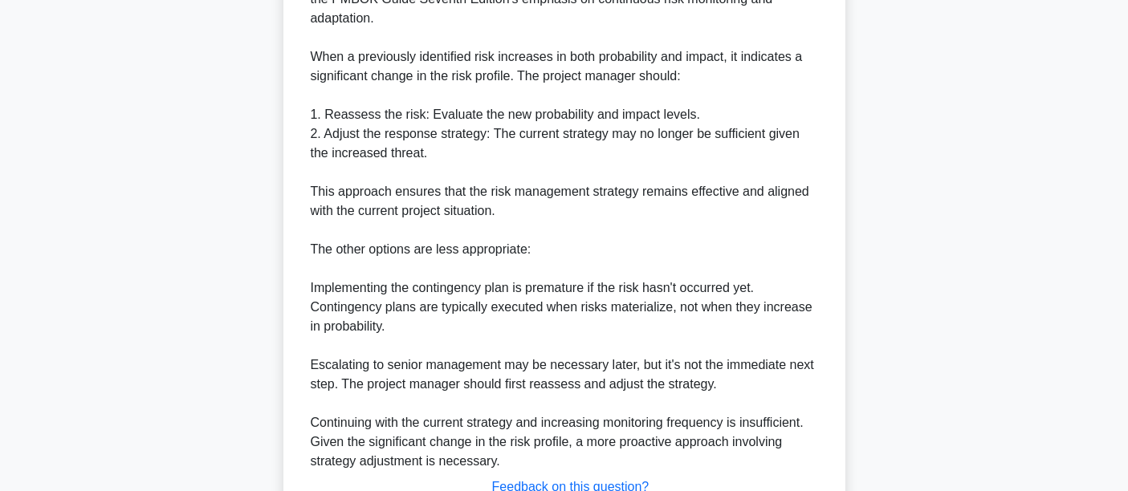
scroll to position [624, 0]
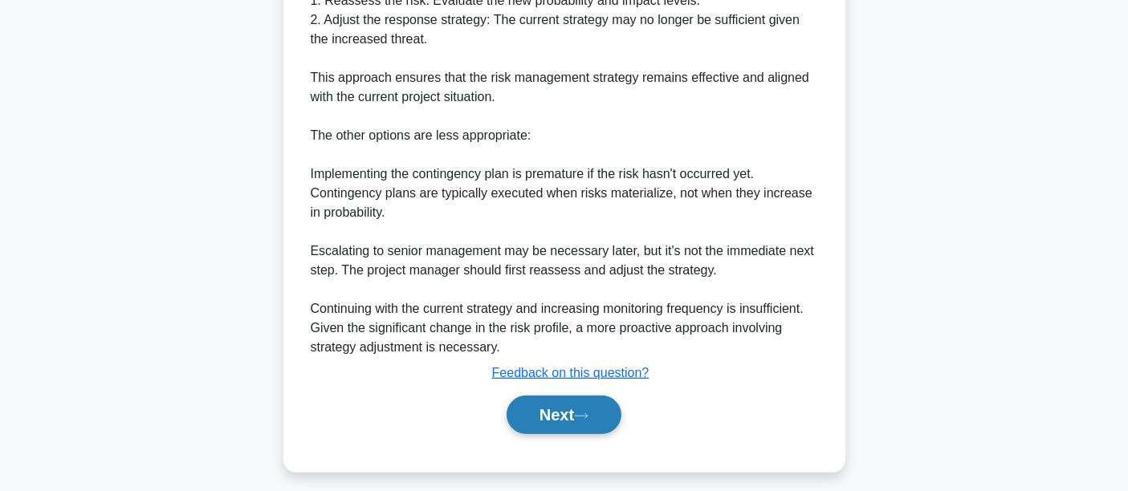
click at [562, 434] on button "Next" at bounding box center [564, 415] width 115 height 39
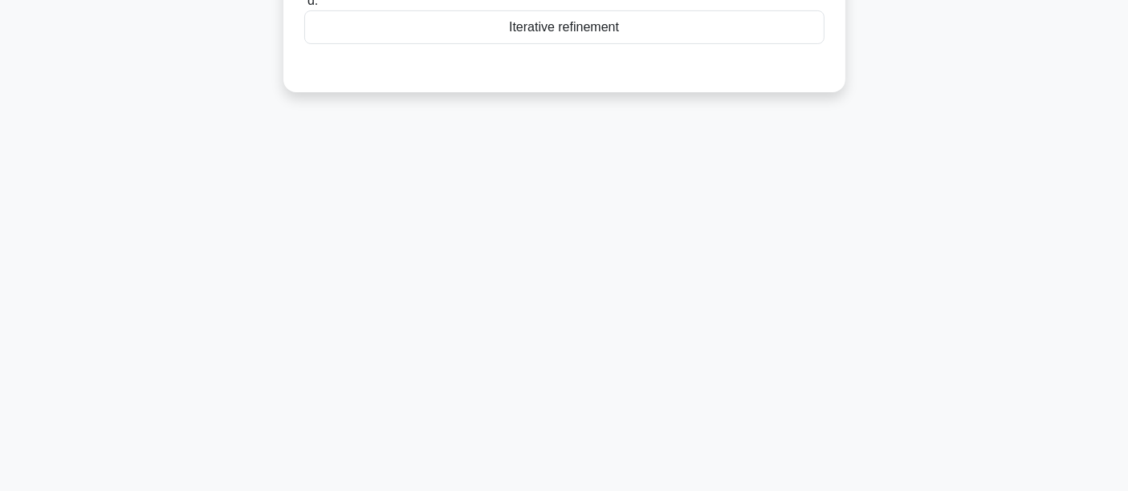
scroll to position [0, 0]
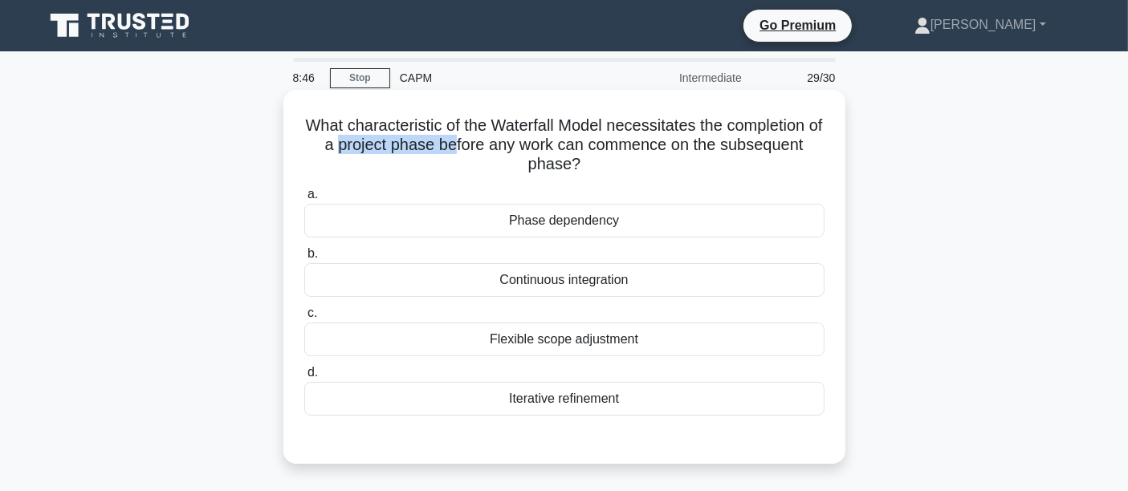
drag, startPoint x: 344, startPoint y: 148, endPoint x: 463, endPoint y: 148, distance: 118.8
click at [463, 148] on h5 "What characteristic of the Waterfall Model necessitates the completion of a pro…" at bounding box center [564, 145] width 523 height 59
drag, startPoint x: 515, startPoint y: 145, endPoint x: 772, endPoint y: 171, distance: 258.9
click at [772, 171] on h5 "What characteristic of the Waterfall Model necessitates the completion of a pro…" at bounding box center [564, 145] width 523 height 59
click at [683, 174] on h5 "What characteristic of the Waterfall Model necessitates the completion of a pro…" at bounding box center [564, 145] width 523 height 59
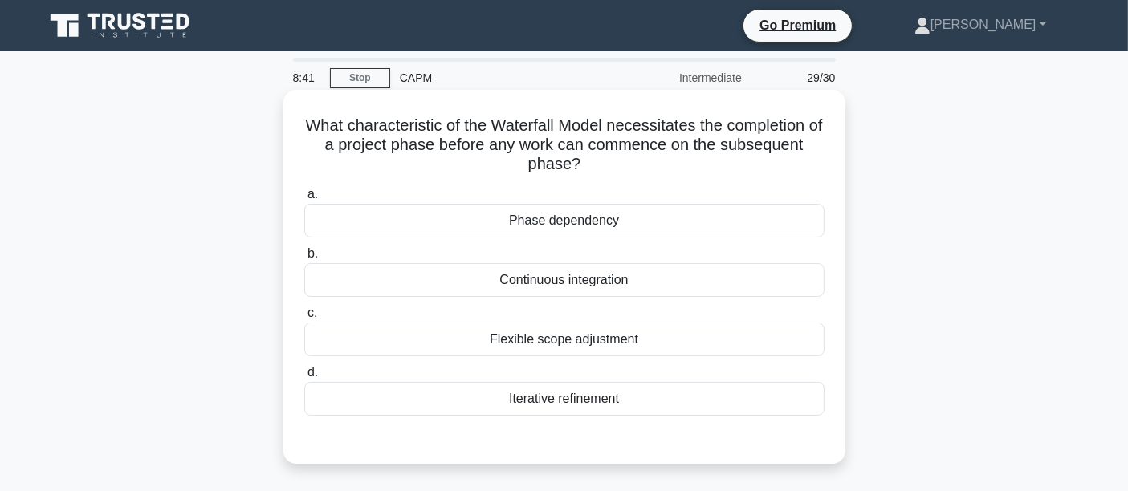
click at [503, 408] on div "Iterative refinement" at bounding box center [564, 399] width 520 height 34
click at [304, 378] on input "d. Iterative refinement" at bounding box center [304, 373] width 0 height 10
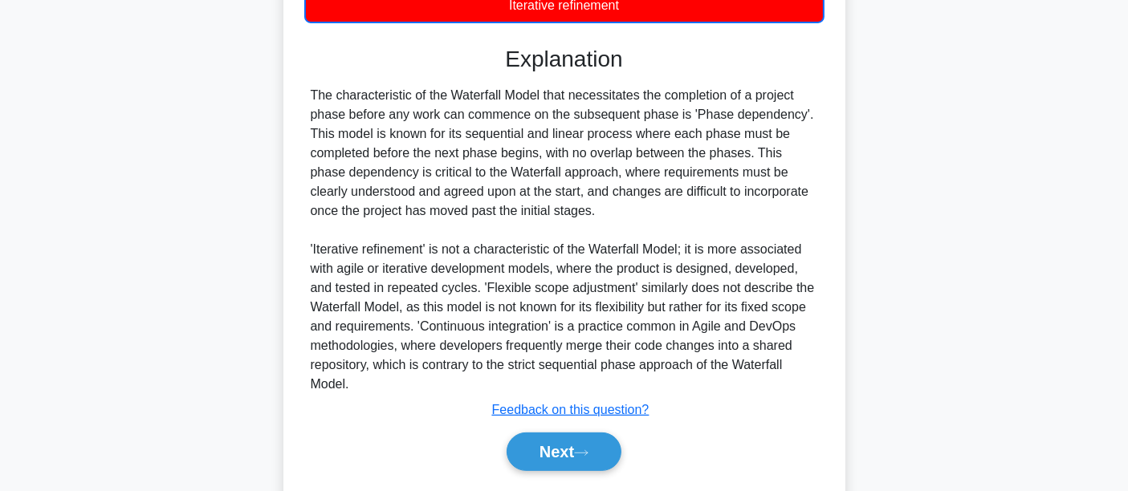
scroll to position [440, 0]
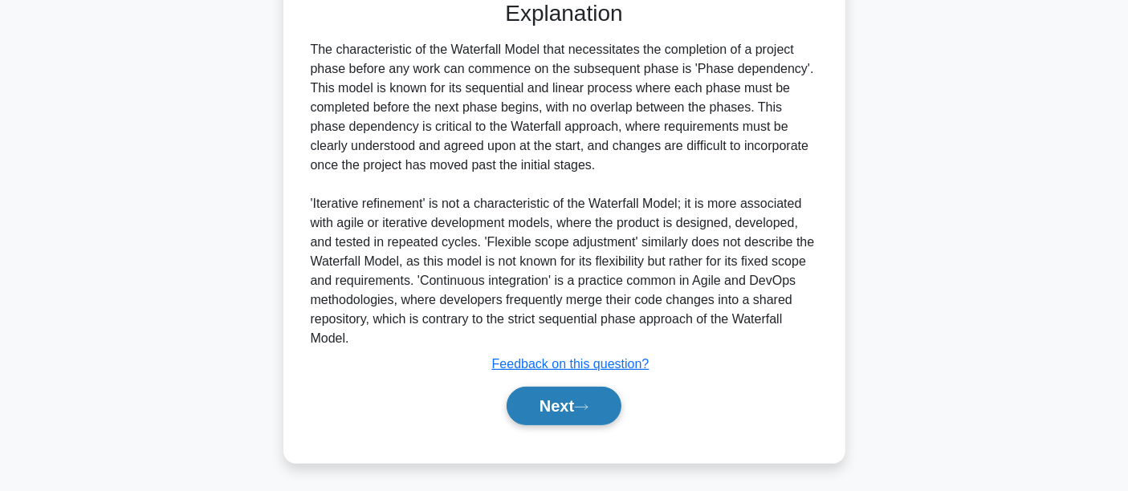
click at [525, 396] on button "Next" at bounding box center [564, 406] width 115 height 39
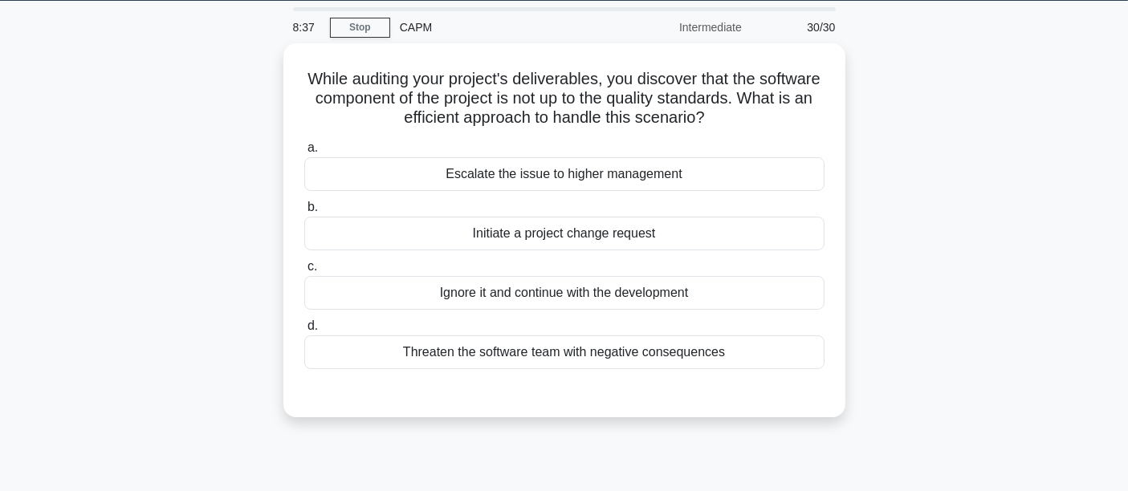
scroll to position [0, 0]
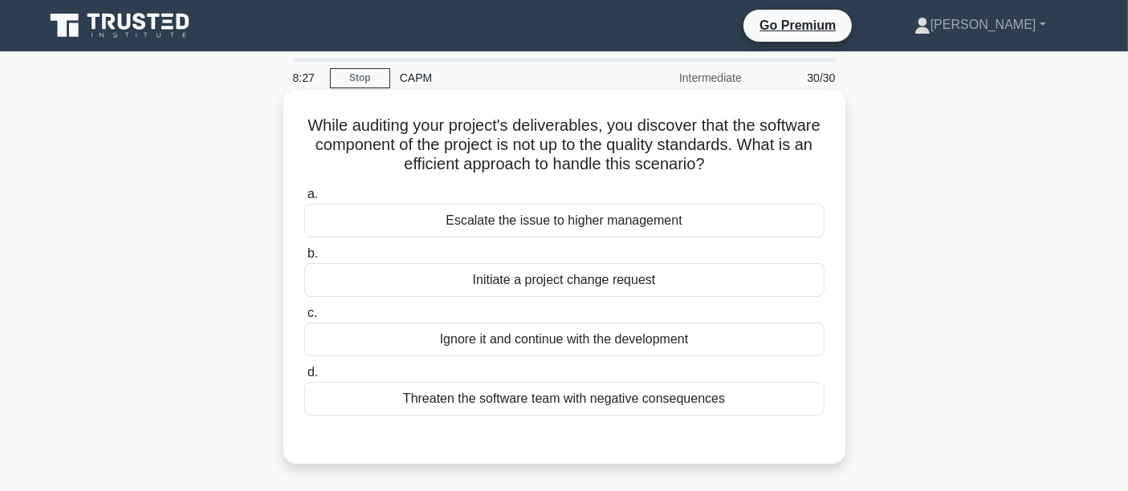
click at [466, 296] on div "Initiate a project change request" at bounding box center [564, 280] width 520 height 34
click at [304, 259] on input "b. Initiate a project change request" at bounding box center [304, 254] width 0 height 10
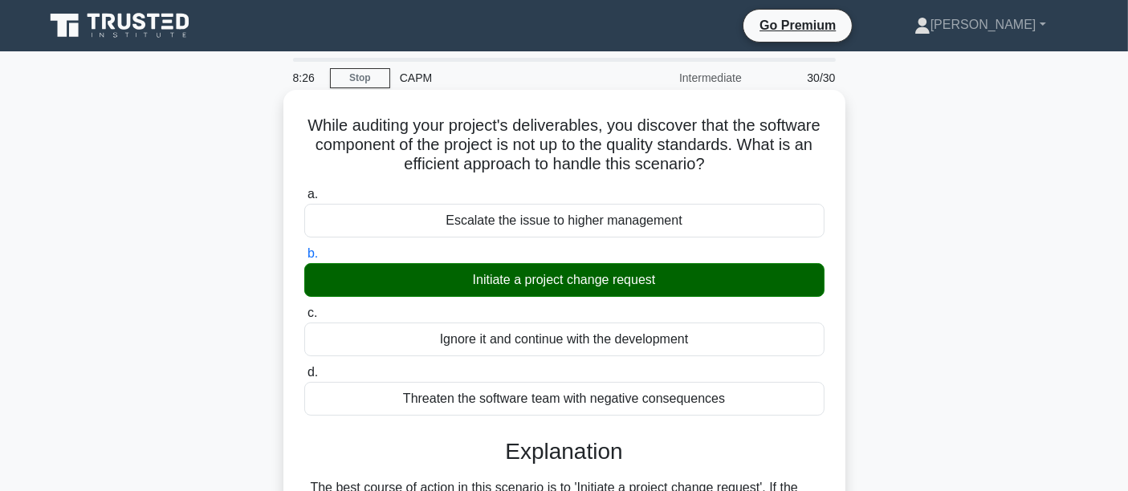
scroll to position [419, 0]
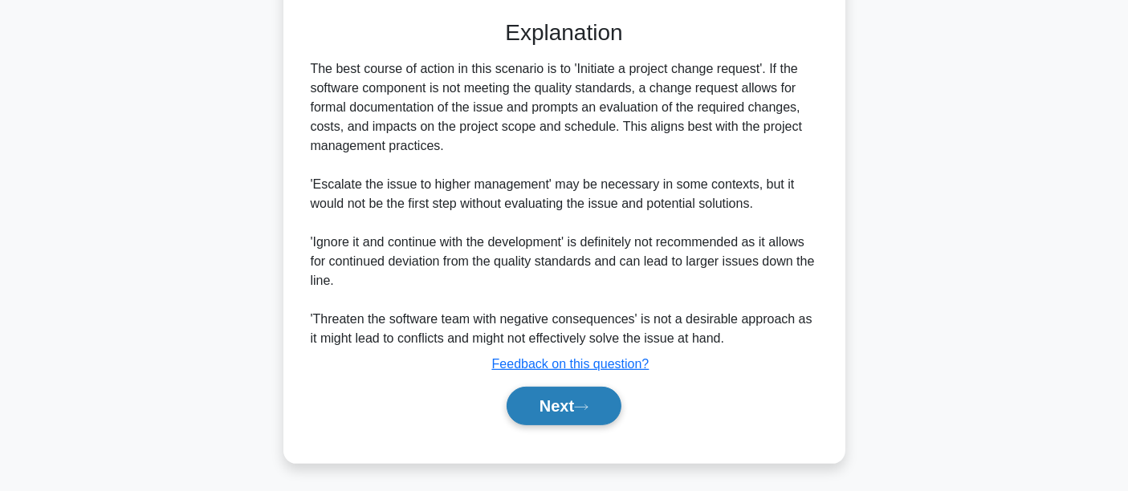
click at [546, 397] on button "Next" at bounding box center [564, 406] width 115 height 39
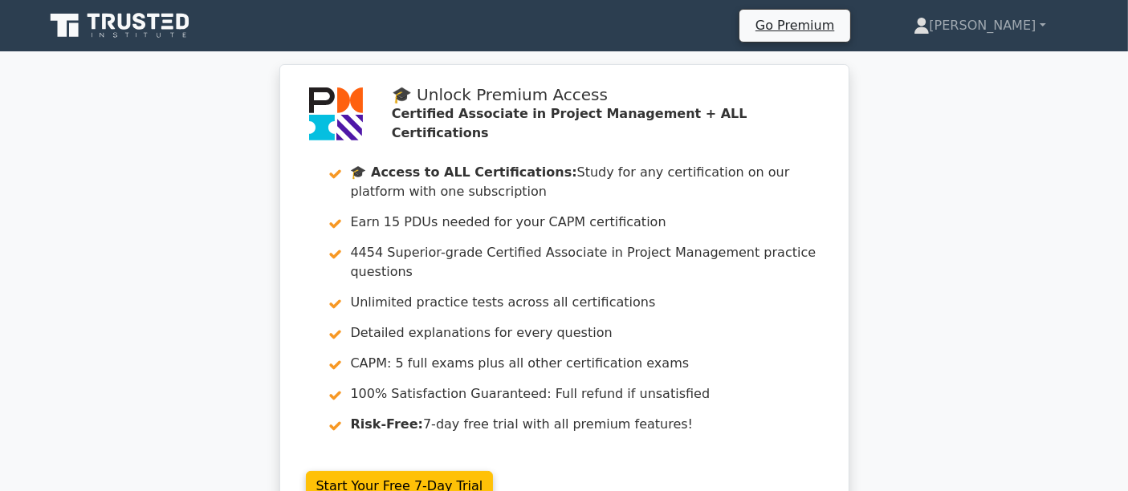
scroll to position [624, 0]
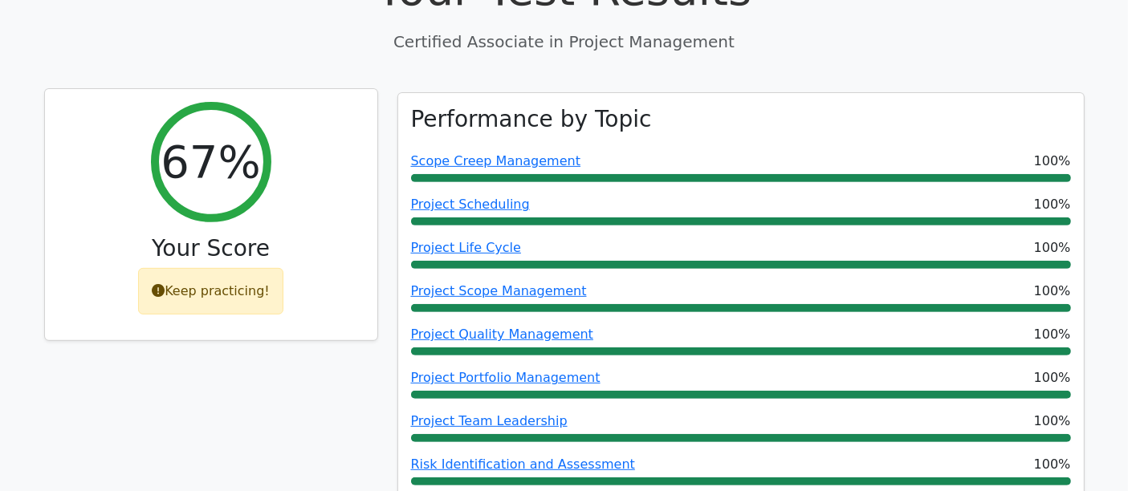
click at [228, 160] on h2 "67%" at bounding box center [211, 162] width 100 height 54
